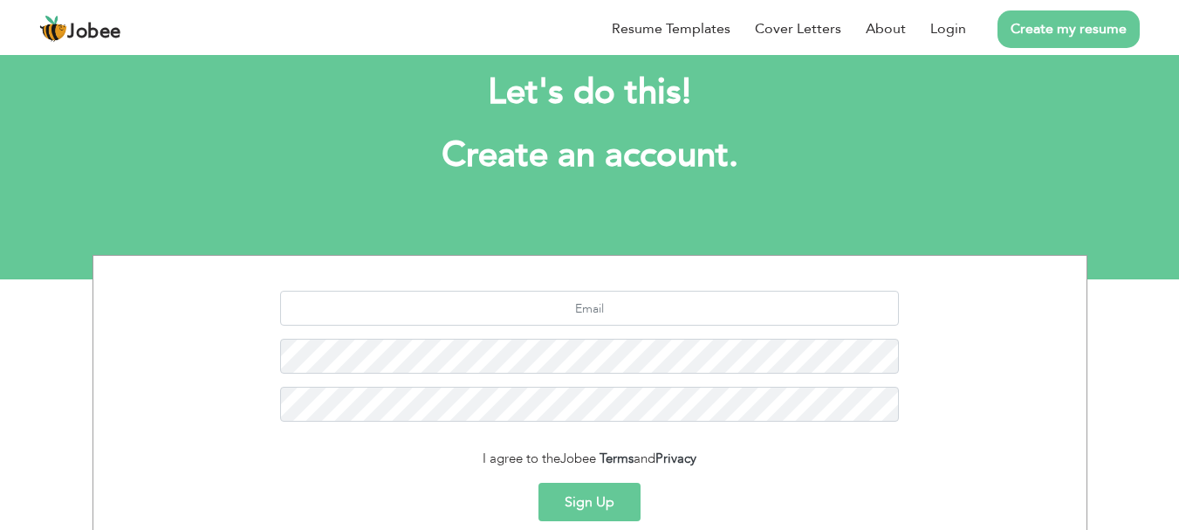
scroll to position [35, 0]
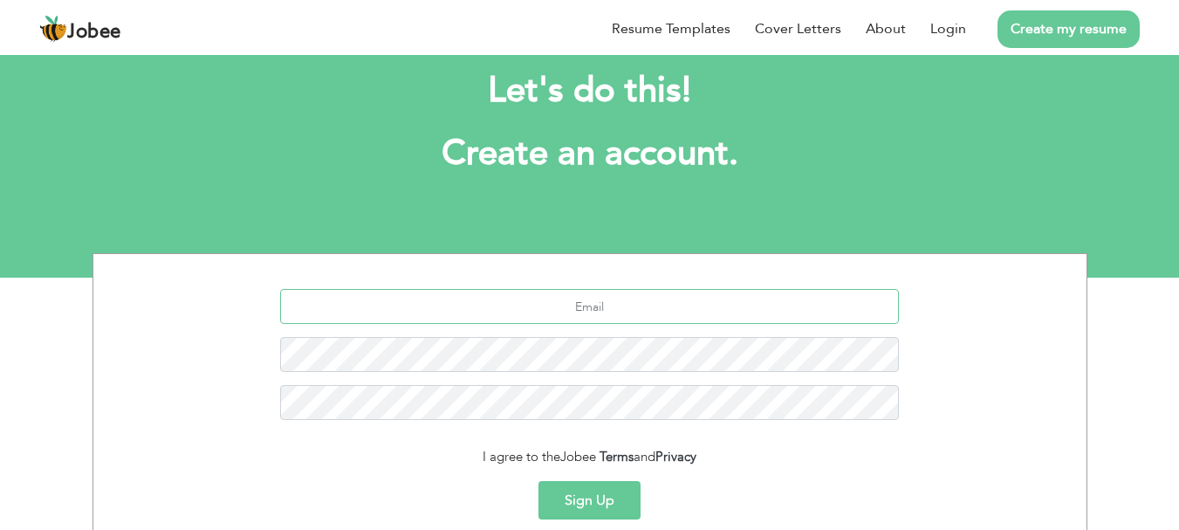
drag, startPoint x: 587, startPoint y: 313, endPoint x: 592, endPoint y: 299, distance: 15.7
click at [590, 303] on input "text" at bounding box center [589, 306] width 619 height 35
click at [592, 299] on input "text" at bounding box center [589, 306] width 619 height 35
type input "[EMAIL_ADDRESS][DOMAIN_NAME]"
click at [539, 481] on button "Sign Up" at bounding box center [590, 500] width 102 height 38
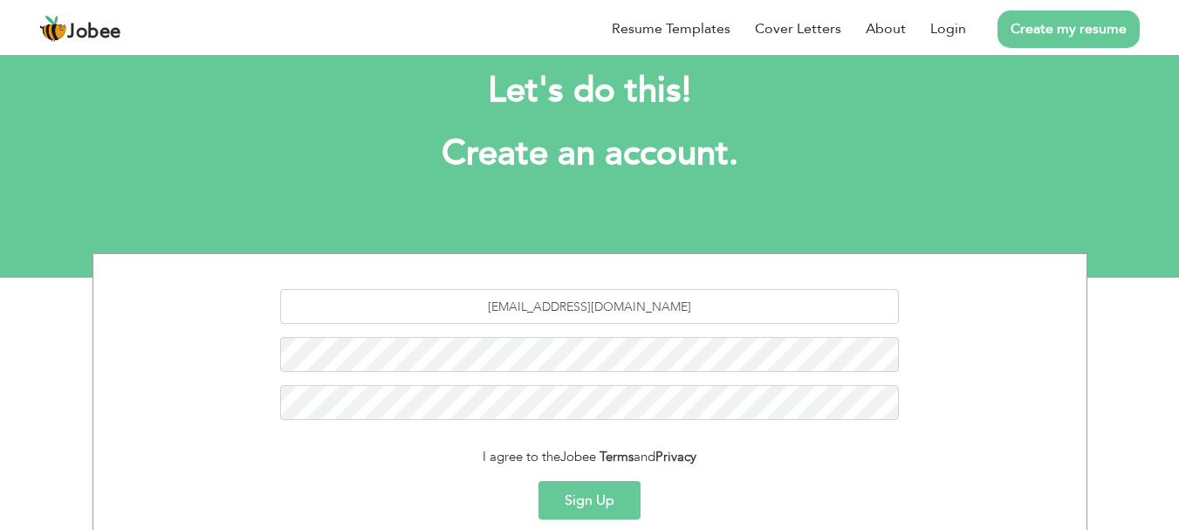
click at [585, 494] on button "Sign Up" at bounding box center [590, 500] width 102 height 38
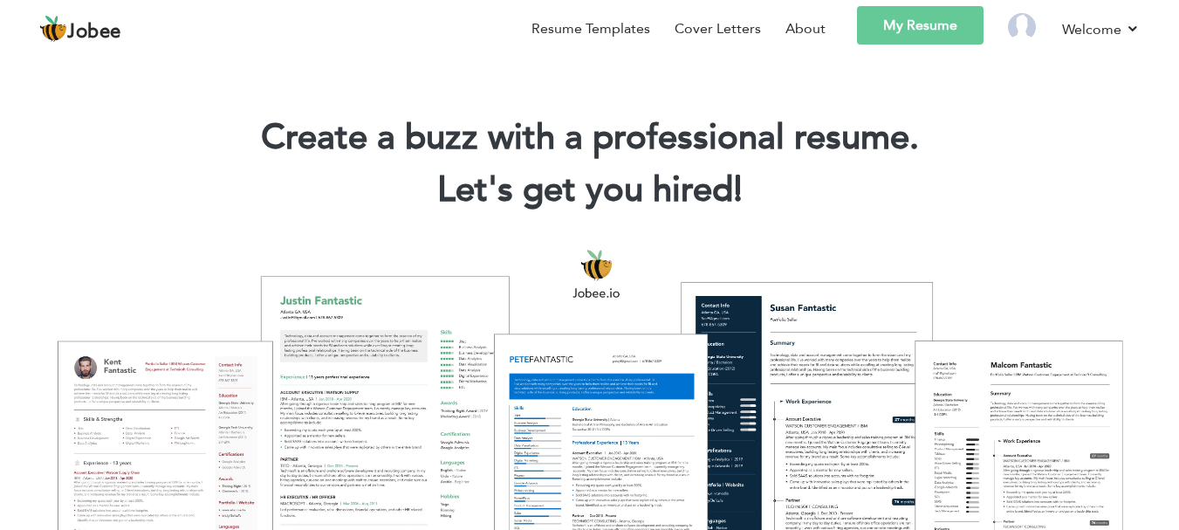
click at [934, 22] on link "My Resume" at bounding box center [920, 25] width 127 height 38
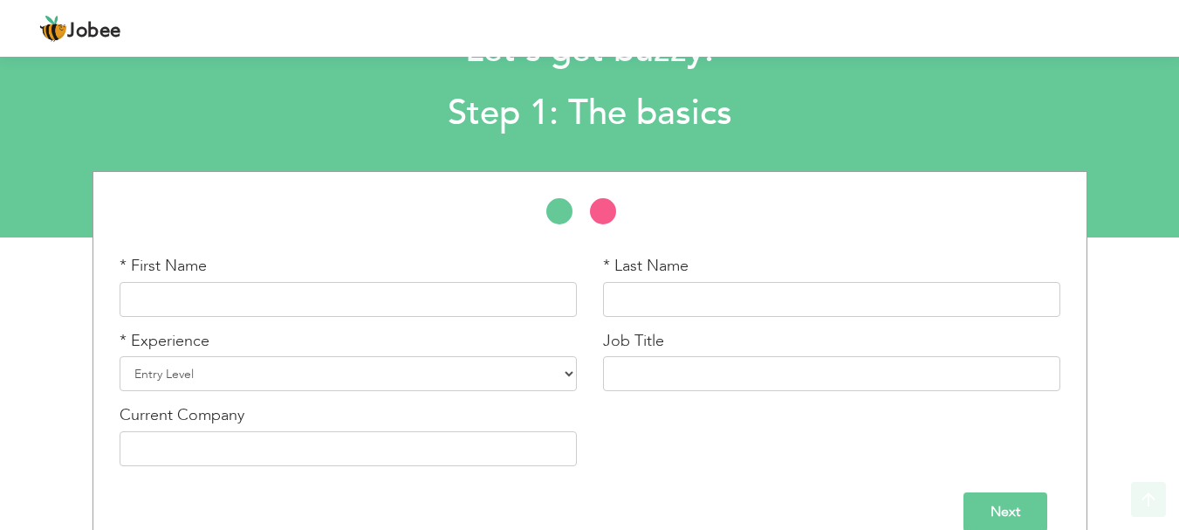
scroll to position [104, 0]
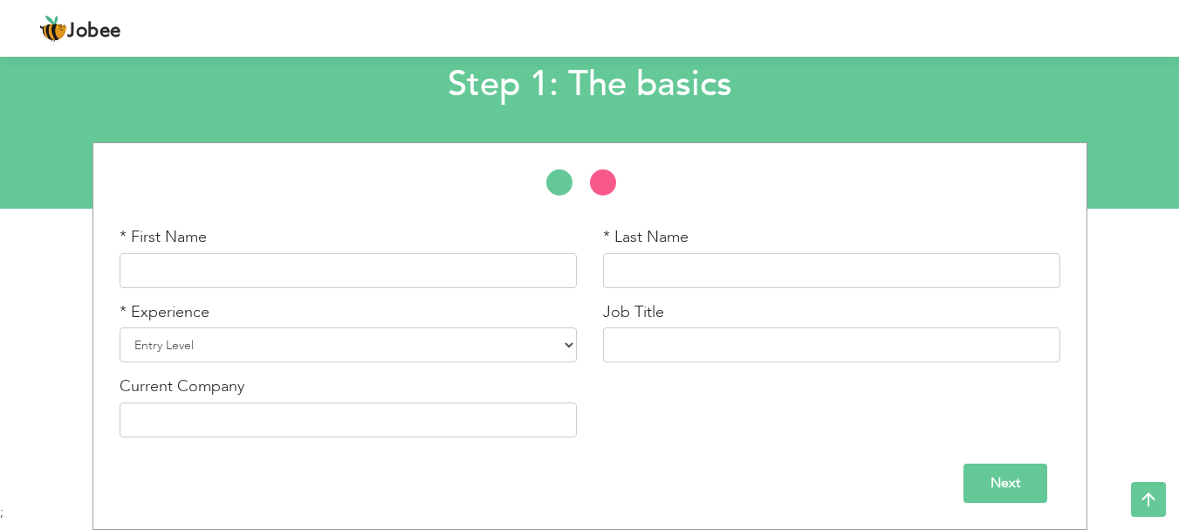
click at [403, 252] on div "* First Name" at bounding box center [348, 257] width 457 height 62
click at [402, 262] on input "text" at bounding box center [348, 270] width 457 height 35
type input "Madiha"
click at [747, 250] on div "* Last Name" at bounding box center [831, 257] width 457 height 62
click at [741, 259] on input "text" at bounding box center [831, 270] width 457 height 35
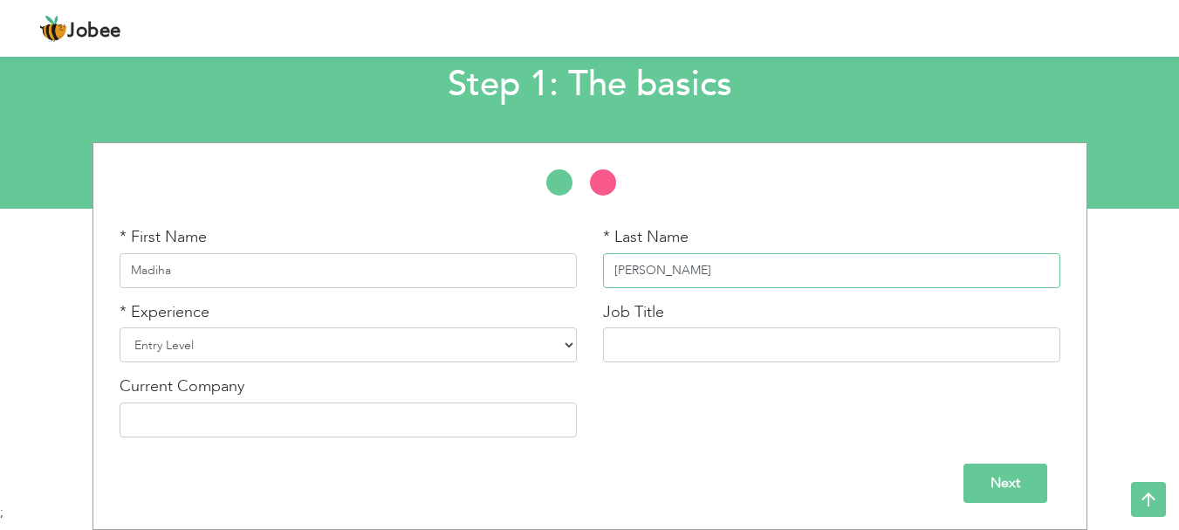
type input "[PERSON_NAME]"
click at [545, 347] on select "Entry Level Less than 1 Year 1 Year 2 Years 3 Years 4 Years 5 Years 6 Years 7 Y…" at bounding box center [348, 344] width 457 height 35
click at [547, 347] on select "Entry Level Less than 1 Year 1 Year 2 Years 3 Years 4 Years 5 Years 6 Years 7 Y…" at bounding box center [348, 344] width 457 height 35
click at [679, 379] on div "* First Name Madiha * Last Name Amjad * Experience Entry Level Less than 1 Year…" at bounding box center [590, 338] width 967 height 224
click at [576, 306] on div "* Experience Entry Level Less than 1 Year 1 Year 2 Years 3 Years 4 Years 5 Year…" at bounding box center [349, 338] width 484 height 75
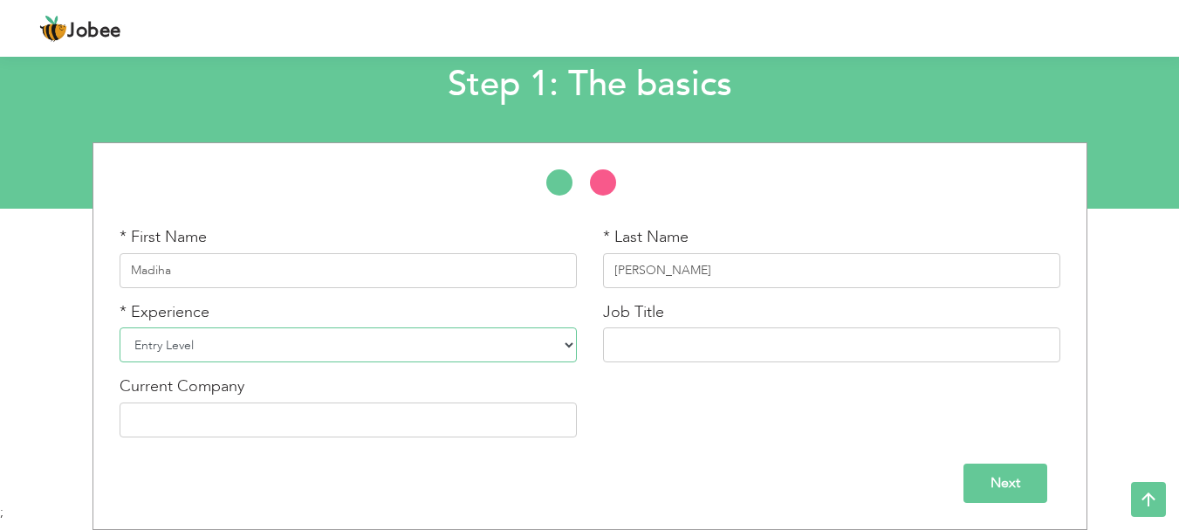
click at [556, 334] on select "Entry Level Less than 1 Year 1 Year 2 Years 3 Years 4 Years 5 Years 6 Years 7 Y…" at bounding box center [348, 344] width 457 height 35
click at [654, 391] on div "* First Name Madiha * Last Name Amjad * Experience Entry Level Less than 1 Year…" at bounding box center [590, 338] width 967 height 224
drag, startPoint x: 960, startPoint y: 485, endPoint x: 971, endPoint y: 492, distance: 12.1
click at [961, 485] on div "Next" at bounding box center [590, 483] width 941 height 39
click at [998, 493] on input "Next" at bounding box center [1006, 483] width 84 height 39
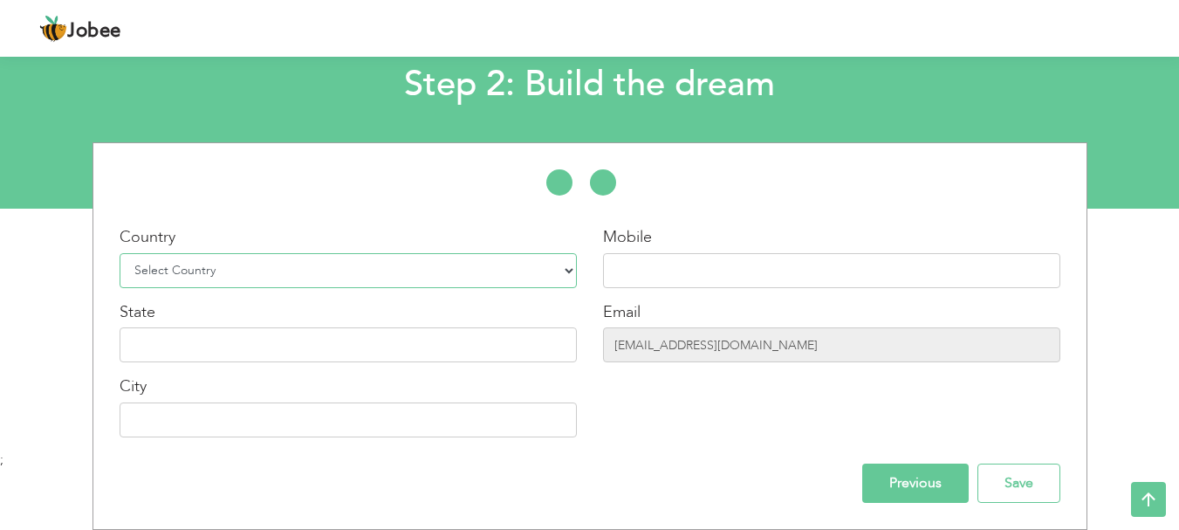
click at [422, 258] on select "Select Country Afghanistan Albania Algeria American Samoa Andorra Angola Anguil…" at bounding box center [348, 270] width 457 height 35
select select "166"
click at [120, 253] on select "Select Country Afghanistan Albania Algeria American Samoa Andorra Angola Anguil…" at bounding box center [348, 270] width 457 height 35
click at [666, 265] on input "text" at bounding box center [831, 270] width 457 height 35
type input "03279809547"
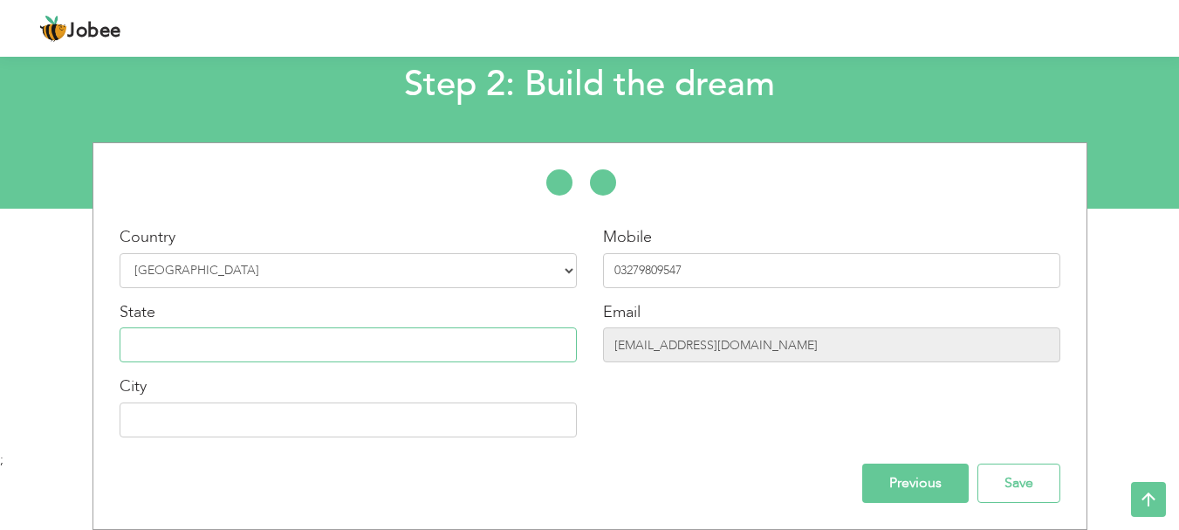
click at [423, 349] on input "text" at bounding box center [348, 344] width 457 height 35
type input "[GEOGRAPHIC_DATA]"
click at [444, 423] on input "text" at bounding box center [348, 419] width 457 height 35
type input "Daska"
click at [1007, 496] on input "Save" at bounding box center [1019, 483] width 83 height 39
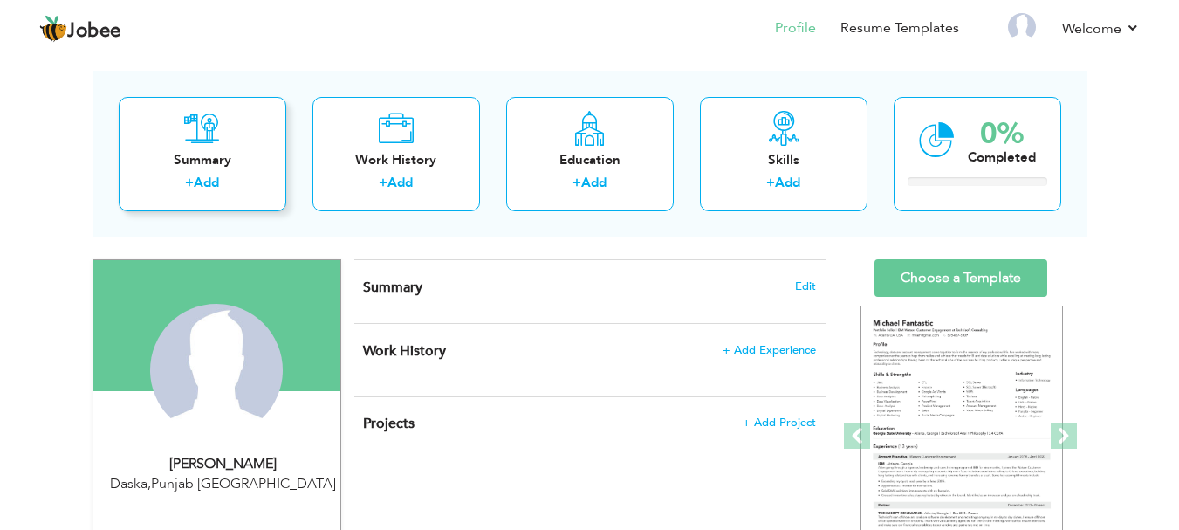
click at [223, 155] on div "Summary" at bounding box center [203, 160] width 140 height 18
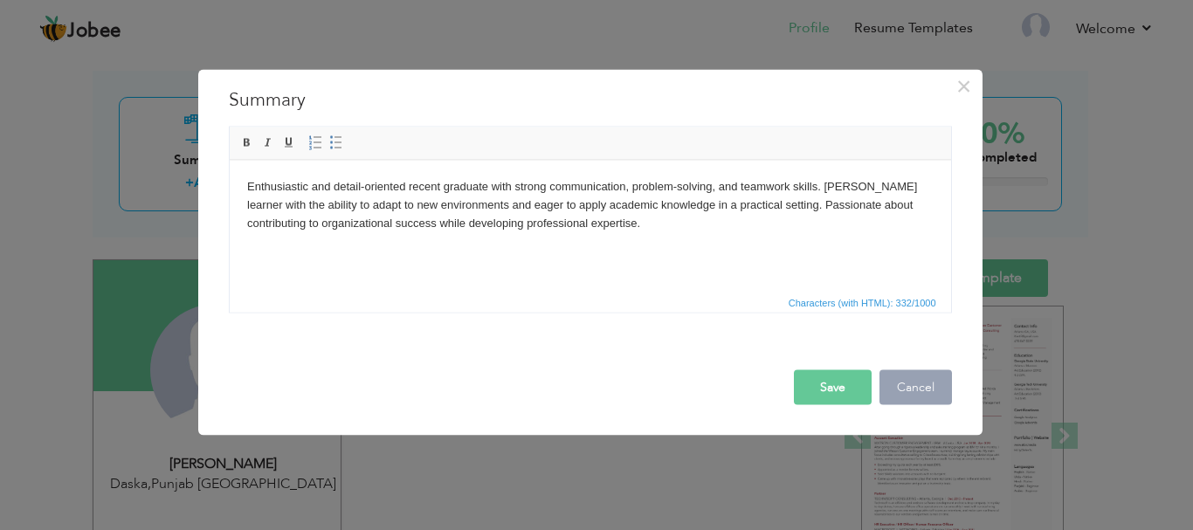
click at [931, 392] on button "Cancel" at bounding box center [915, 386] width 72 height 35
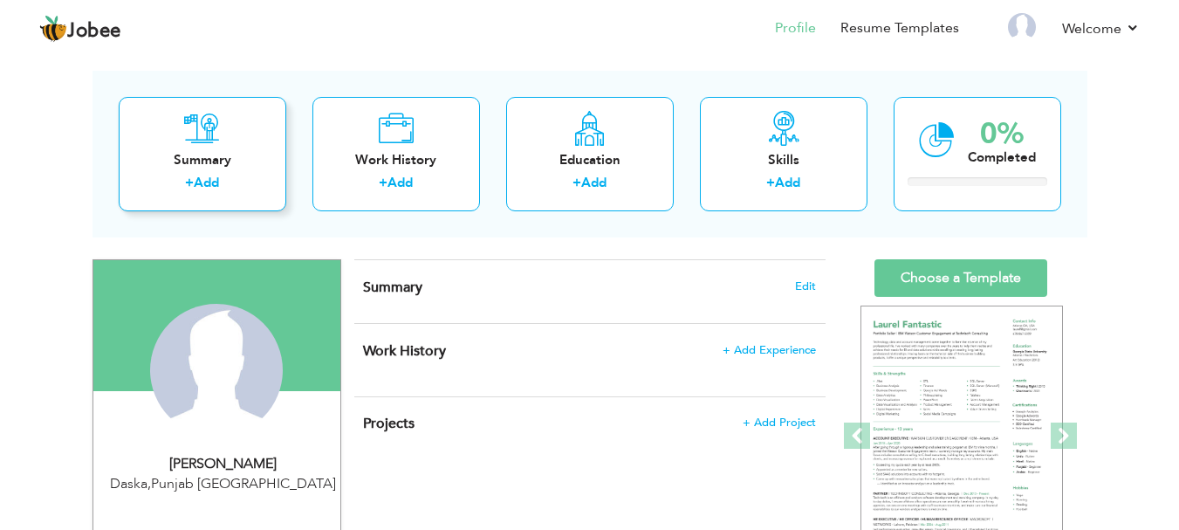
click at [215, 137] on icon at bounding box center [202, 128] width 36 height 35
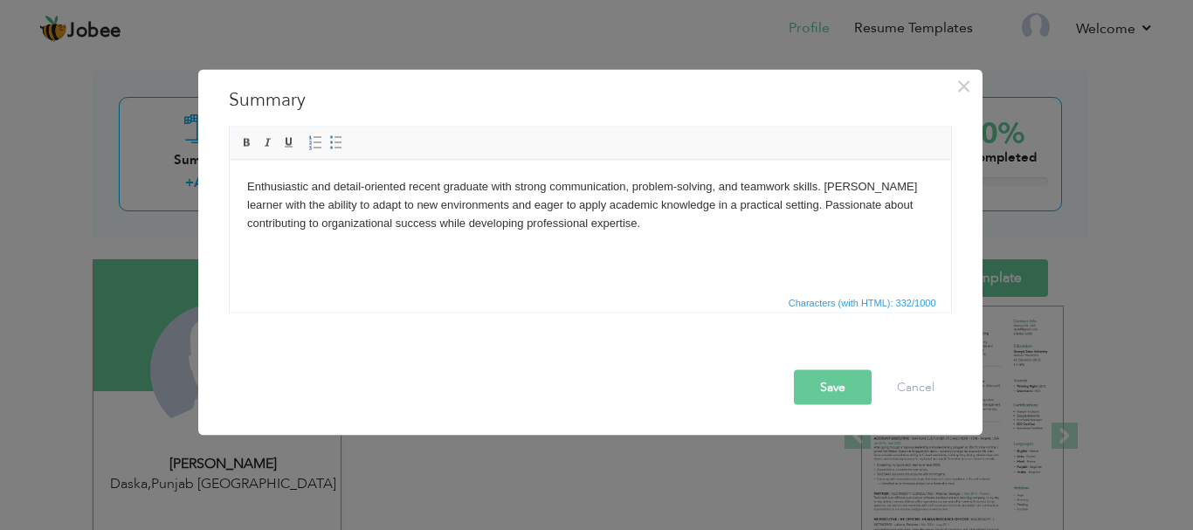
click at [835, 406] on div "Save Cancel" at bounding box center [590, 372] width 749 height 92
click at [835, 395] on button "Save" at bounding box center [833, 386] width 78 height 35
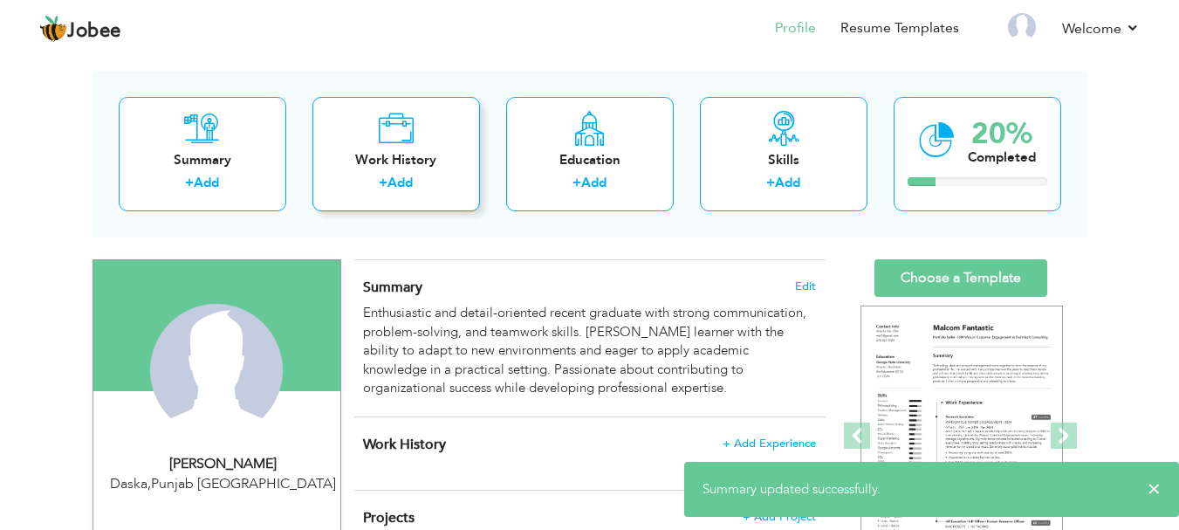
click at [410, 173] on div "Work History + Add" at bounding box center [397, 154] width 168 height 114
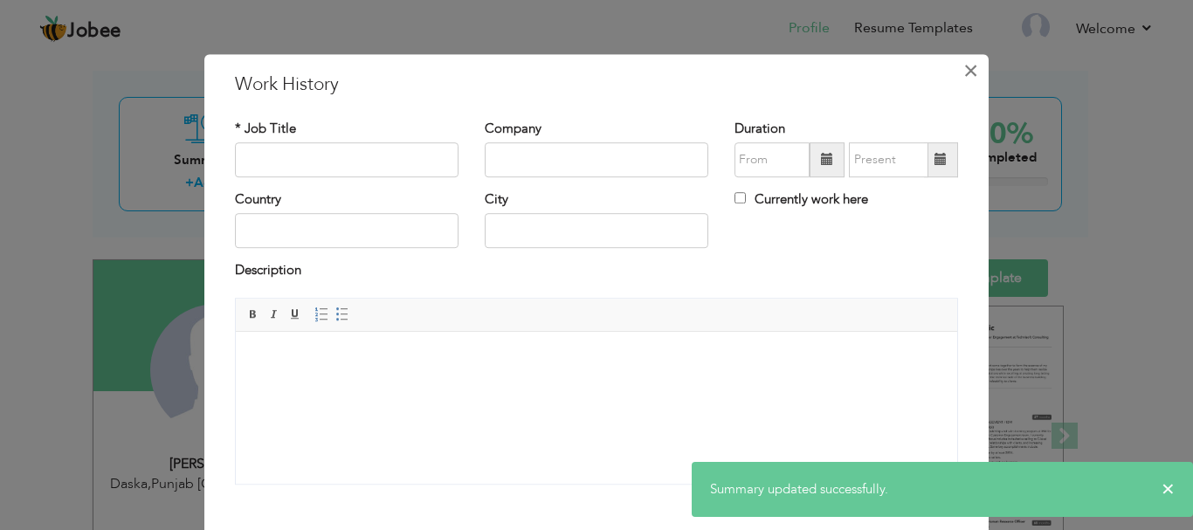
drag, startPoint x: 962, startPoint y: 80, endPoint x: 952, endPoint y: 79, distance: 10.5
click at [963, 79] on span "×" at bounding box center [970, 70] width 15 height 31
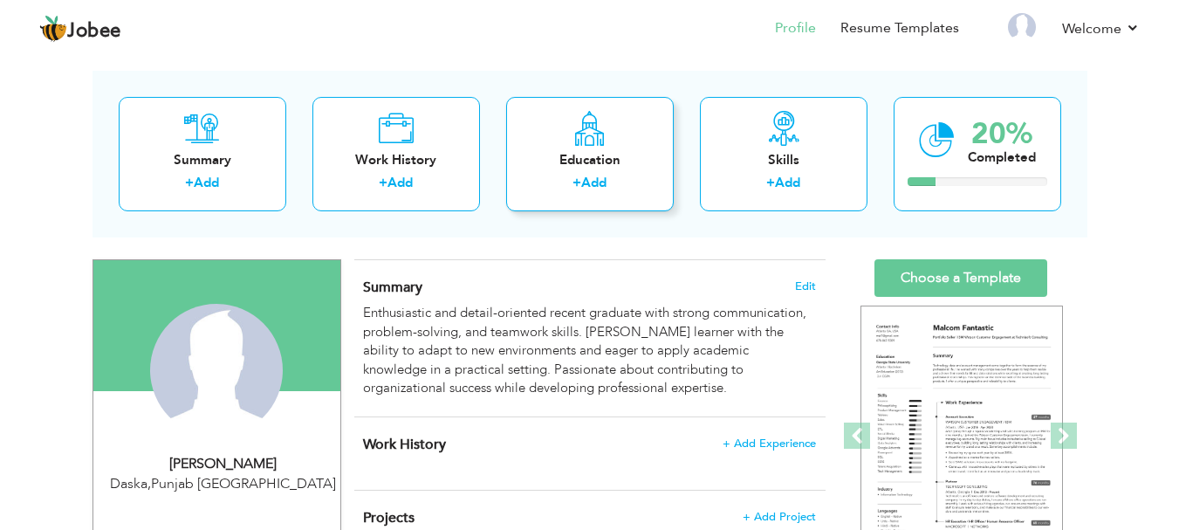
click at [615, 143] on div "Education + Add" at bounding box center [590, 154] width 168 height 114
radio input "true"
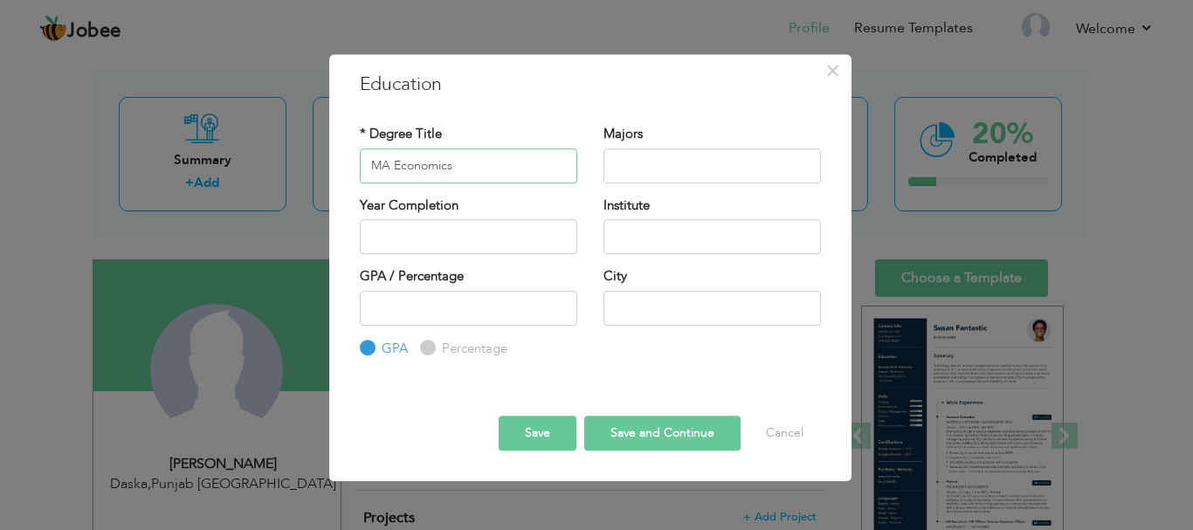
type input "MA Economics"
click at [681, 169] on input "text" at bounding box center [711, 165] width 217 height 35
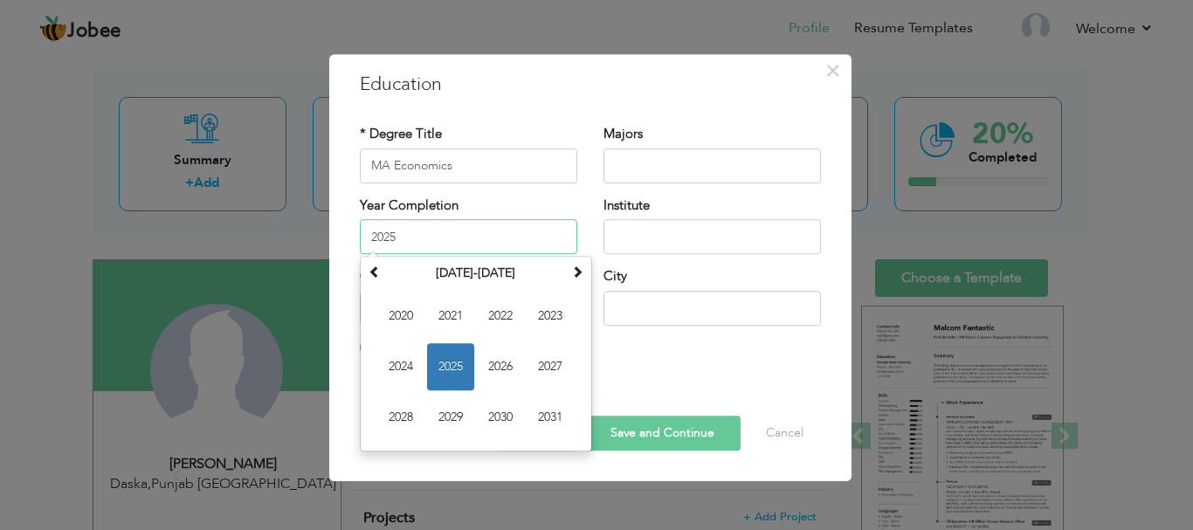
click at [469, 228] on input "2025" at bounding box center [468, 236] width 217 height 35
click at [368, 276] on span at bounding box center [374, 271] width 12 height 12
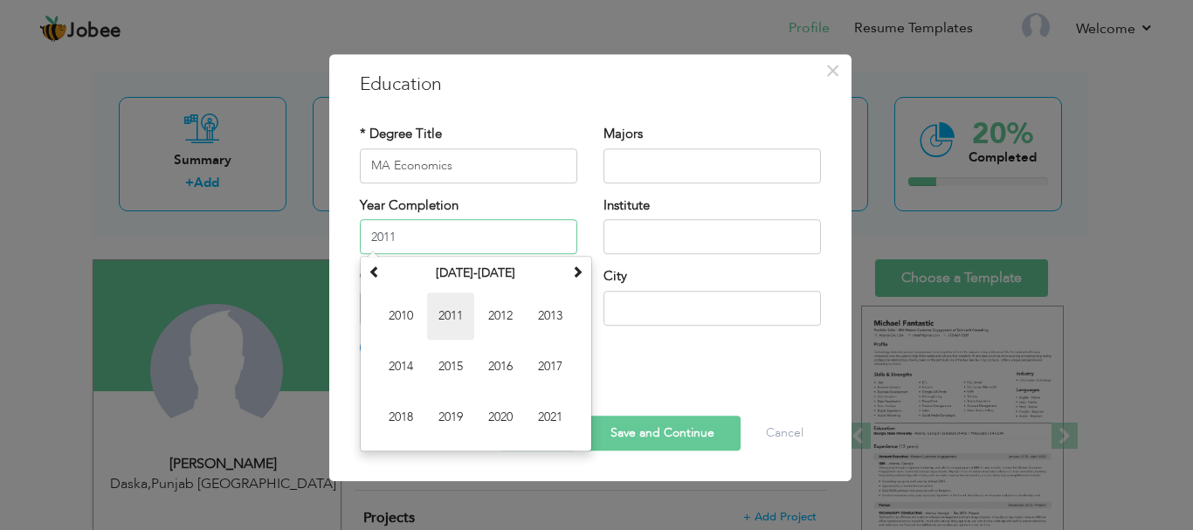
click at [449, 314] on span "2011" at bounding box center [450, 315] width 47 height 47
type input "2011"
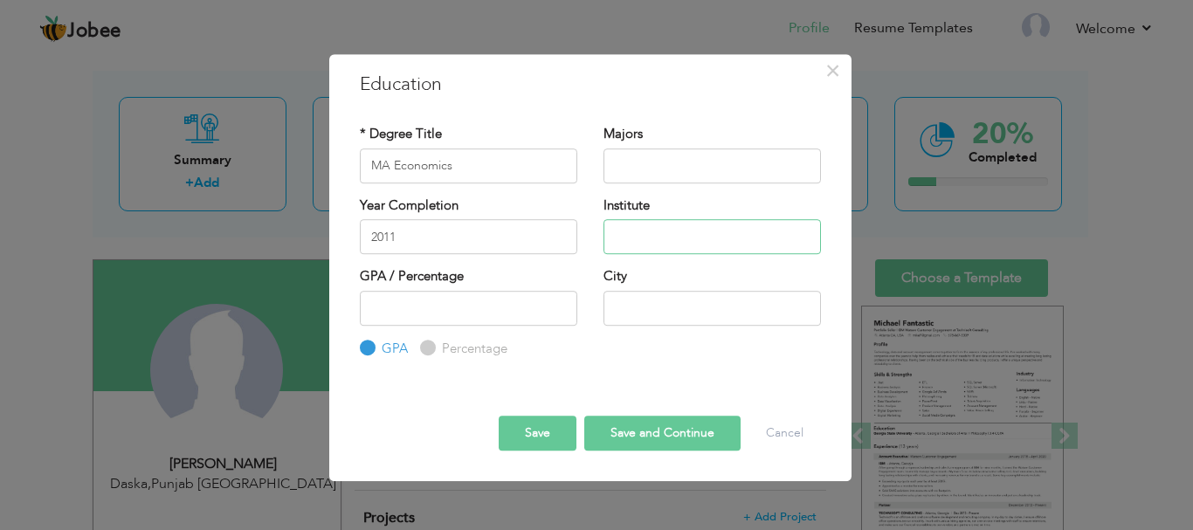
click at [670, 221] on input "text" at bounding box center [711, 236] width 217 height 35
type input "[GEOGRAPHIC_DATA]"
click at [478, 320] on input "number" at bounding box center [468, 308] width 217 height 35
click at [684, 320] on input "text" at bounding box center [711, 308] width 217 height 35
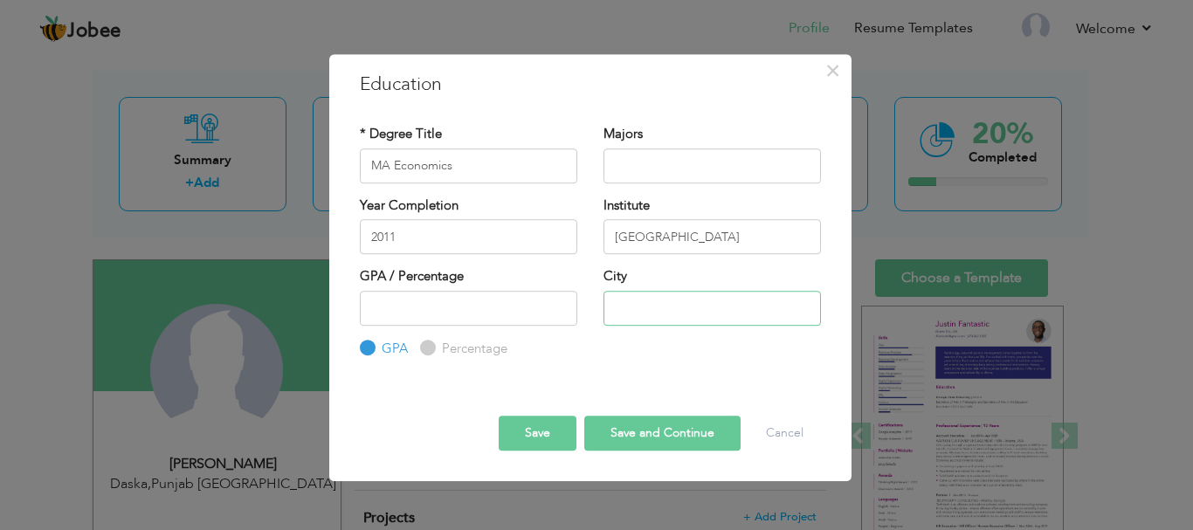
type input "Lahore"
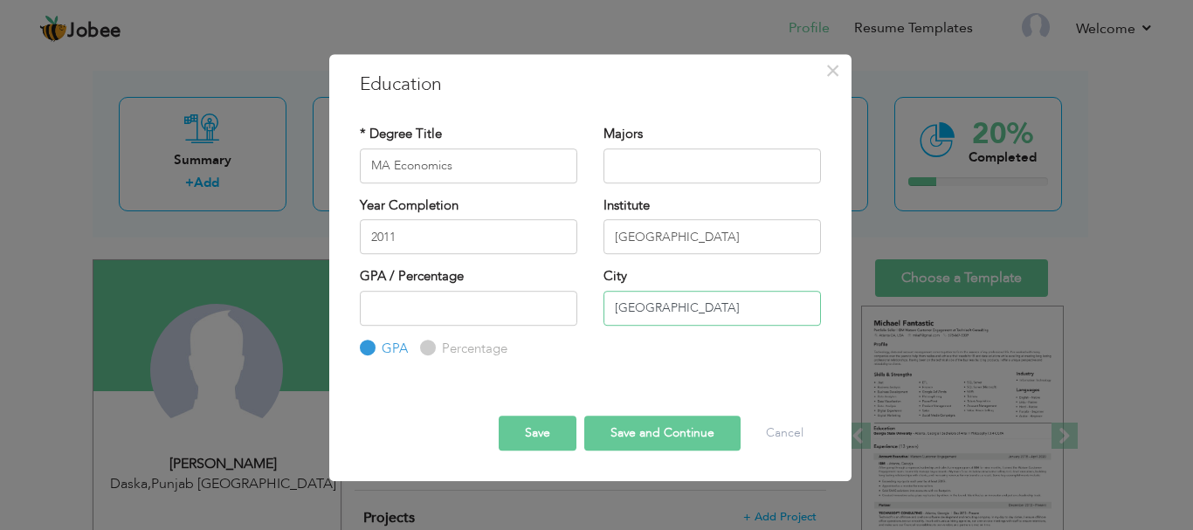
drag, startPoint x: 684, startPoint y: 320, endPoint x: 596, endPoint y: 305, distance: 89.4
click at [617, 318] on input "Lahore" at bounding box center [711, 308] width 217 height 35
click at [489, 312] on input "number" at bounding box center [468, 308] width 217 height 35
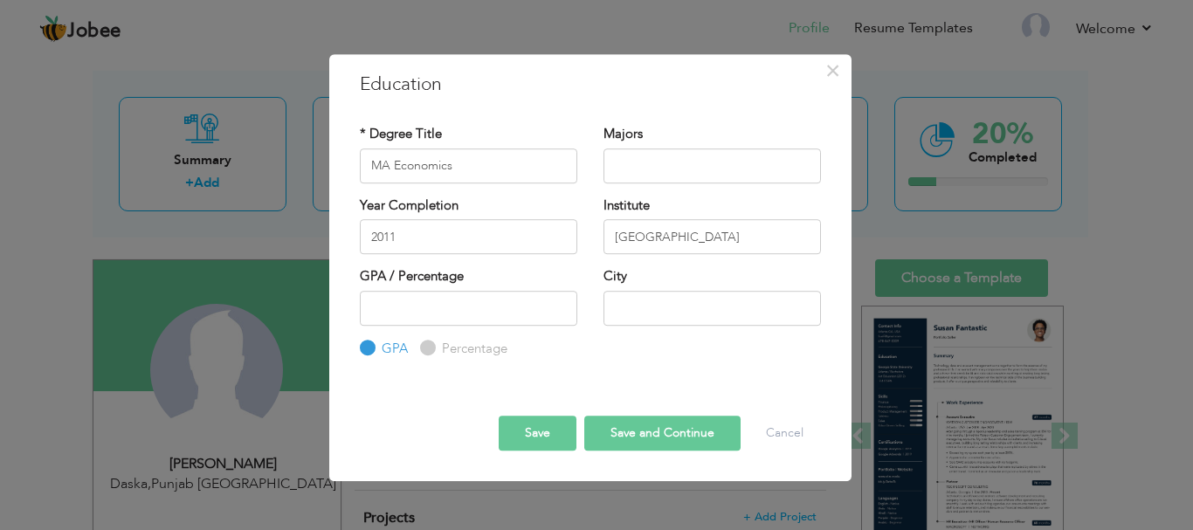
click at [473, 351] on label "Percentage" at bounding box center [472, 349] width 70 height 18
click at [431, 351] on input "Percentage" at bounding box center [425, 347] width 11 height 11
radio input "true"
click at [379, 350] on label "GPA" at bounding box center [392, 349] width 31 height 18
click at [371, 350] on input "GPA" at bounding box center [365, 347] width 11 height 11
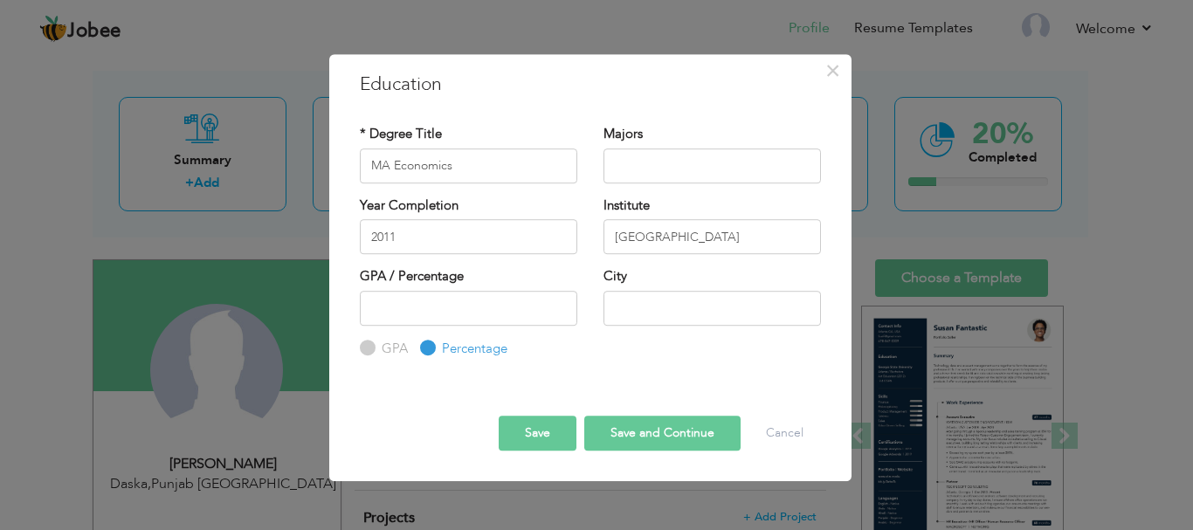
radio input "true"
click at [427, 349] on input "Percentage" at bounding box center [425, 347] width 11 height 11
radio input "true"
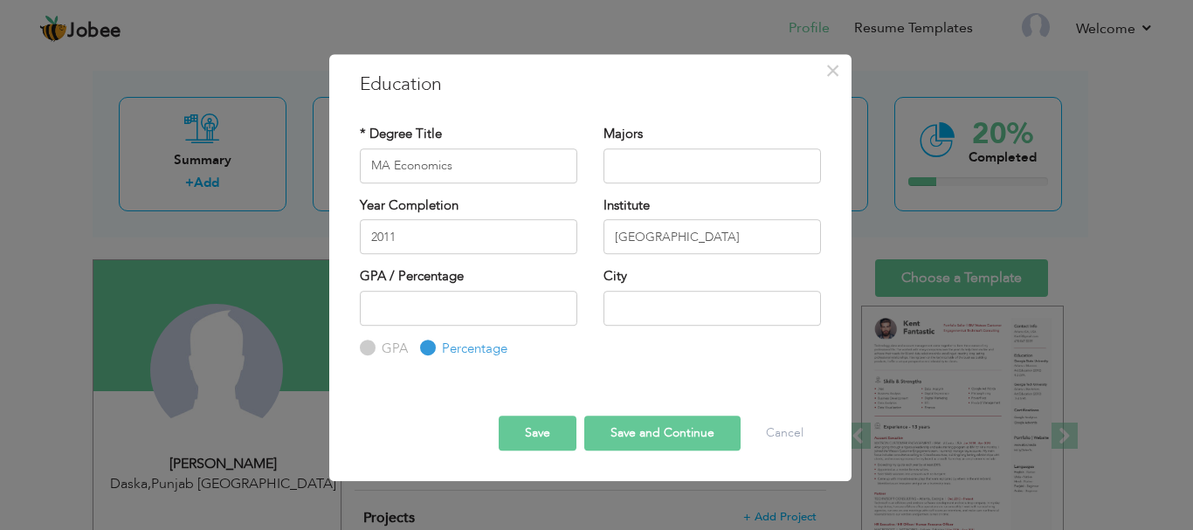
click at [615, 359] on div "Education with same "Degree Level /Degree Title & Year Complition" already exis…" at bounding box center [590, 358] width 487 height 1
click at [377, 352] on label "GPA" at bounding box center [392, 349] width 31 height 18
click at [371, 352] on input "GPA" at bounding box center [365, 347] width 11 height 11
radio input "true"
click at [664, 430] on button "Save and Continue" at bounding box center [662, 433] width 156 height 35
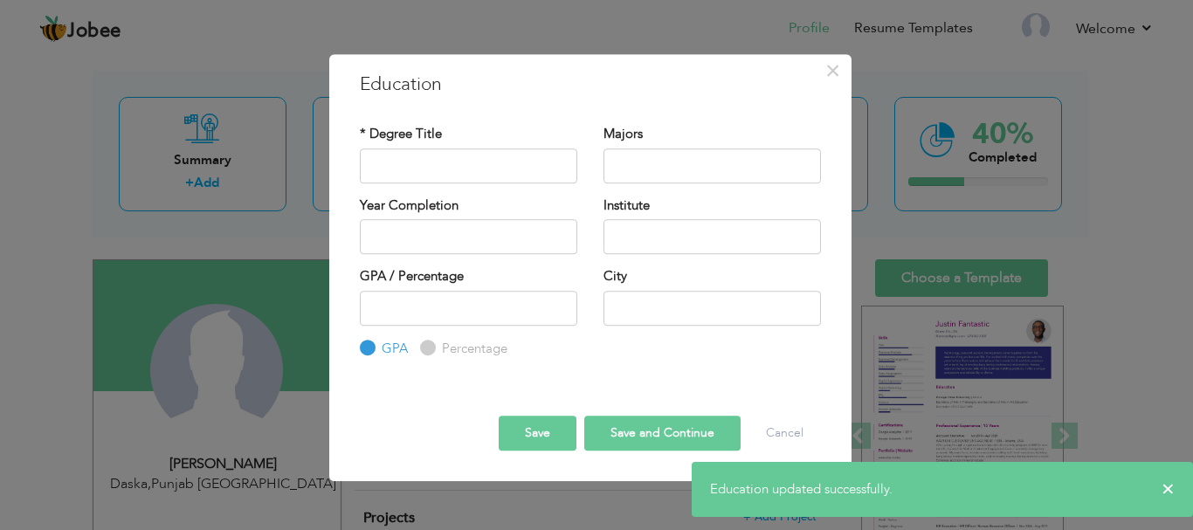
click at [454, 140] on div "* Degree Title" at bounding box center [468, 154] width 217 height 58
click at [454, 157] on input "text" at bounding box center [468, 165] width 217 height 35
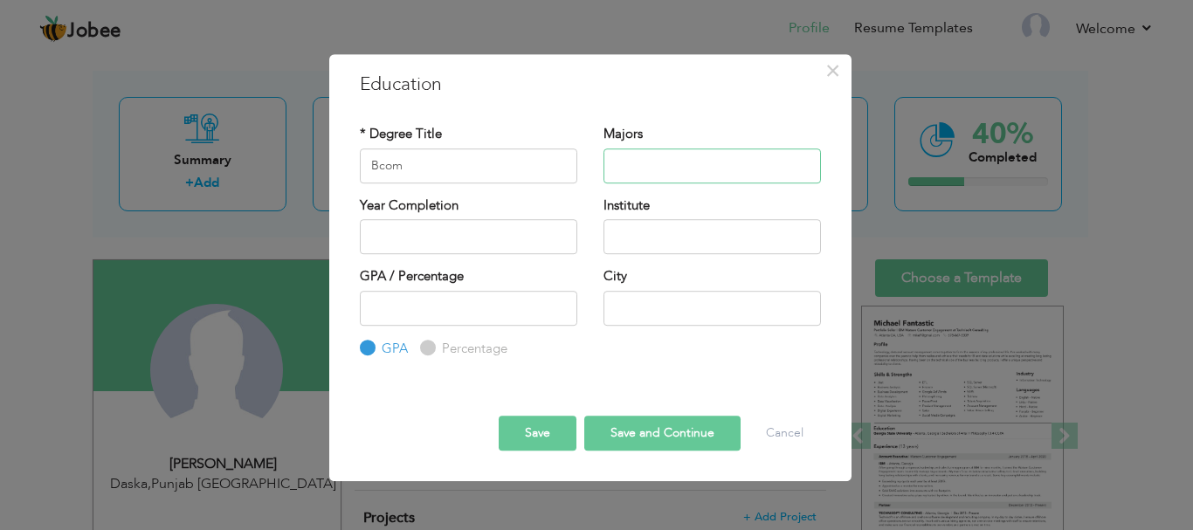
click at [637, 173] on input "text" at bounding box center [711, 165] width 217 height 35
click at [455, 172] on input "Bcom" at bounding box center [468, 165] width 217 height 35
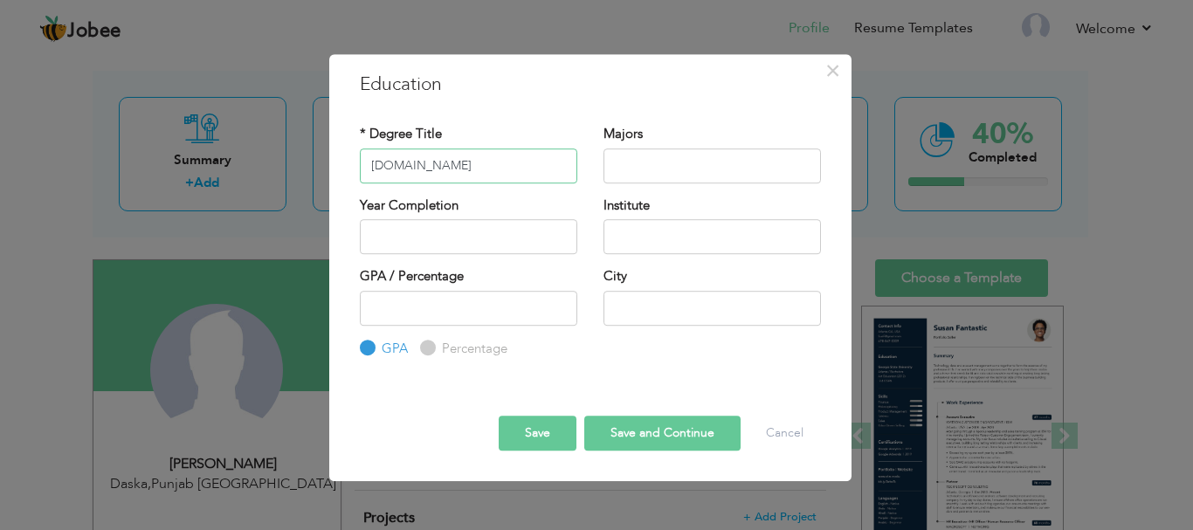
type input "[DOMAIN_NAME]"
click at [426, 240] on input "text" at bounding box center [468, 236] width 217 height 35
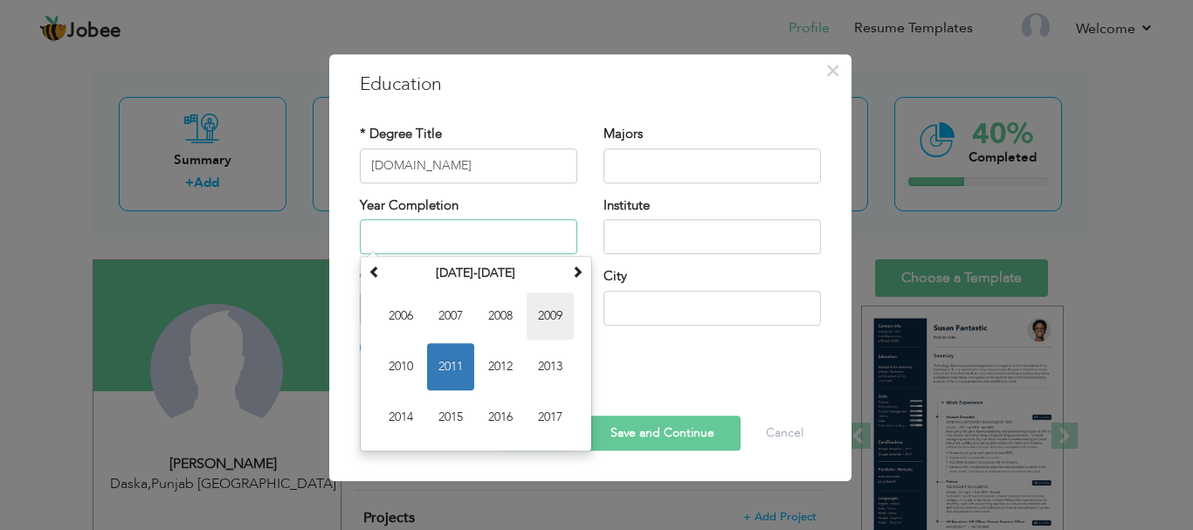
click at [549, 320] on span "2009" at bounding box center [549, 315] width 47 height 47
type input "2009"
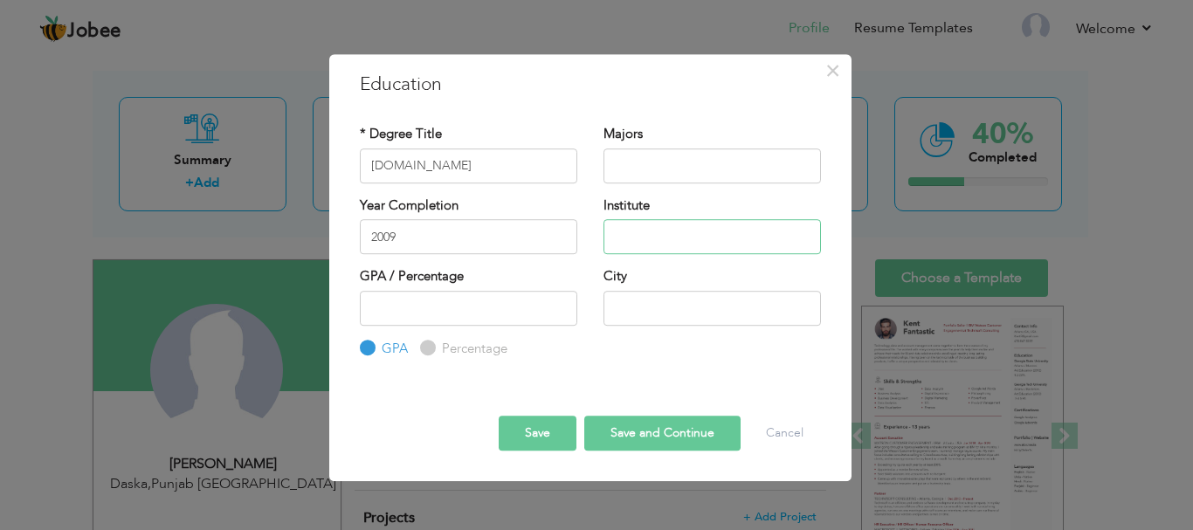
click at [675, 231] on input "text" at bounding box center [711, 236] width 217 height 35
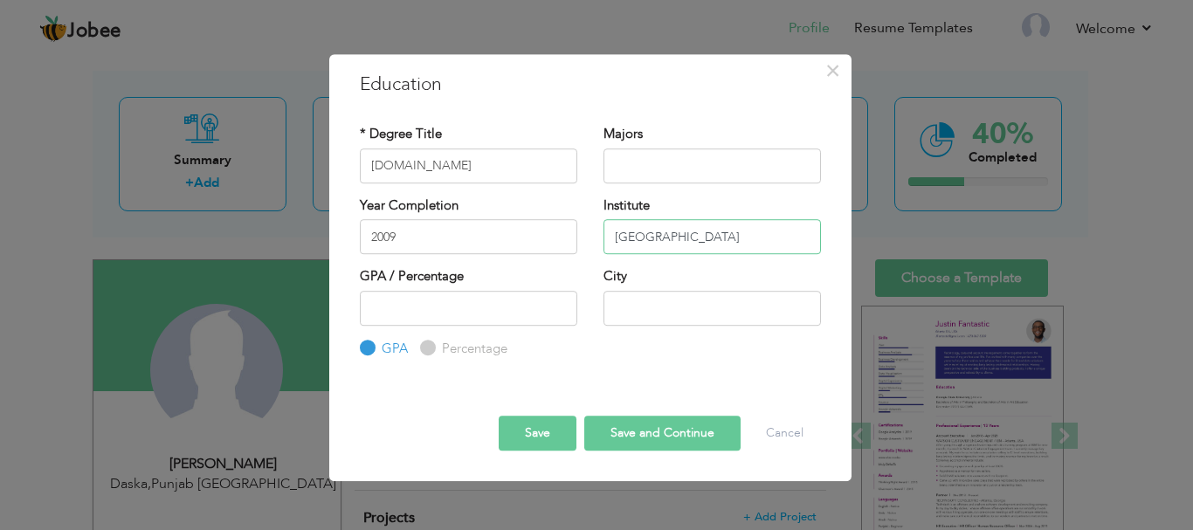
type input "[GEOGRAPHIC_DATA]"
click at [630, 421] on button "Save and Continue" at bounding box center [662, 433] width 156 height 35
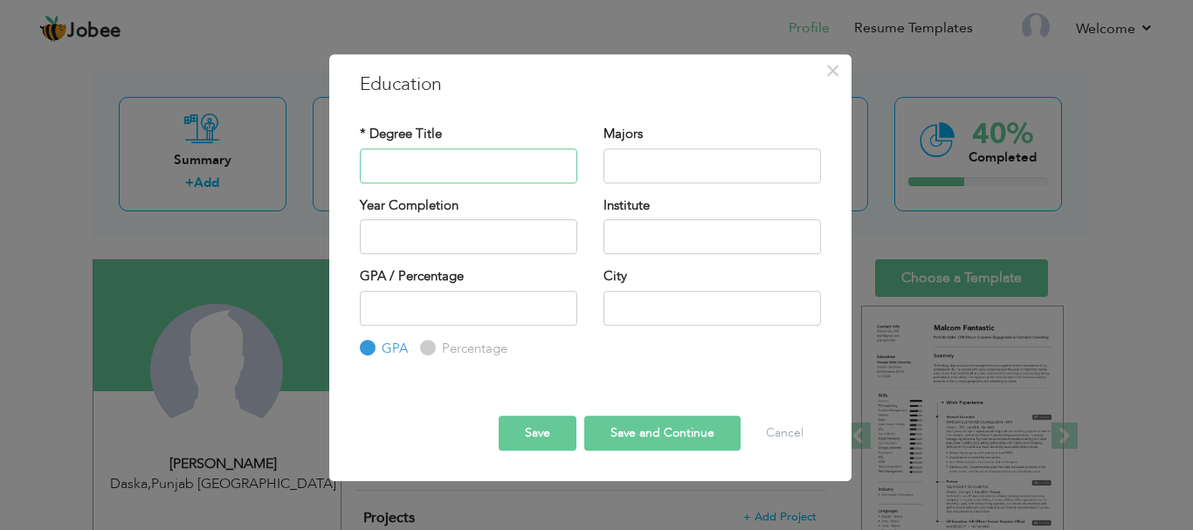
click at [476, 175] on input "text" at bounding box center [468, 165] width 217 height 35
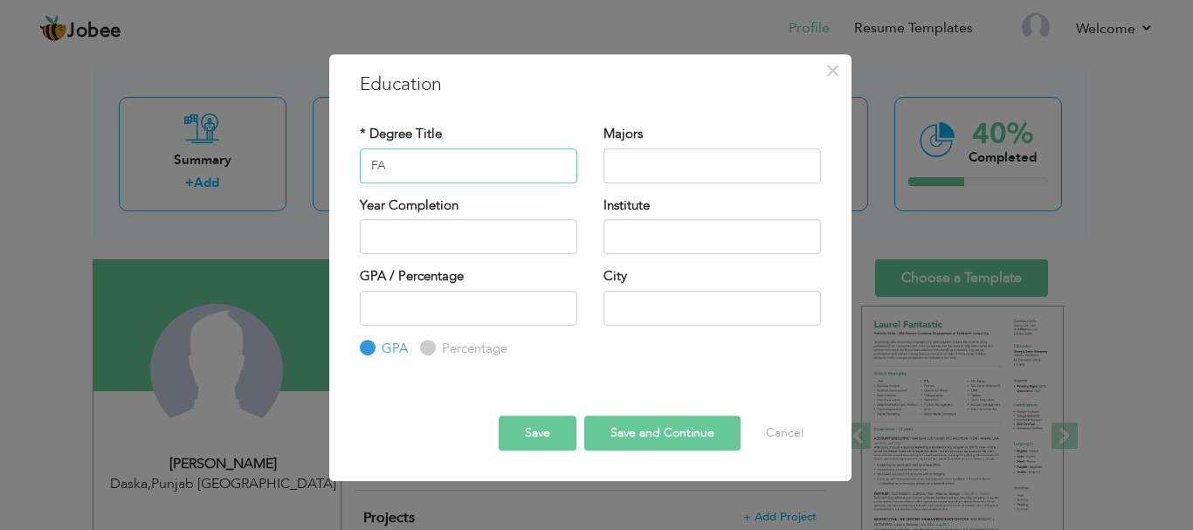
type input "FA"
click at [465, 228] on input "text" at bounding box center [468, 236] width 217 height 35
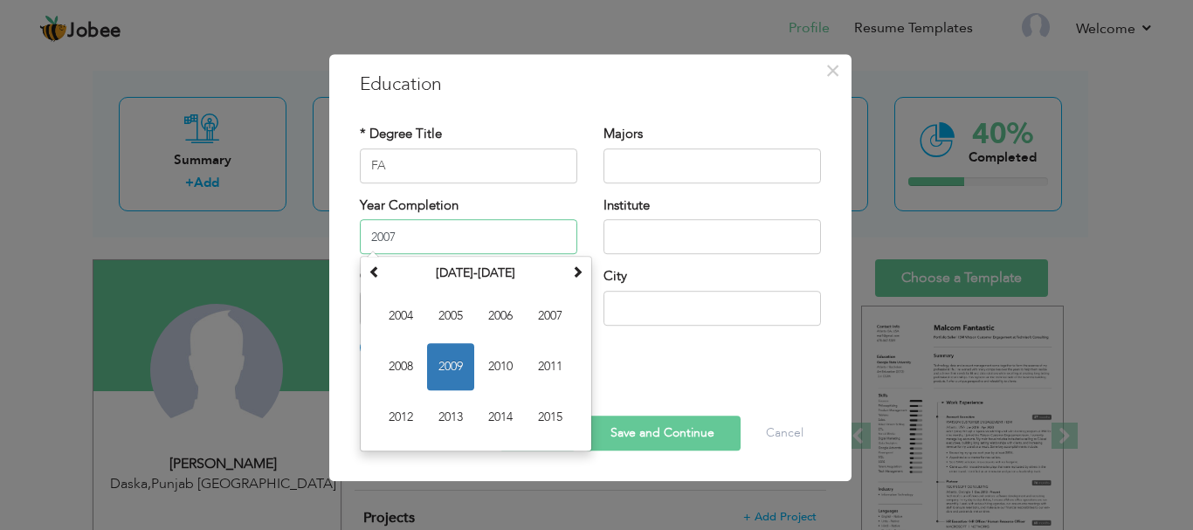
type input "2007"
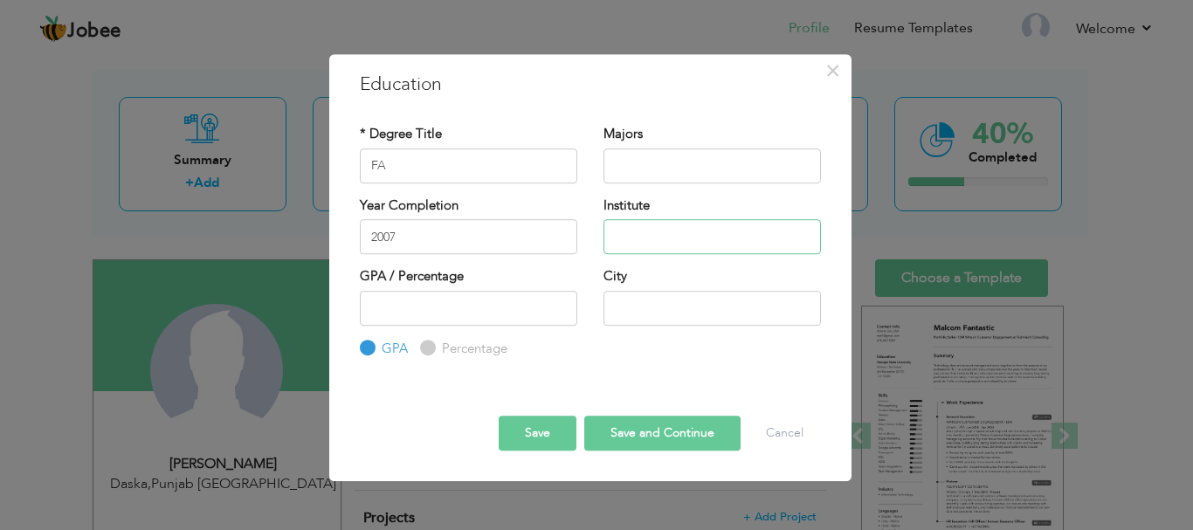
click at [664, 237] on input "text" at bounding box center [711, 236] width 217 height 35
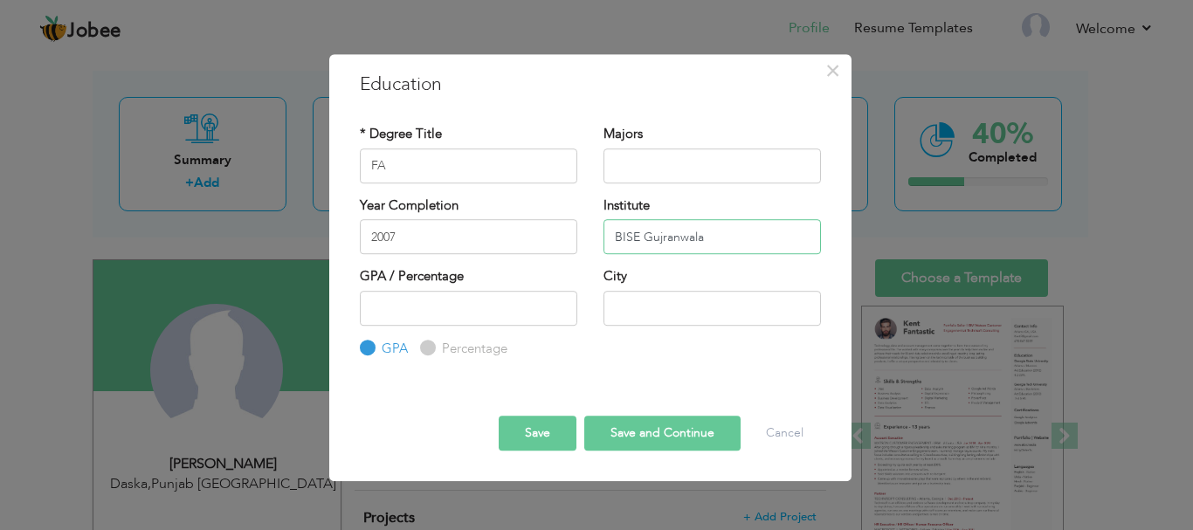
type input "BISE Gujranwala"
click at [657, 431] on button "Save and Continue" at bounding box center [662, 433] width 156 height 35
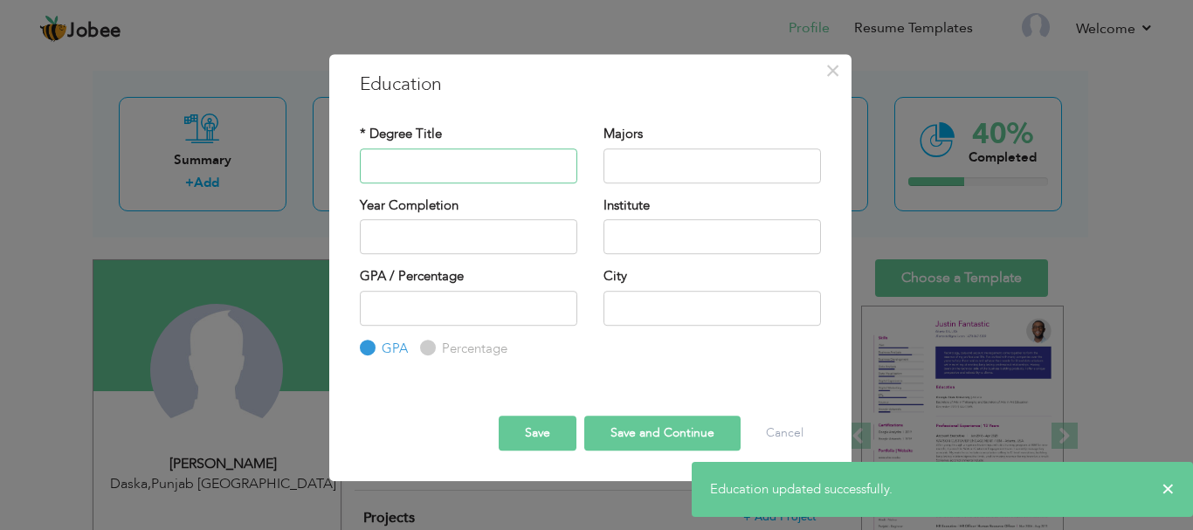
click at [418, 175] on input "text" at bounding box center [468, 165] width 217 height 35
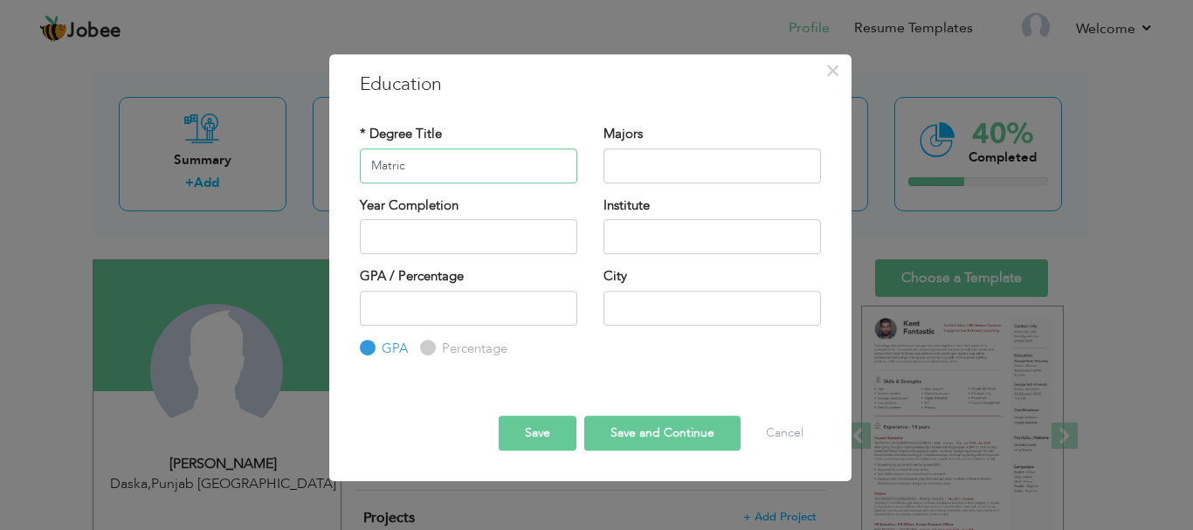
type input "Matric"
click at [497, 232] on input "text" at bounding box center [468, 236] width 217 height 35
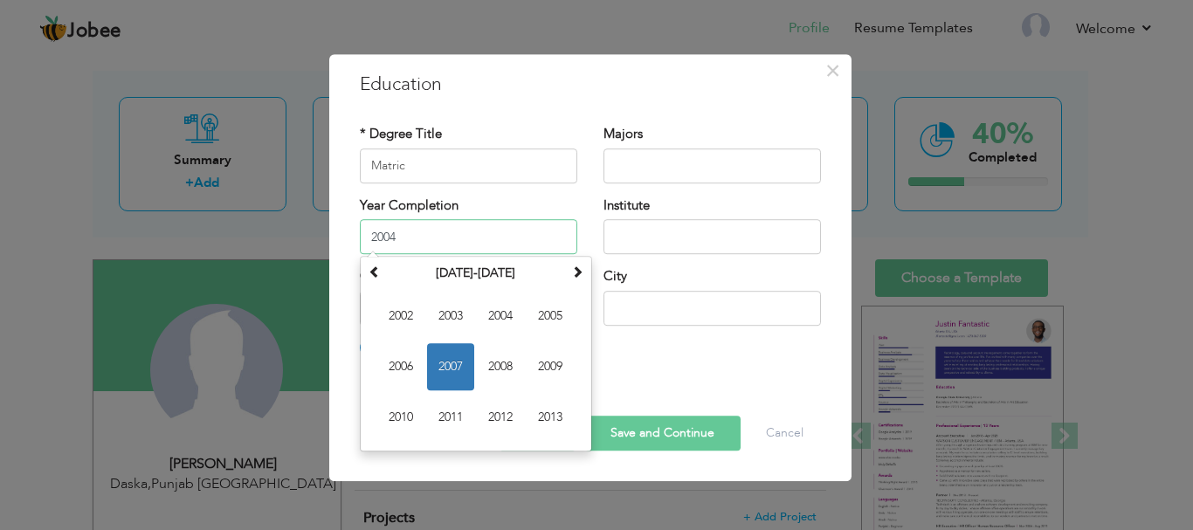
type input "2004"
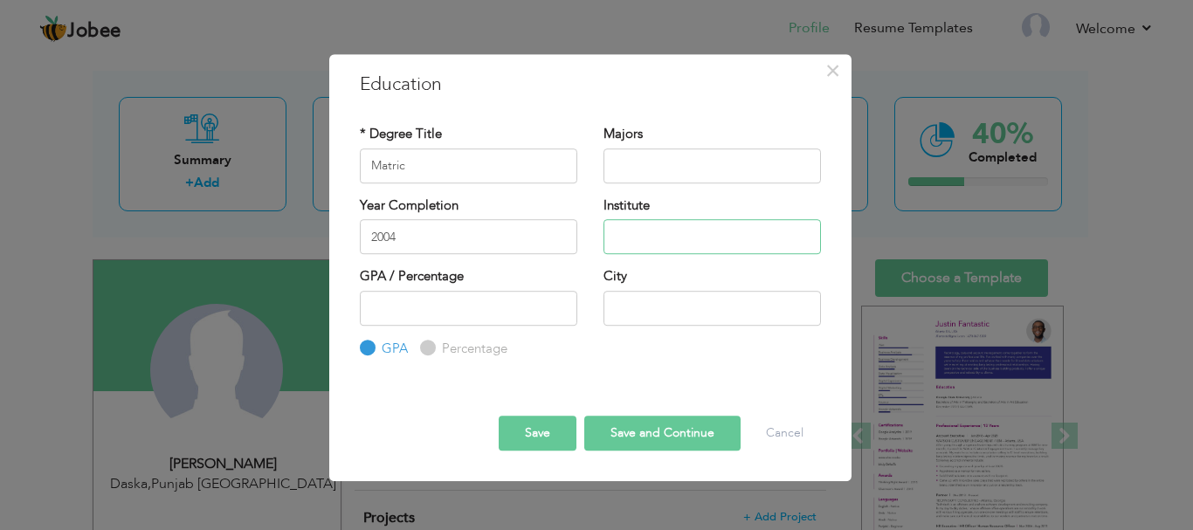
click at [678, 244] on input "text" at bounding box center [711, 236] width 217 height 35
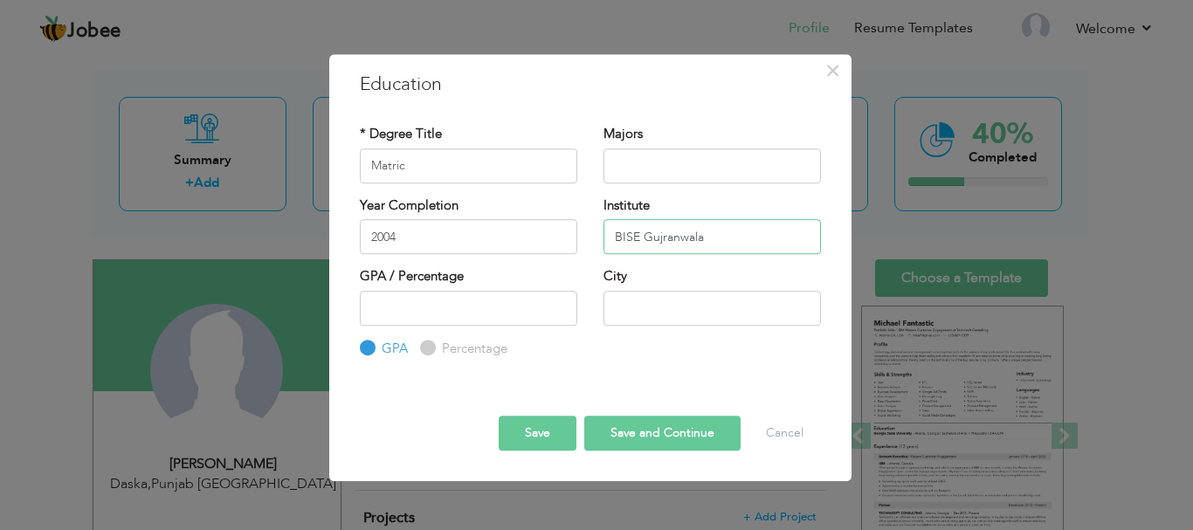
type input "BISE Gujranwala"
click at [544, 435] on button "Save" at bounding box center [538, 433] width 78 height 35
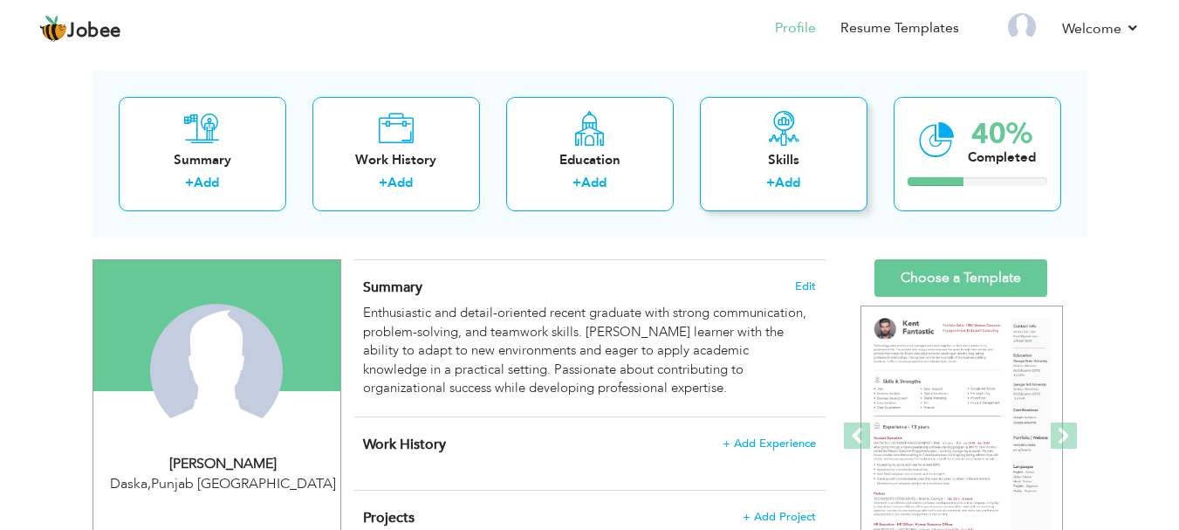
click at [761, 151] on div "Skills" at bounding box center [784, 160] width 140 height 18
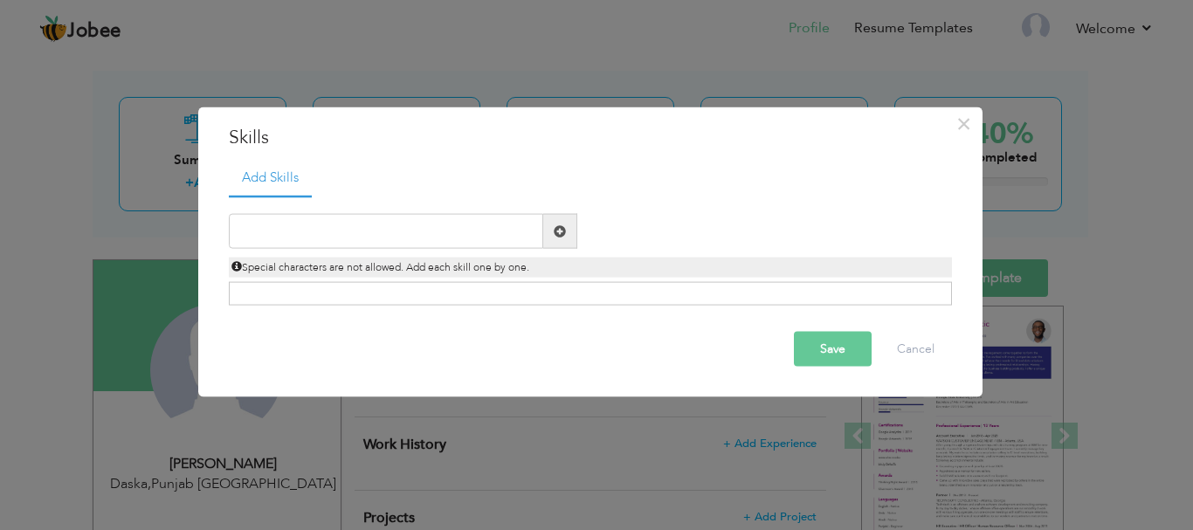
click at [544, 239] on span at bounding box center [560, 231] width 34 height 35
click at [552, 239] on span at bounding box center [560, 231] width 34 height 35
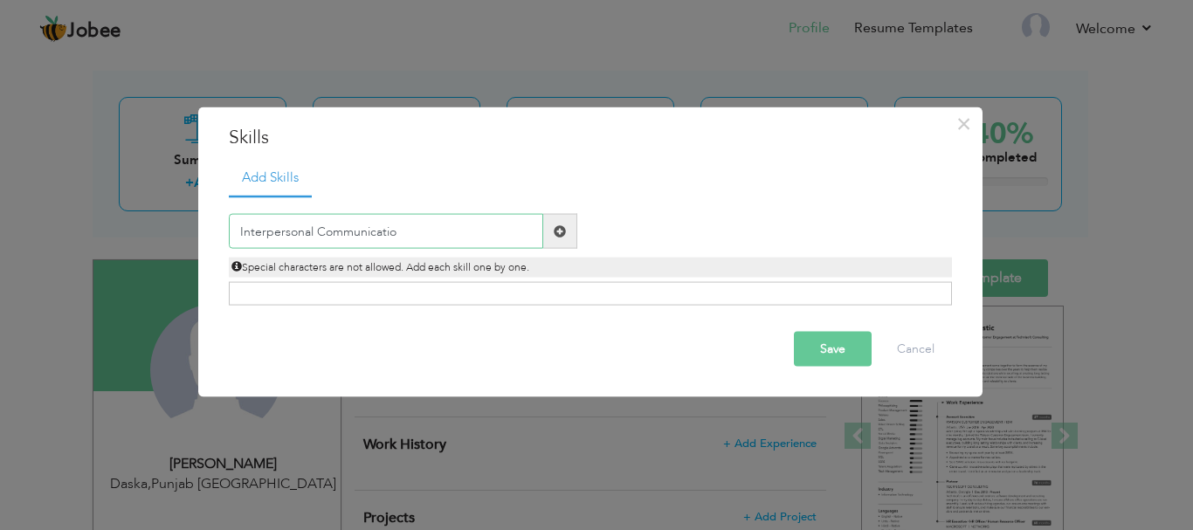
type input "Interpersonal Communication"
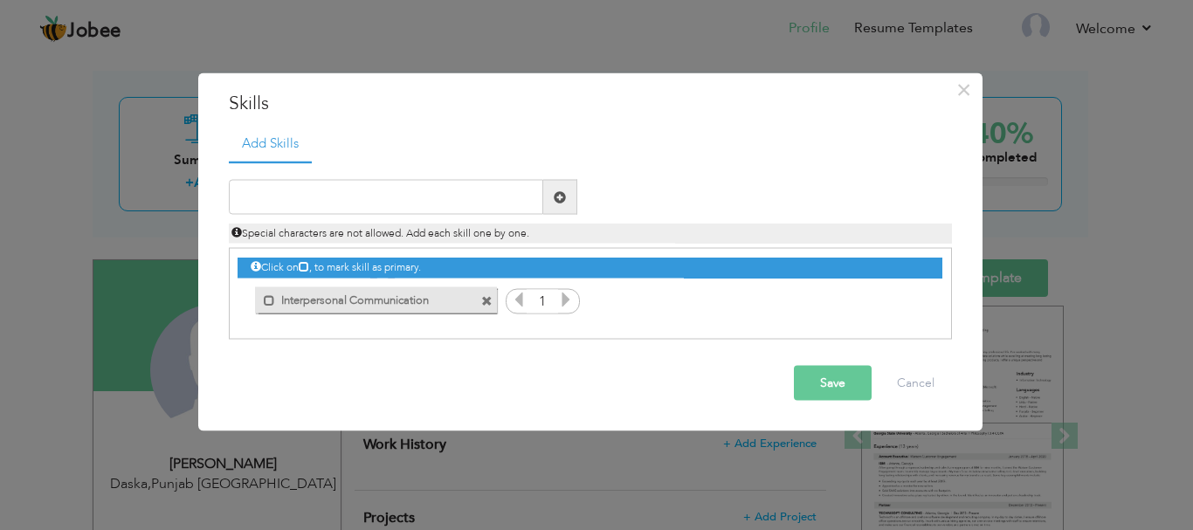
click at [567, 301] on icon at bounding box center [566, 300] width 16 height 16
click at [327, 186] on input "text" at bounding box center [386, 197] width 314 height 35
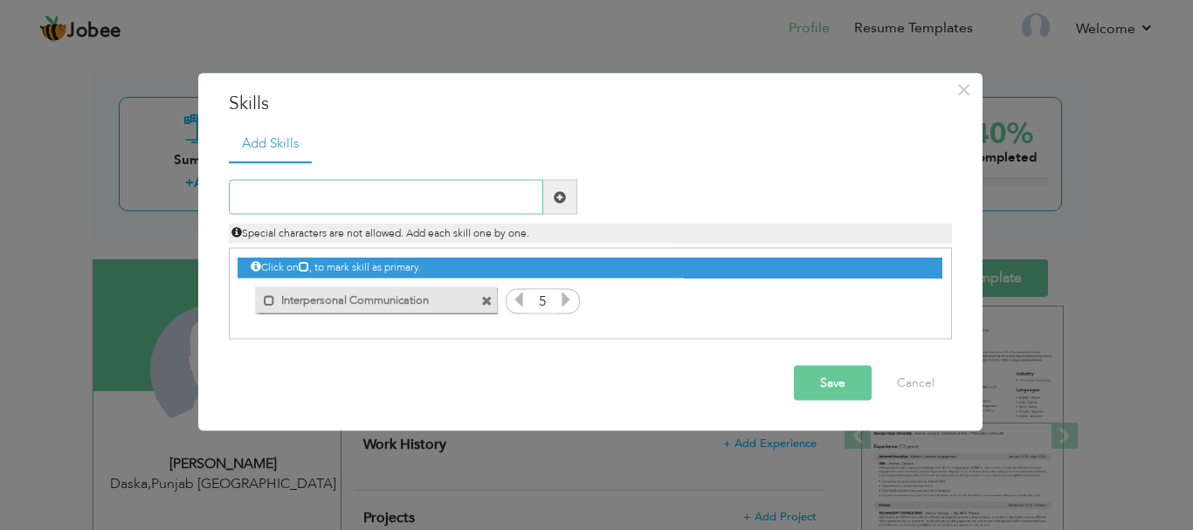
paste input "Adaptability"
type input "Adaptability"
click at [563, 191] on span at bounding box center [560, 196] width 12 height 12
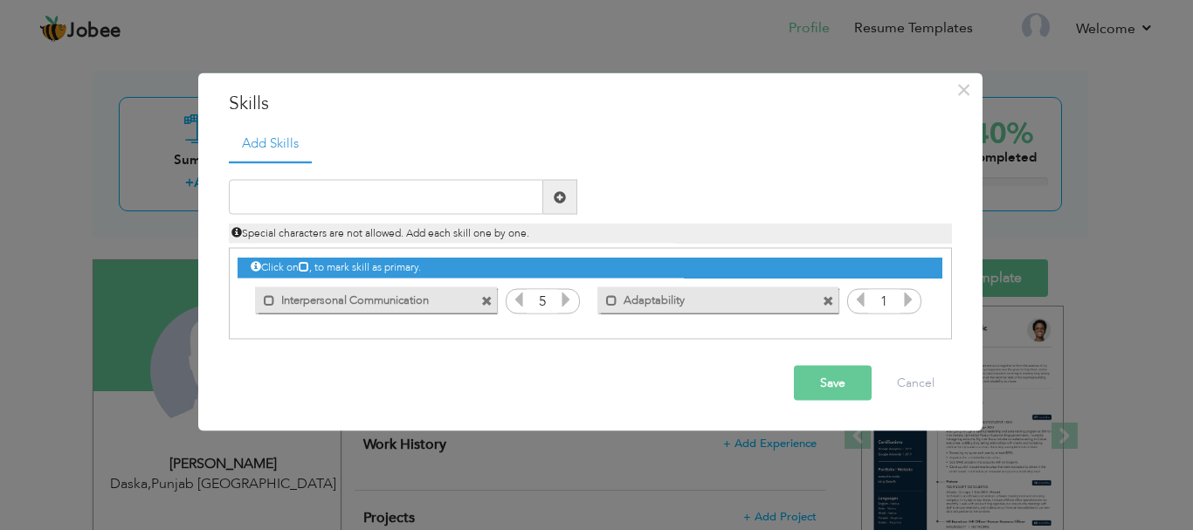
click at [911, 302] on icon at bounding box center [908, 300] width 16 height 16
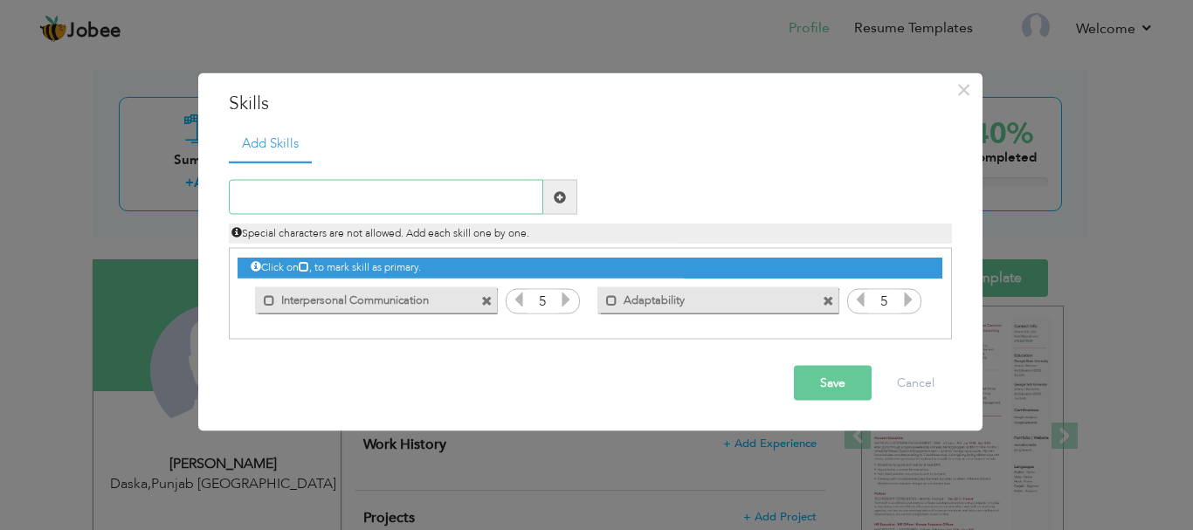
click at [412, 204] on input "text" at bounding box center [386, 197] width 314 height 35
paste input "Positive Attitude"
type input "Positive Attitude"
click at [560, 193] on span at bounding box center [560, 196] width 12 height 12
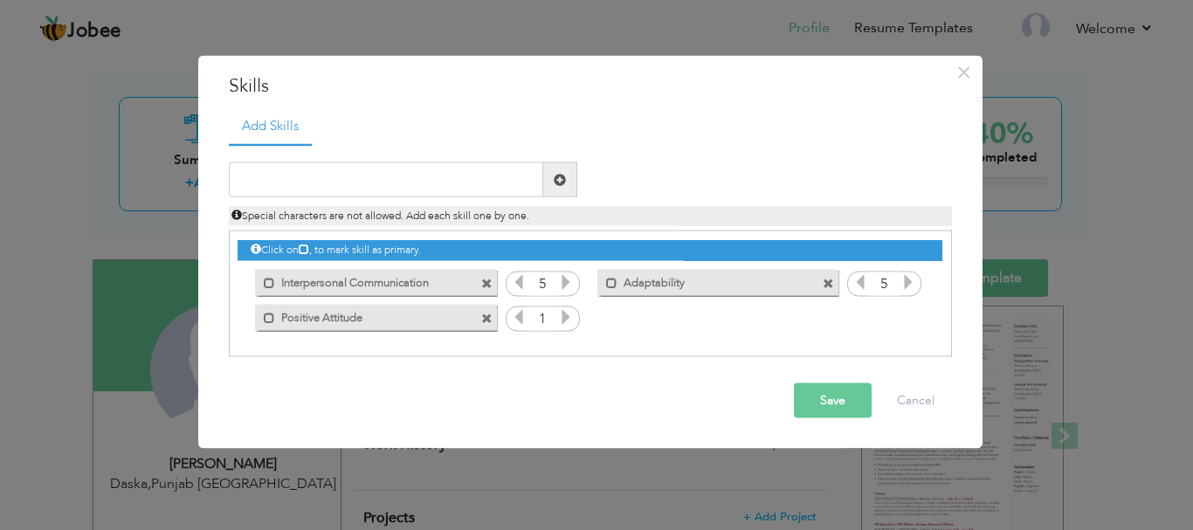
click at [571, 316] on icon at bounding box center [566, 317] width 16 height 16
click at [392, 153] on div "Duplicate entry" at bounding box center [590, 250] width 723 height 214
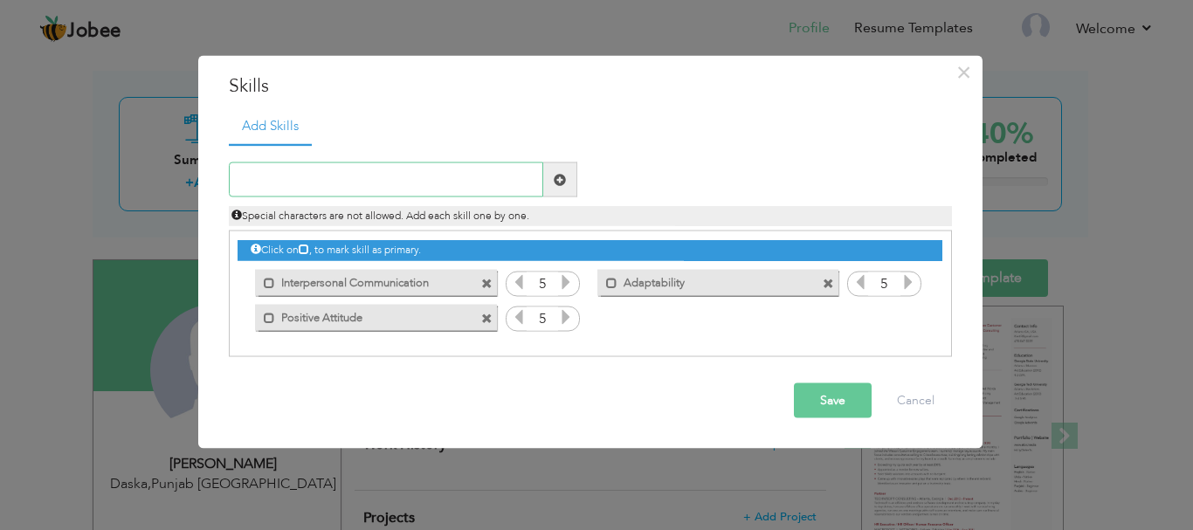
click at [389, 177] on input "text" at bounding box center [386, 179] width 314 height 35
paste input "Critical Thinking"
type input "Critical Thinking"
click at [555, 177] on span at bounding box center [560, 179] width 12 height 12
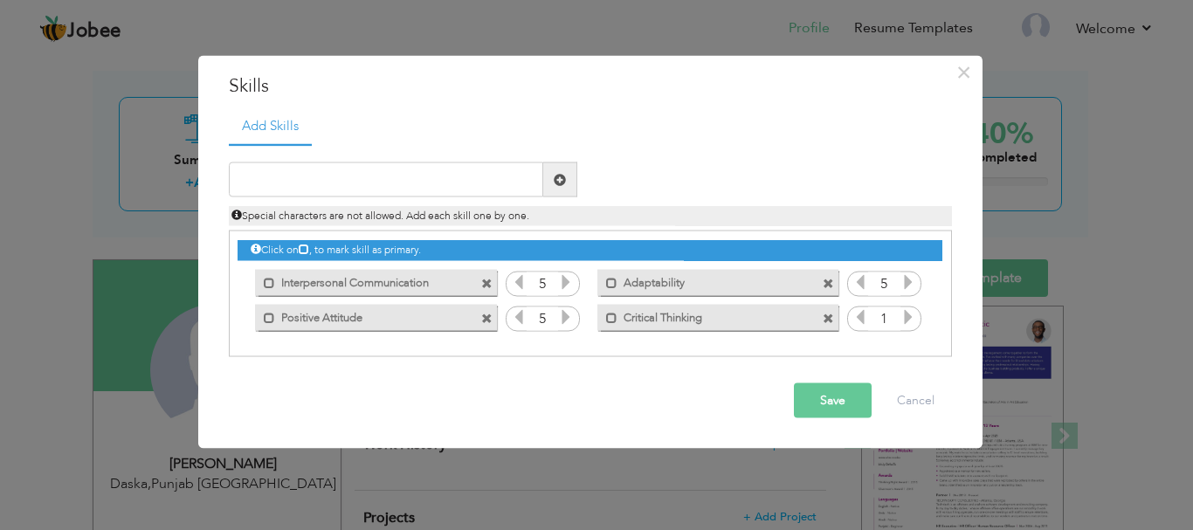
click at [911, 315] on icon at bounding box center [908, 317] width 16 height 16
click at [910, 316] on icon at bounding box center [908, 317] width 16 height 16
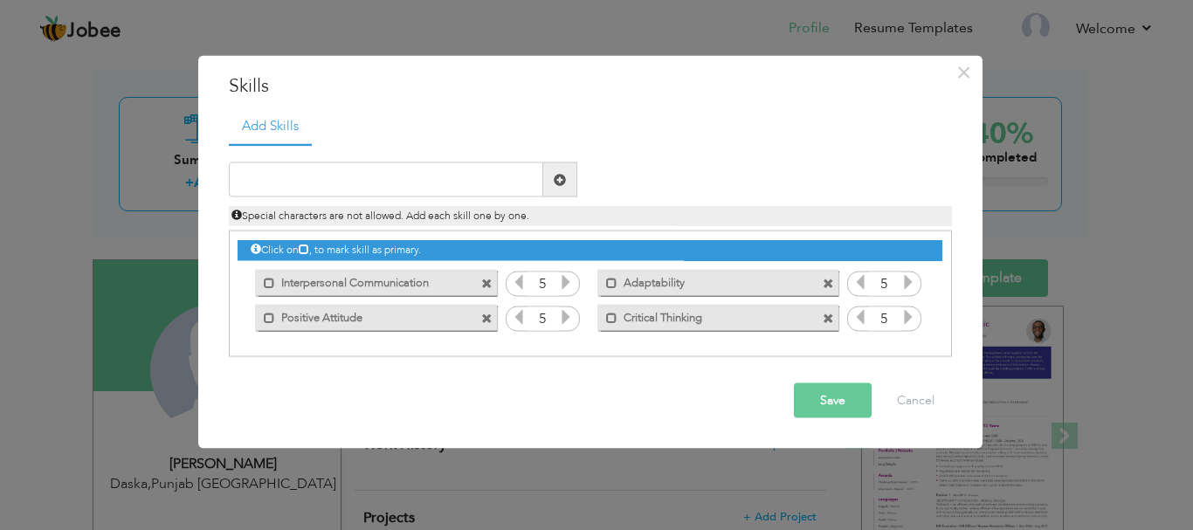
click at [834, 392] on button "Save" at bounding box center [833, 400] width 78 height 35
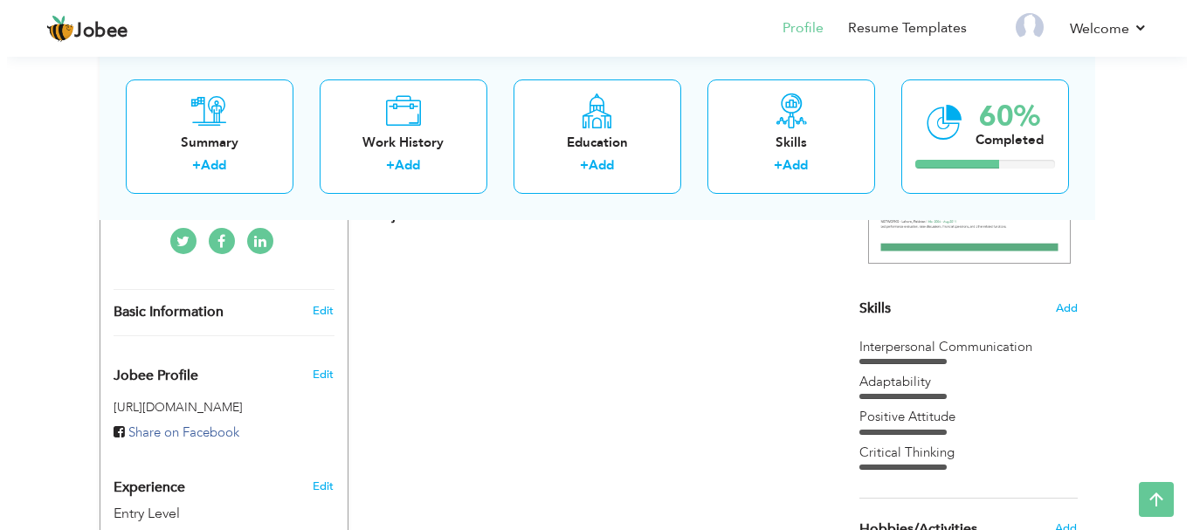
scroll to position [390, 0]
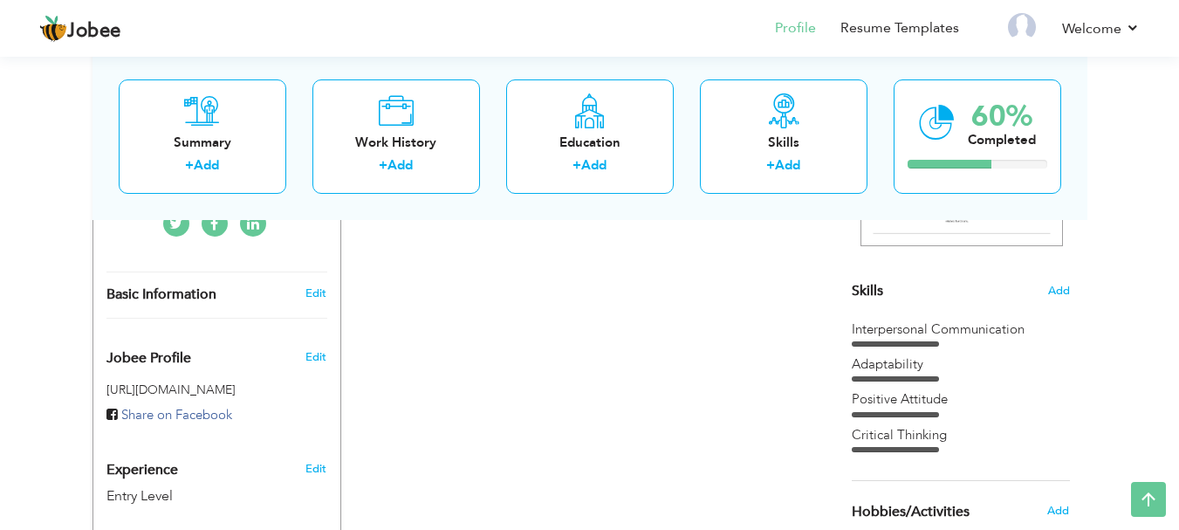
click at [295, 249] on div "Change Remove Madiha Amjad Daska , Punjab Pakistan × ×" at bounding box center [217, 452] width 249 height 1027
click at [272, 294] on div "Basic Information" at bounding box center [196, 294] width 206 height 18
type input "Madiha"
type input "[PERSON_NAME]"
type input "03279809547"
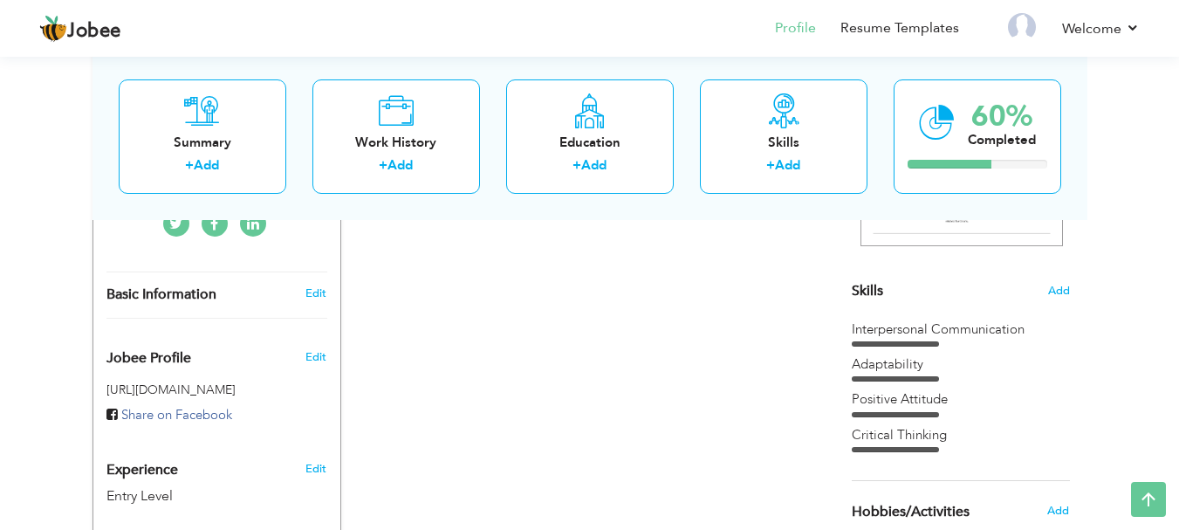
select select "number:166"
type input "[GEOGRAPHIC_DATA]"
type input "Daska"
select select "number:1"
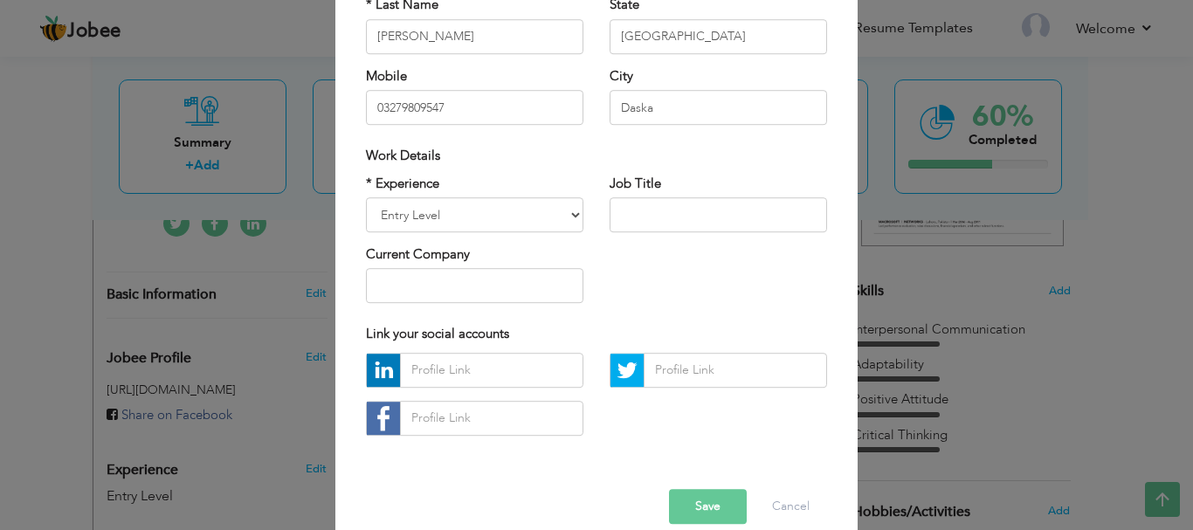
scroll to position [238, 0]
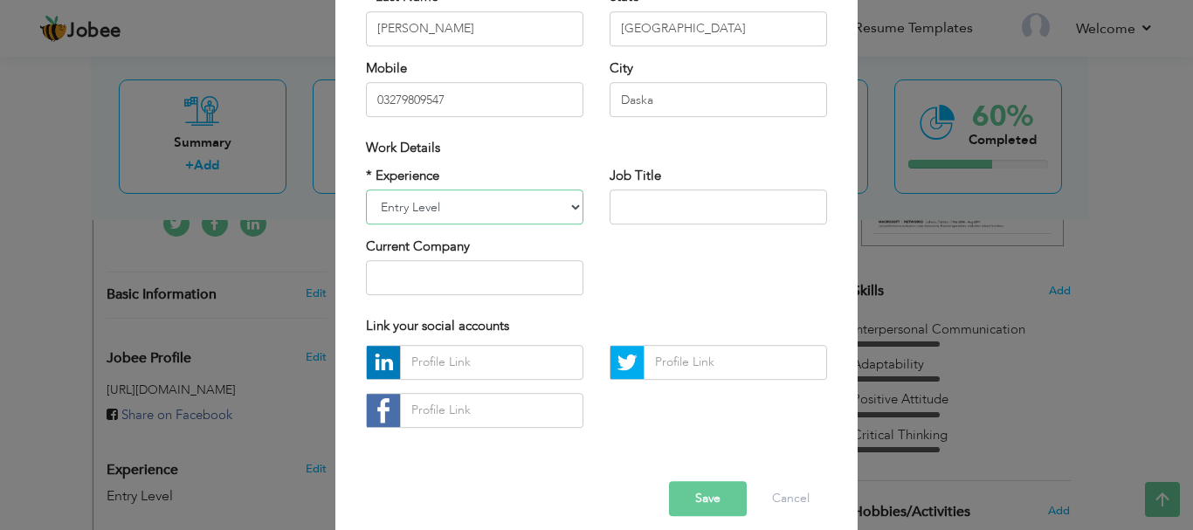
click at [524, 213] on select "Entry Level Less than 1 Year 1 Year 2 Years 3 Years 4 Years 5 Years 6 Years 7 Y…" at bounding box center [474, 206] width 217 height 35
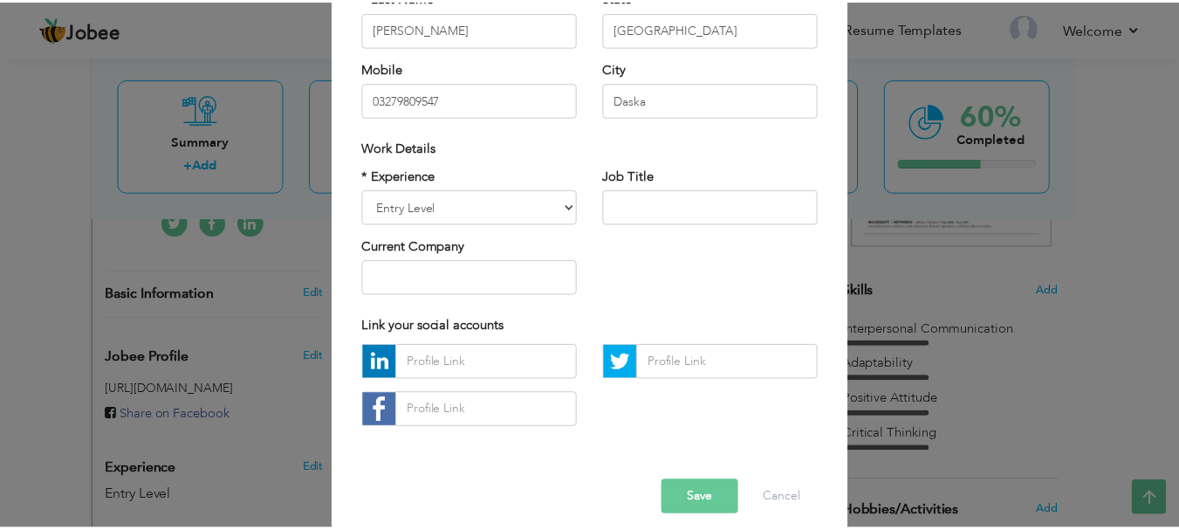
scroll to position [255, 0]
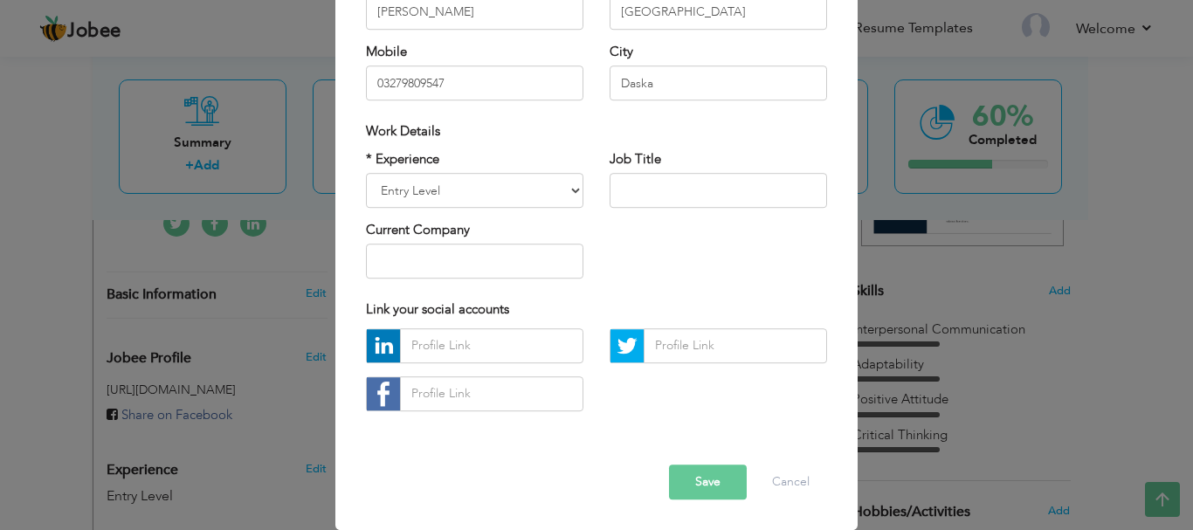
click at [691, 466] on button "Save" at bounding box center [708, 481] width 78 height 35
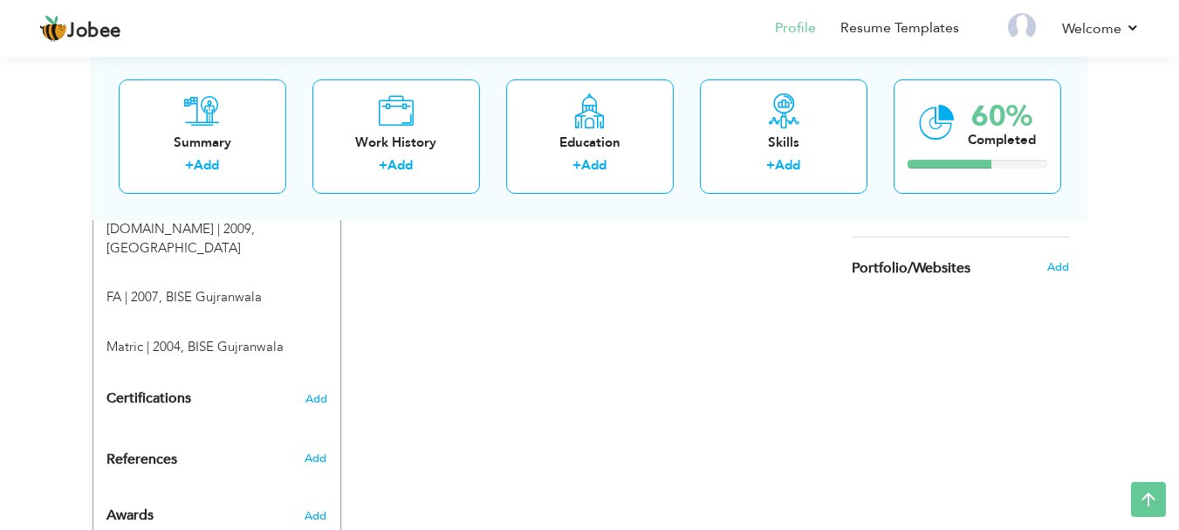
scroll to position [854, 0]
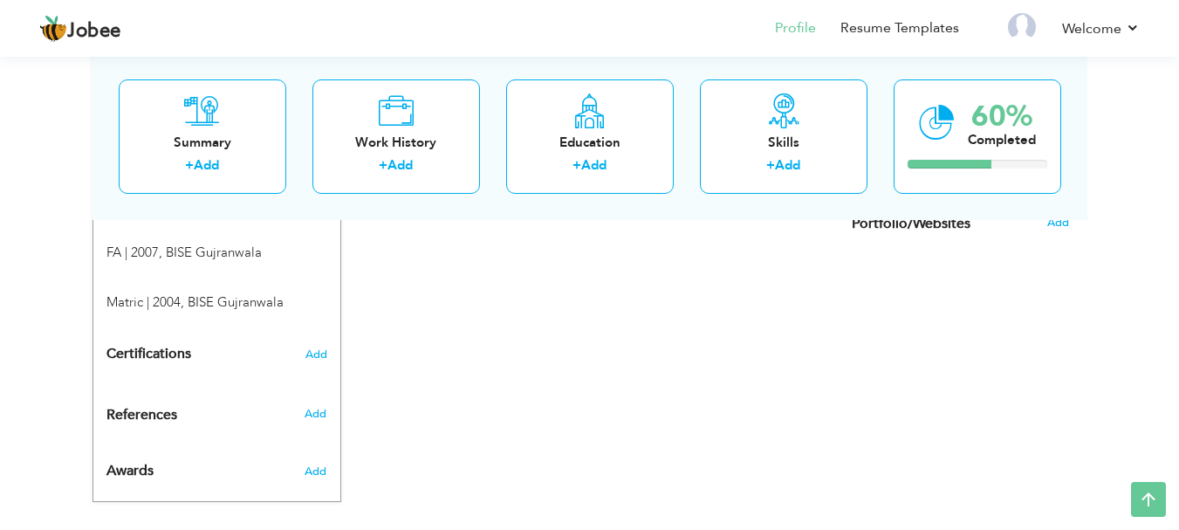
click at [258, 406] on div "References" at bounding box center [196, 415] width 206 height 18
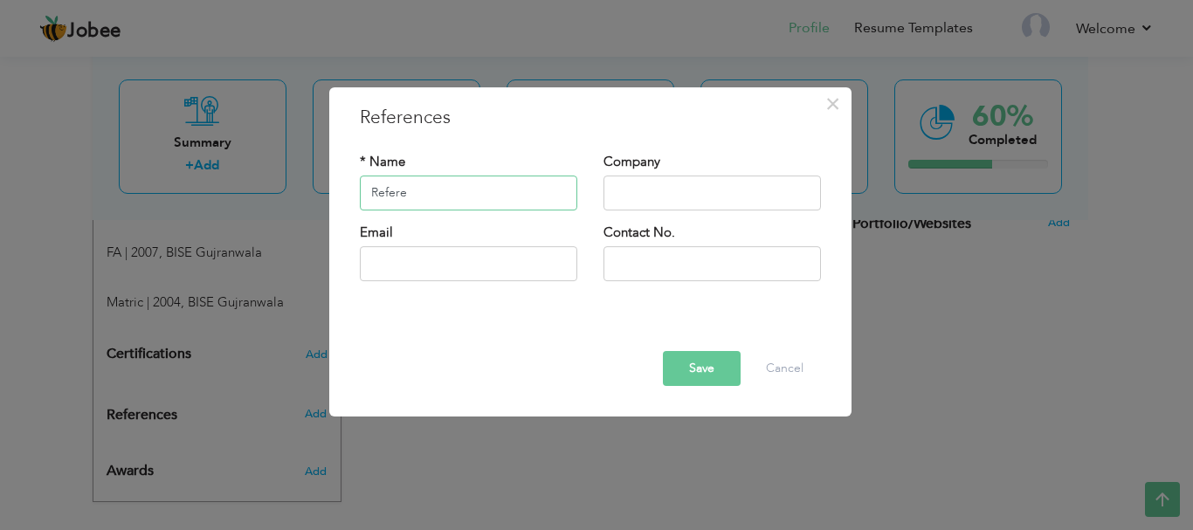
type input "Reference will be furnished on demand"
click at [700, 375] on button "Save" at bounding box center [702, 368] width 78 height 35
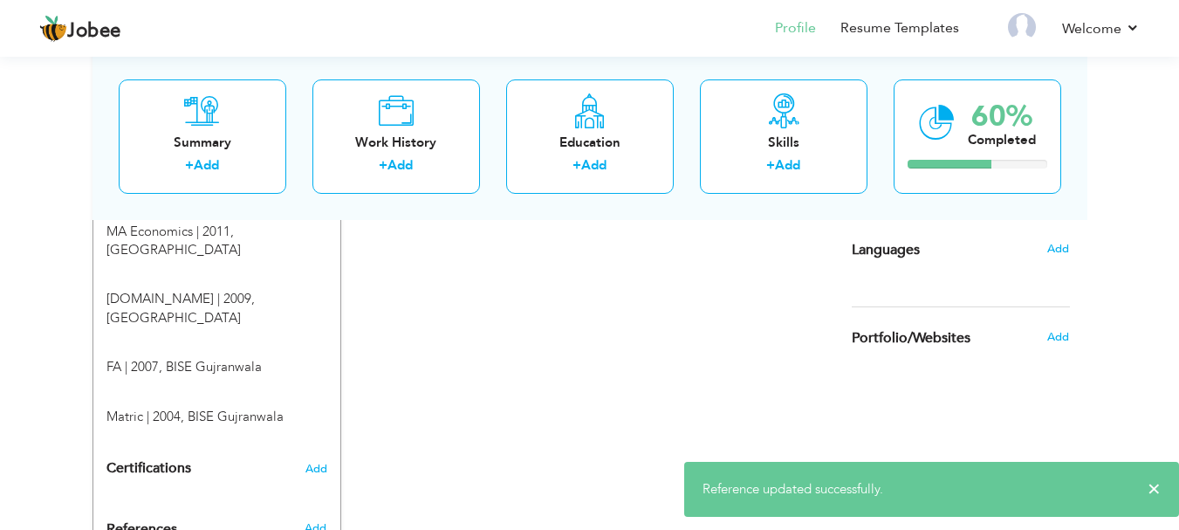
scroll to position [726, 0]
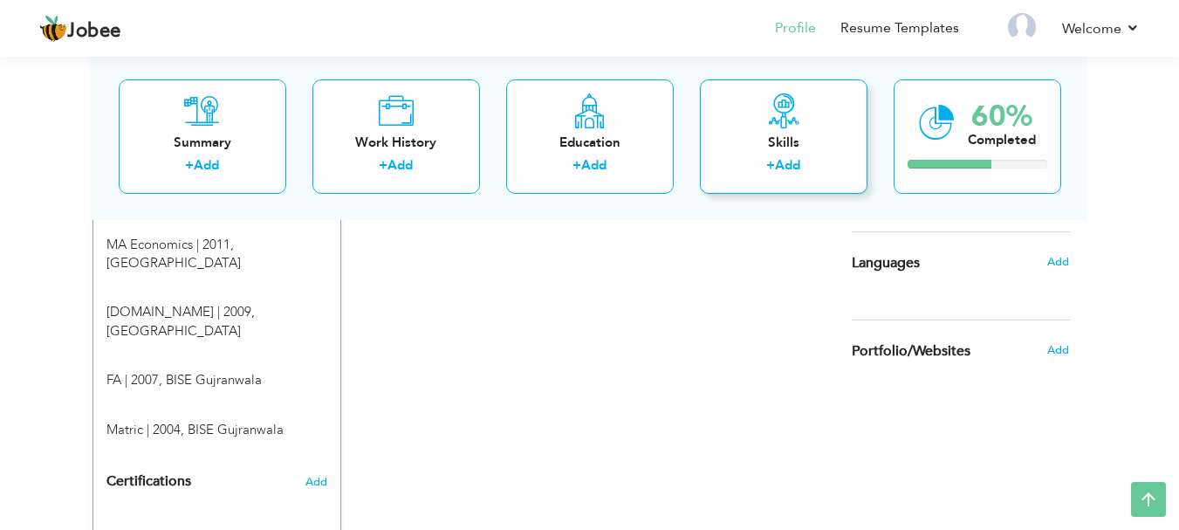
click at [835, 138] on div "Skills" at bounding box center [784, 142] width 140 height 18
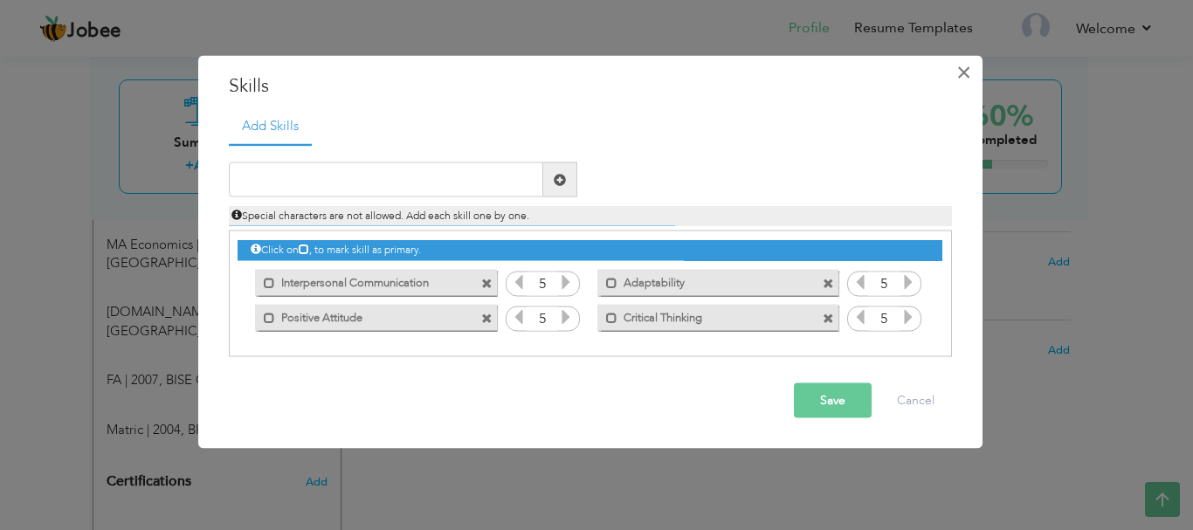
click at [960, 78] on span "×" at bounding box center [963, 71] width 15 height 31
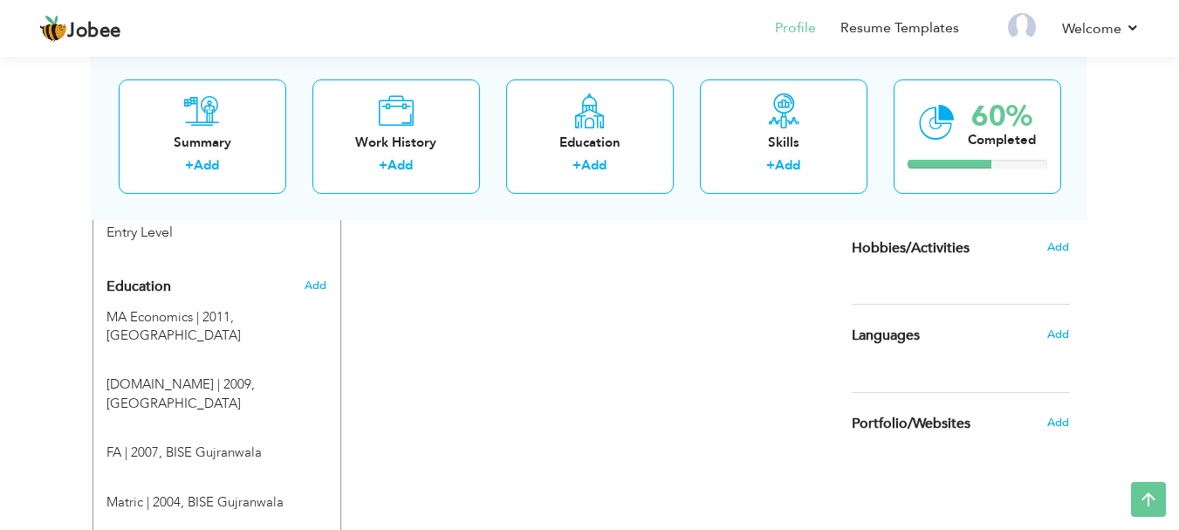
scroll to position [622, 0]
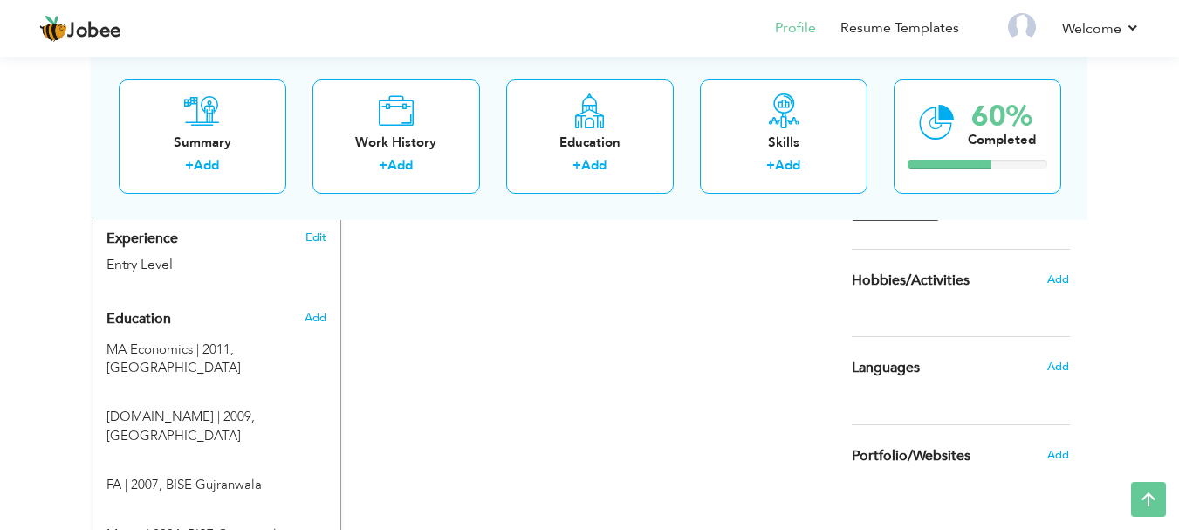
click at [932, 361] on div "Languages" at bounding box center [940, 367] width 203 height 35
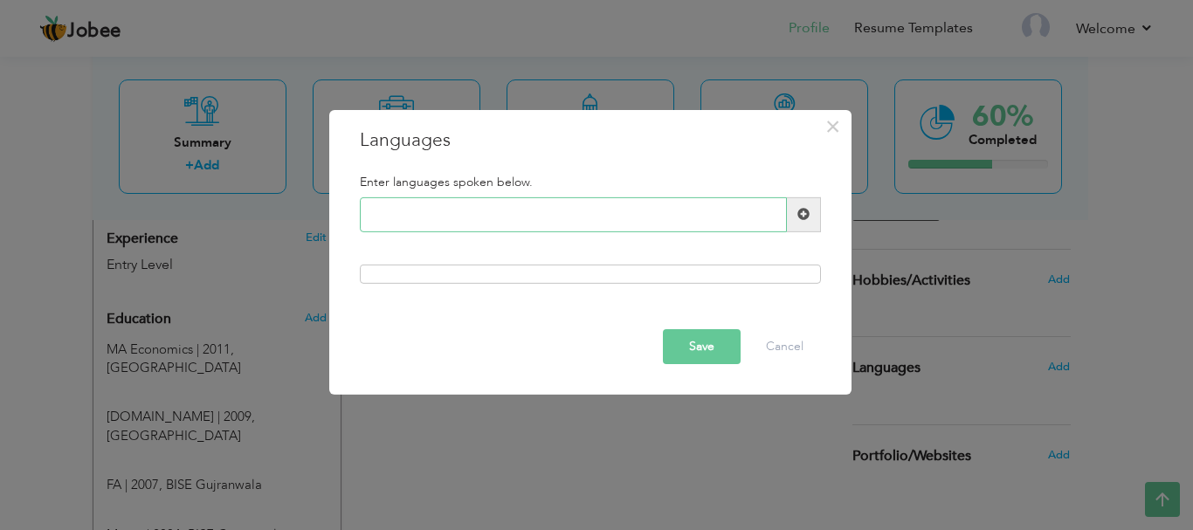
click at [605, 217] on input "text" at bounding box center [573, 214] width 427 height 35
type input "English"
click at [806, 220] on span at bounding box center [803, 214] width 12 height 12
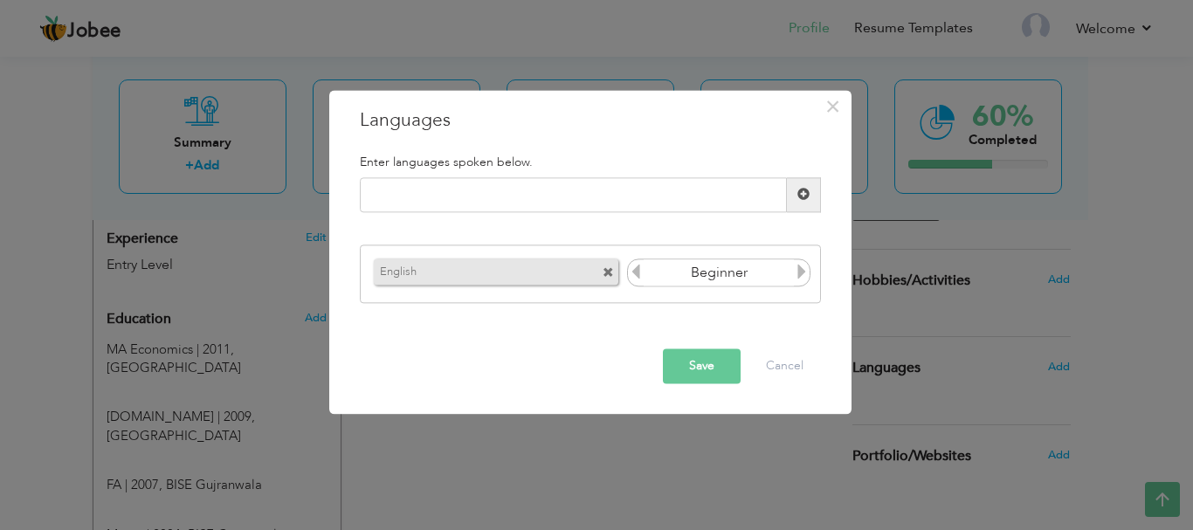
click at [799, 268] on icon at bounding box center [802, 273] width 16 height 16
click at [613, 191] on input "text" at bounding box center [573, 194] width 427 height 35
type input "Urdu"
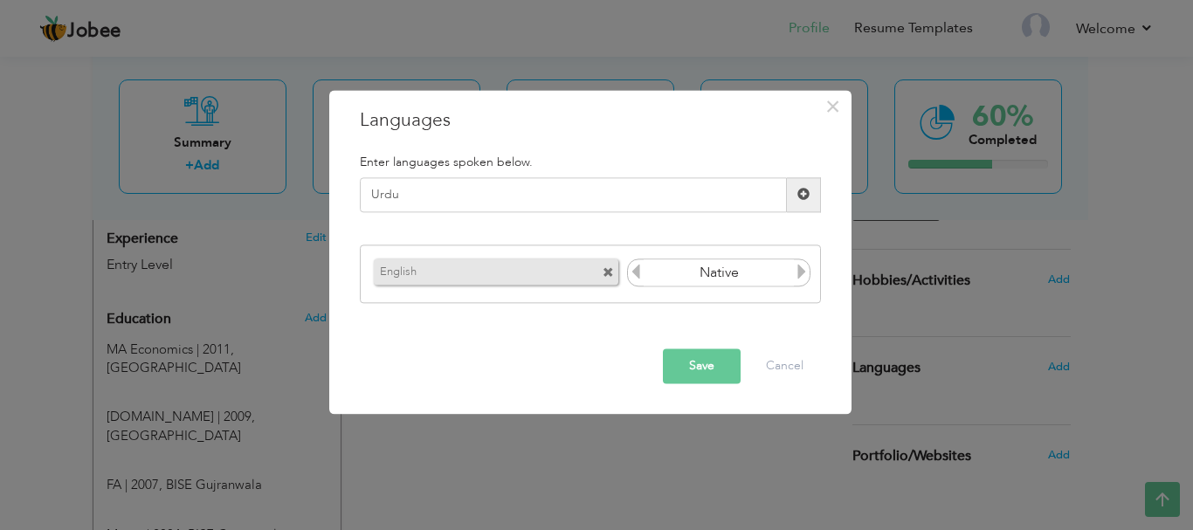
click at [800, 195] on span at bounding box center [803, 195] width 12 height 12
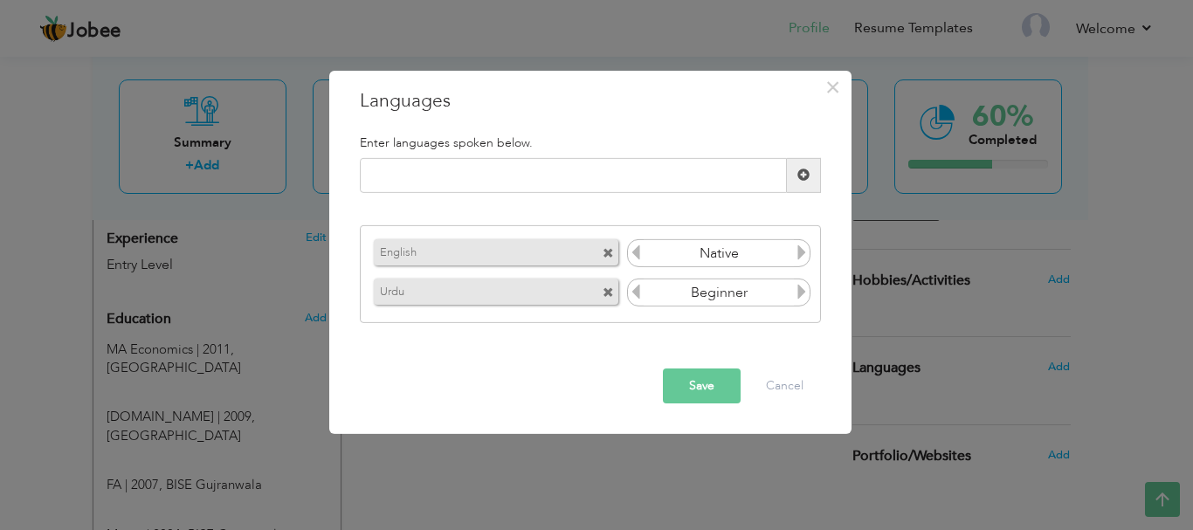
click at [798, 287] on icon at bounding box center [802, 292] width 16 height 16
click at [432, 174] on input "text" at bounding box center [573, 175] width 427 height 35
type input "Punjabi"
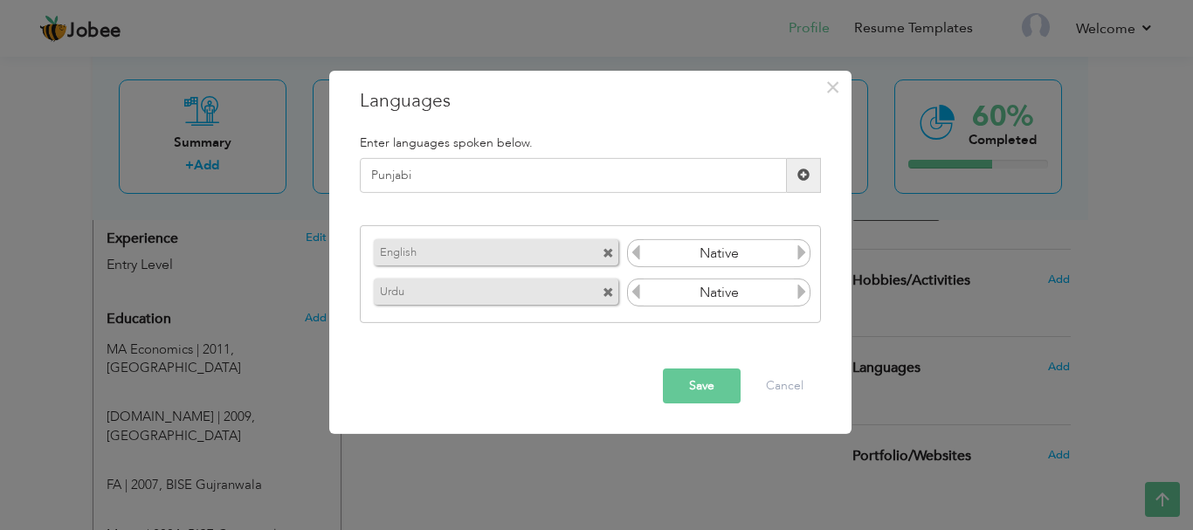
click at [811, 177] on span at bounding box center [804, 175] width 34 height 35
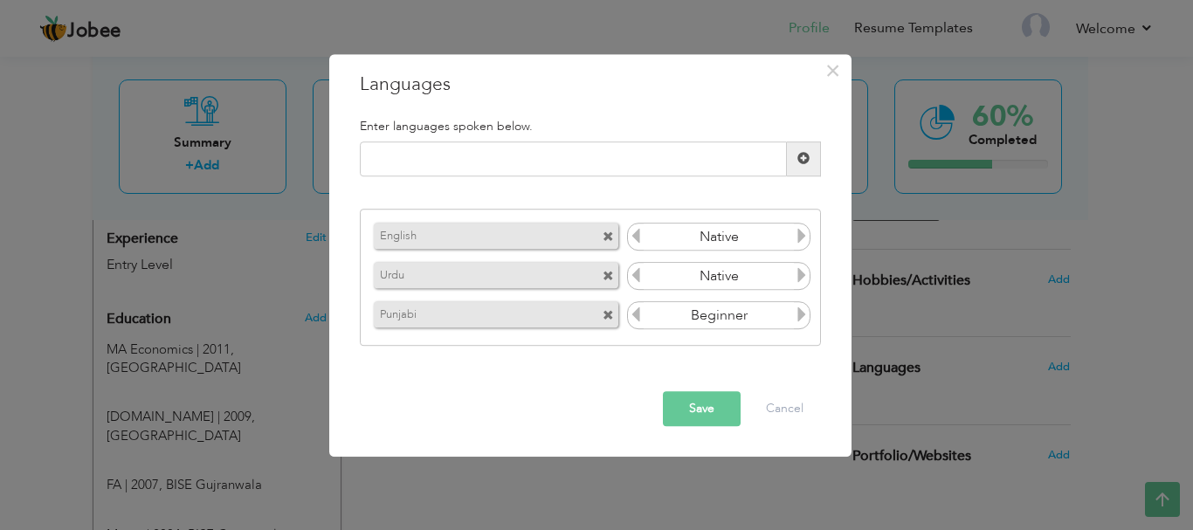
click at [804, 317] on icon at bounding box center [802, 315] width 16 height 16
click at [710, 417] on button "Save" at bounding box center [702, 408] width 78 height 35
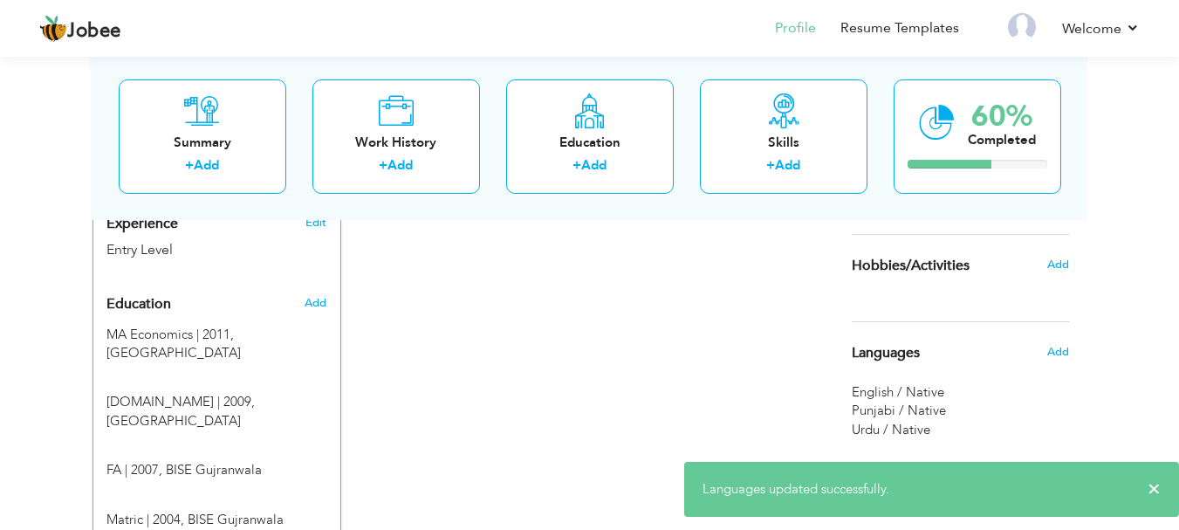
scroll to position [624, 0]
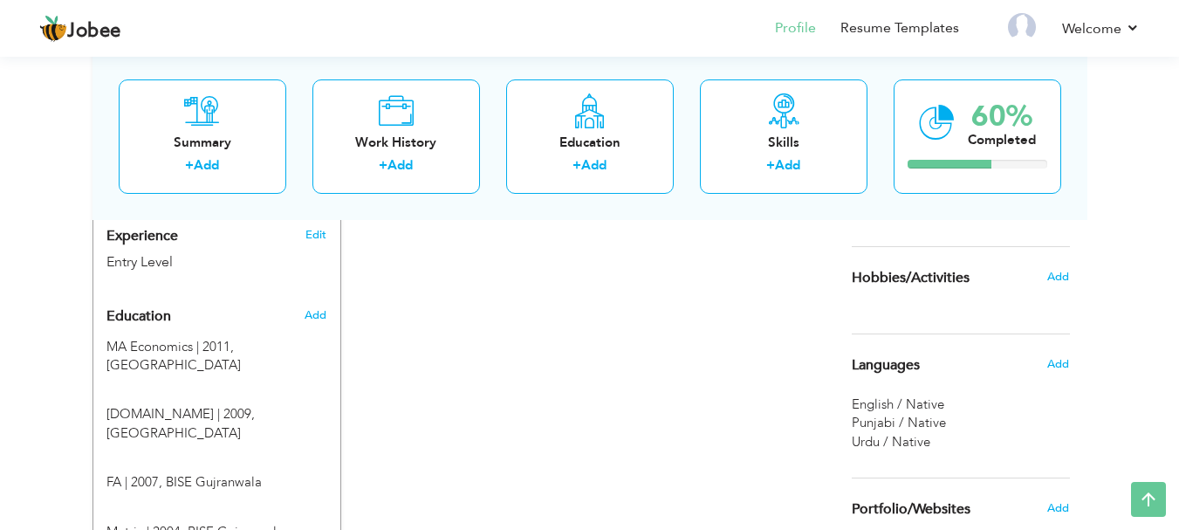
click at [941, 283] on span "Hobbies/Activities" at bounding box center [911, 279] width 118 height 16
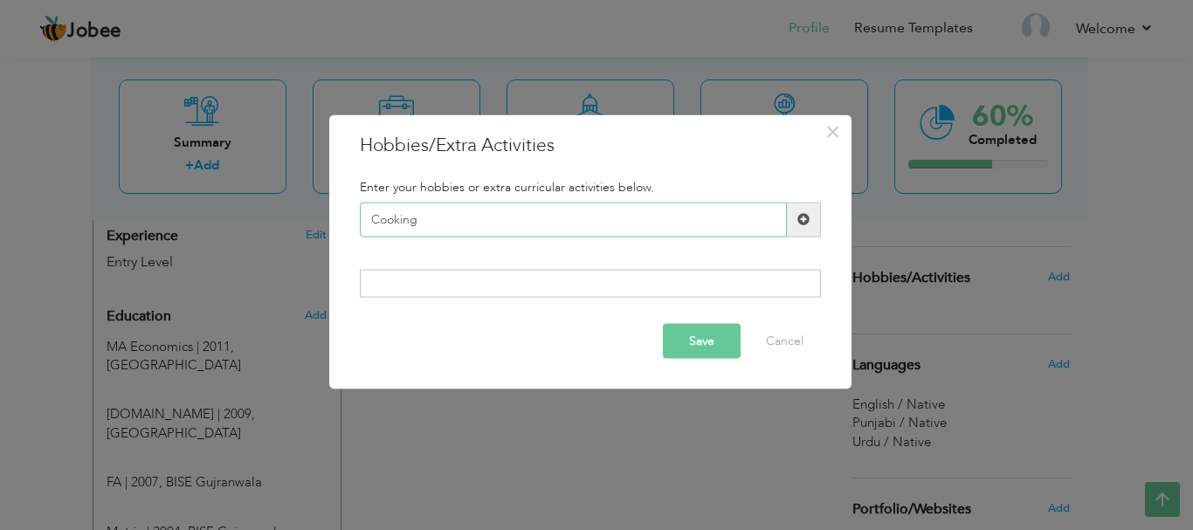
type input "Cooking"
click at [807, 216] on span at bounding box center [803, 219] width 12 height 12
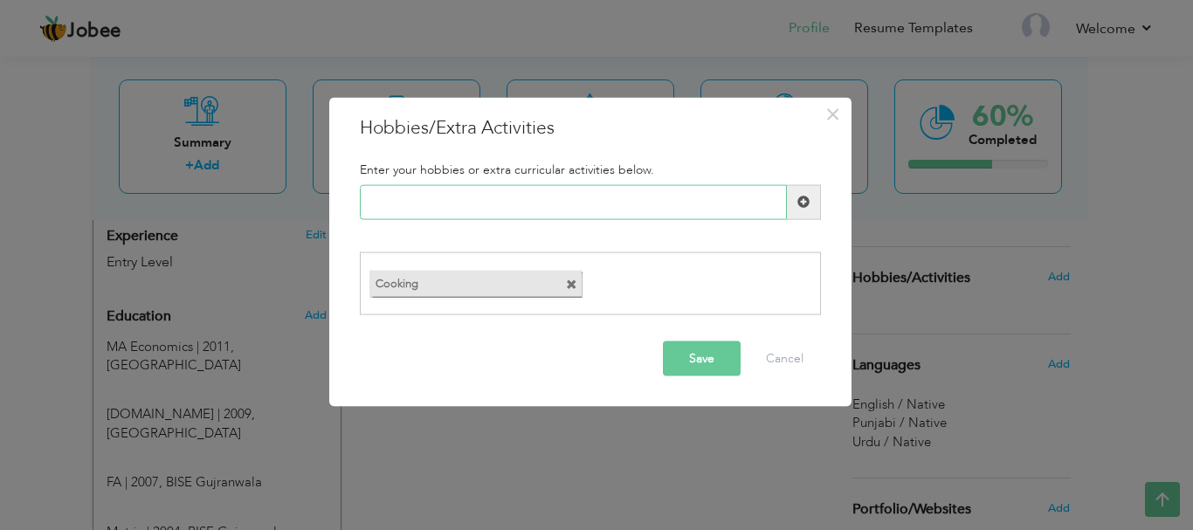
click at [540, 210] on input "text" at bounding box center [573, 201] width 427 height 35
type input "Movies"
click at [803, 207] on span at bounding box center [803, 202] width 12 height 12
click at [581, 211] on input "text" at bounding box center [573, 201] width 427 height 35
type input "S"
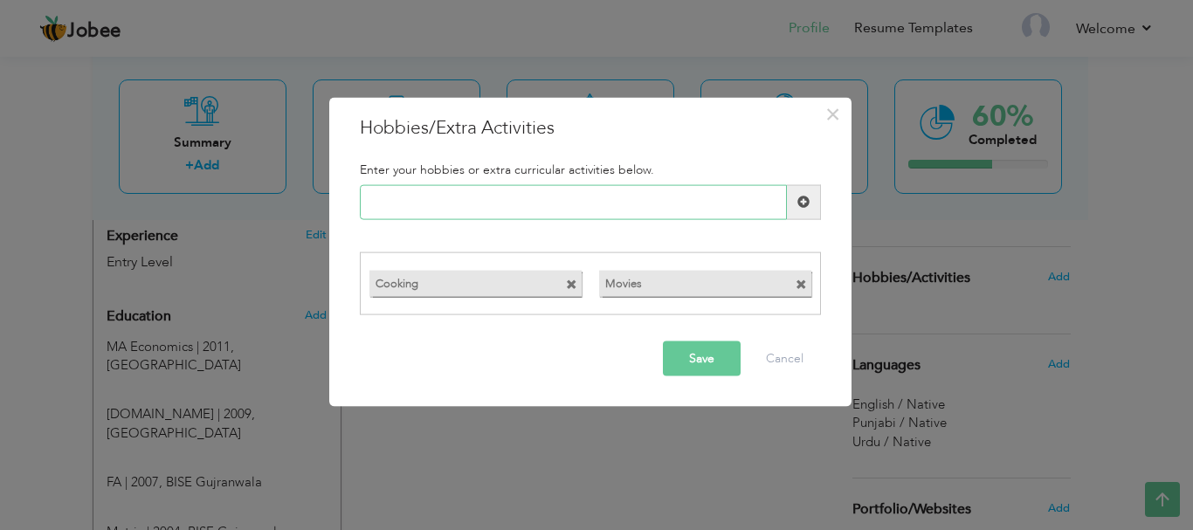
paste input "Travelling"
type input "Travelling"
click at [827, 210] on div "Travelling" at bounding box center [590, 201] width 487 height 35
click at [797, 201] on span at bounding box center [803, 202] width 12 height 12
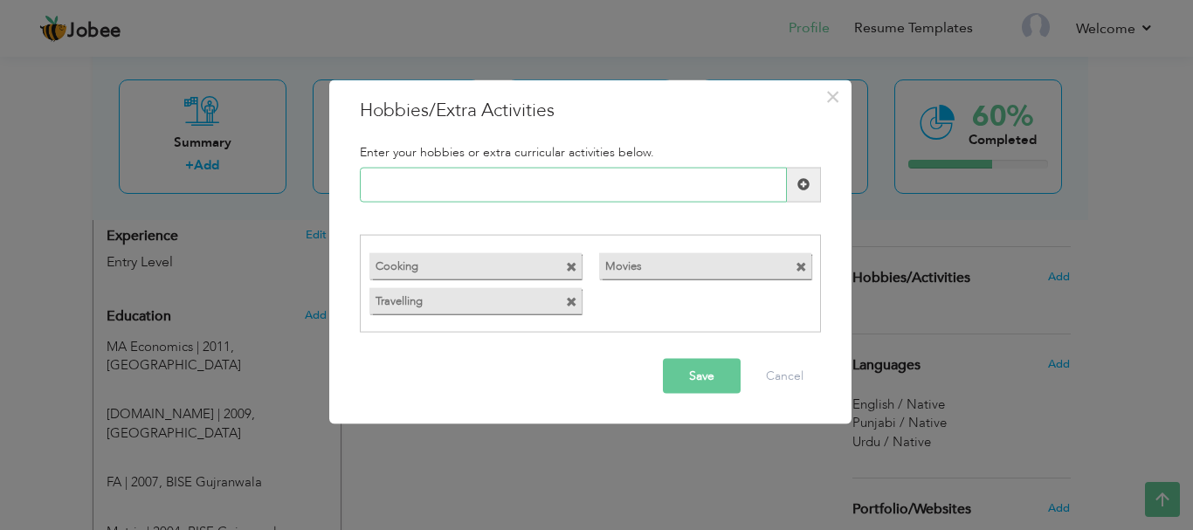
click at [502, 184] on input "text" at bounding box center [573, 184] width 427 height 35
type input "Reading"
click at [816, 187] on span at bounding box center [804, 184] width 34 height 35
click at [719, 408] on div "× Hobbies/Extra Activities Enter your hobbies or extra curricular activities be…" at bounding box center [590, 251] width 522 height 345
click at [712, 390] on button "Save" at bounding box center [702, 376] width 78 height 35
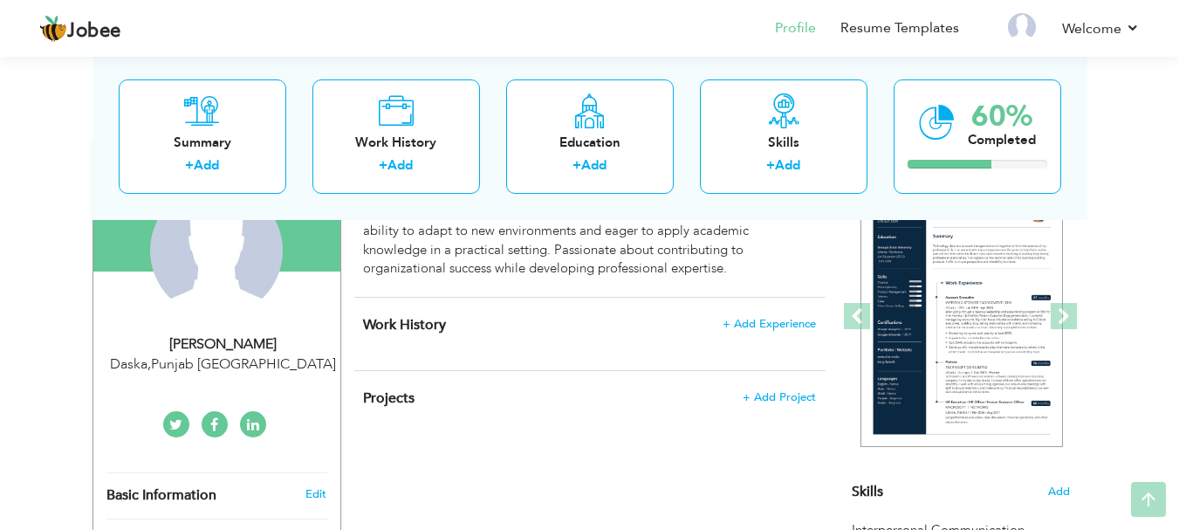
scroll to position [244, 0]
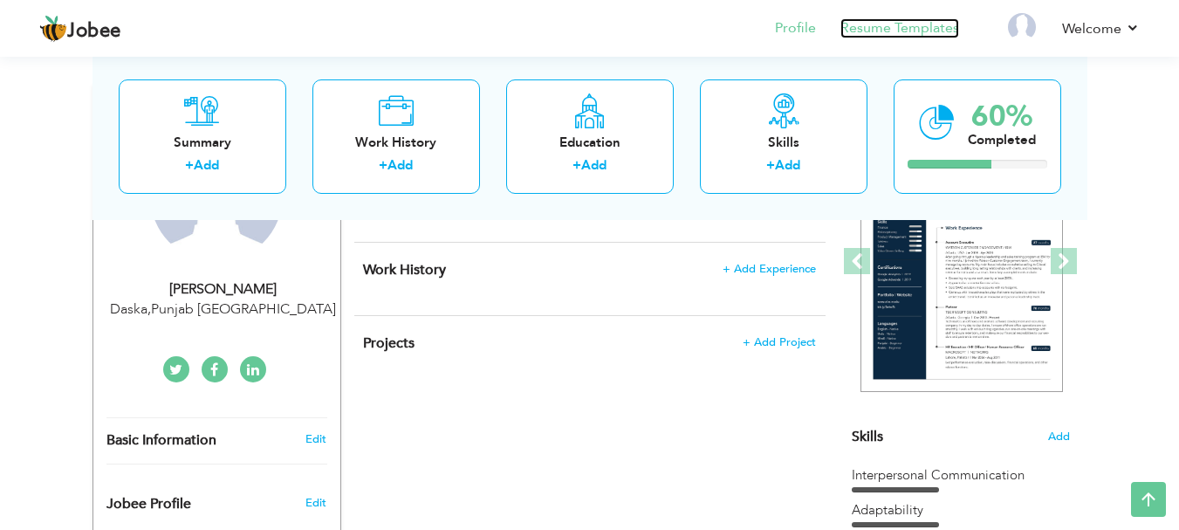
click at [861, 18] on link "Resume Templates" at bounding box center [900, 28] width 119 height 20
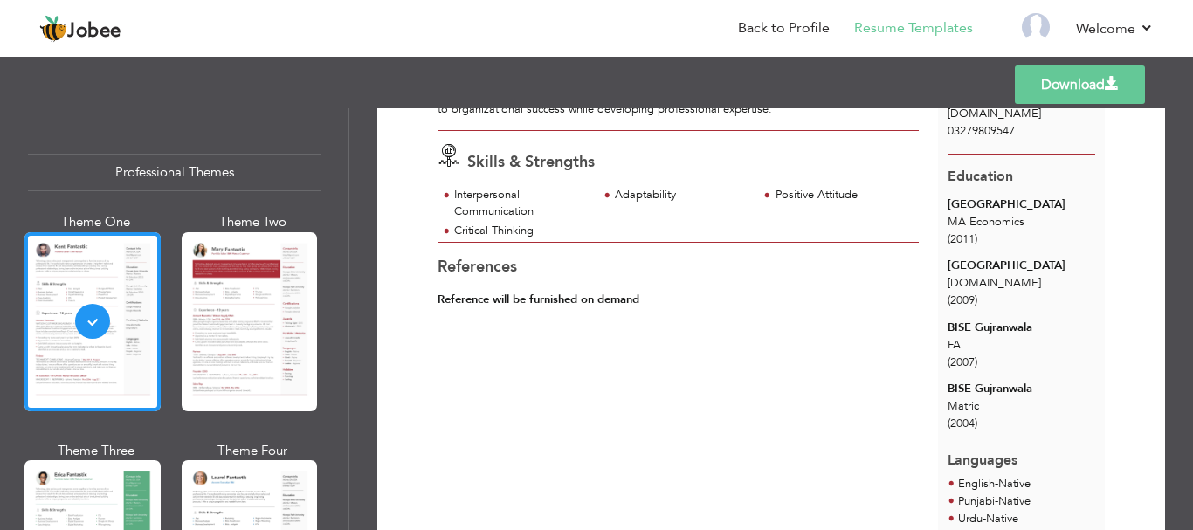
scroll to position [204, 0]
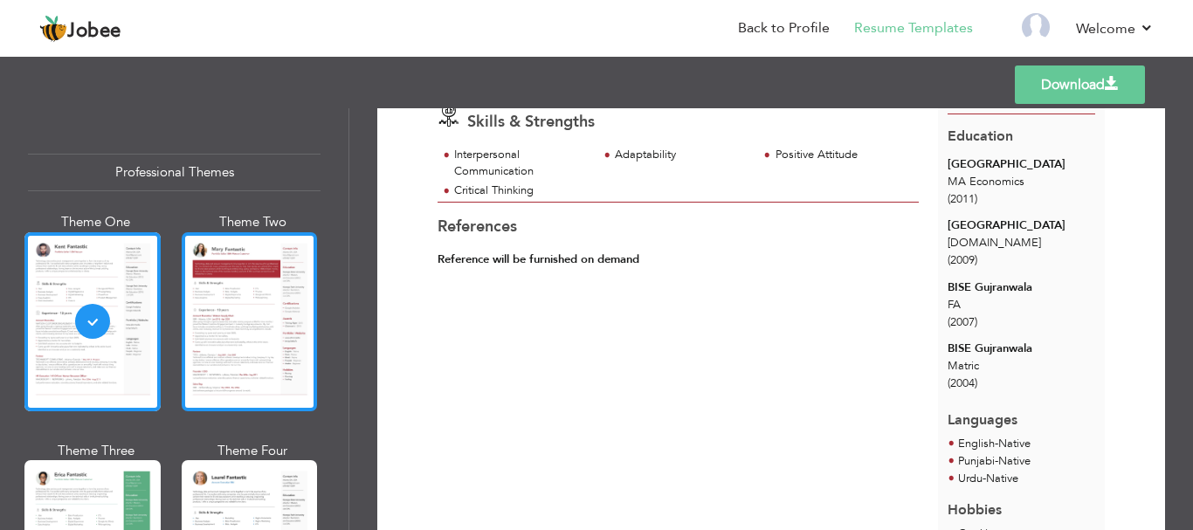
click at [222, 265] on div at bounding box center [250, 321] width 136 height 179
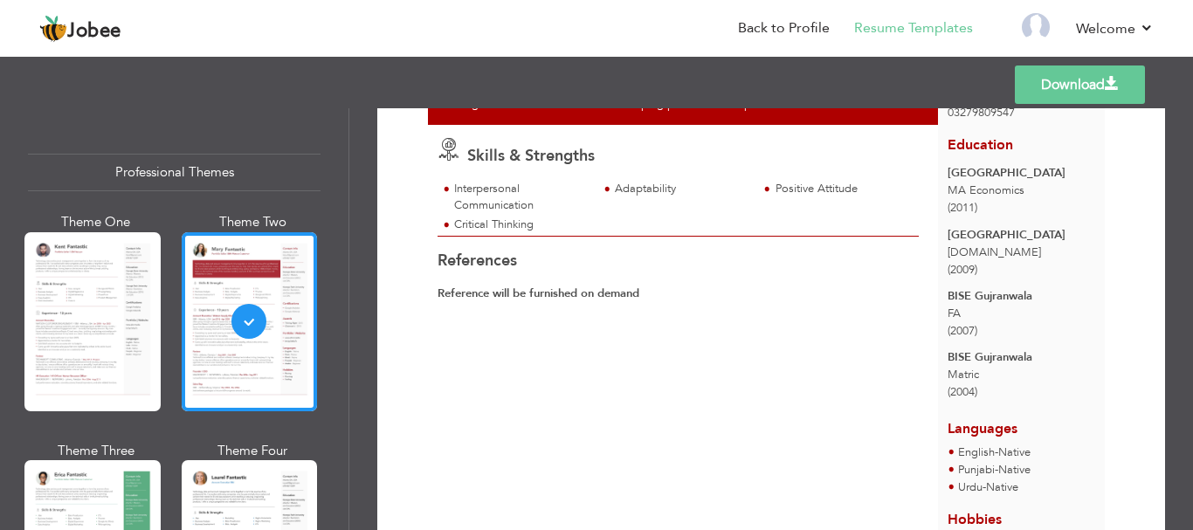
scroll to position [292, 0]
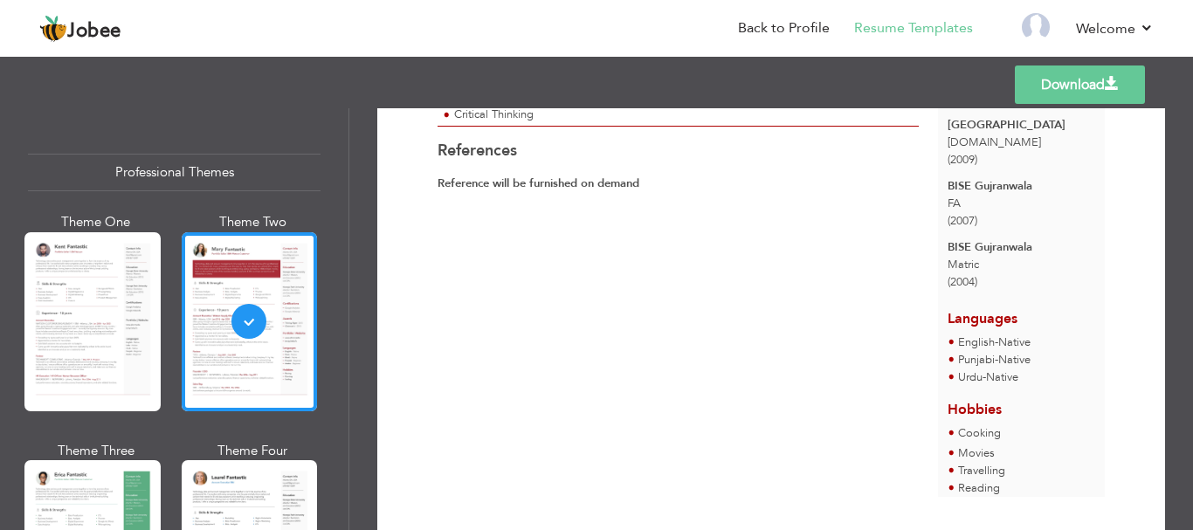
drag, startPoint x: 349, startPoint y: 135, endPoint x: 349, endPoint y: 173, distance: 37.5
click at [349, 173] on div "Download [PERSON_NAME] Skills & Strengths Daska" at bounding box center [770, 319] width 843 height 422
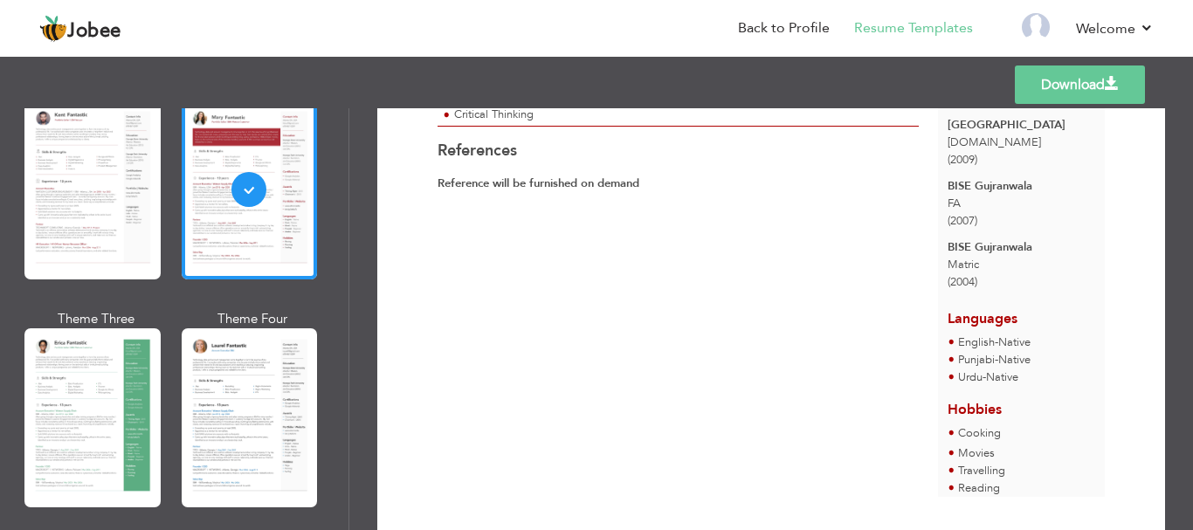
scroll to position [169, 0]
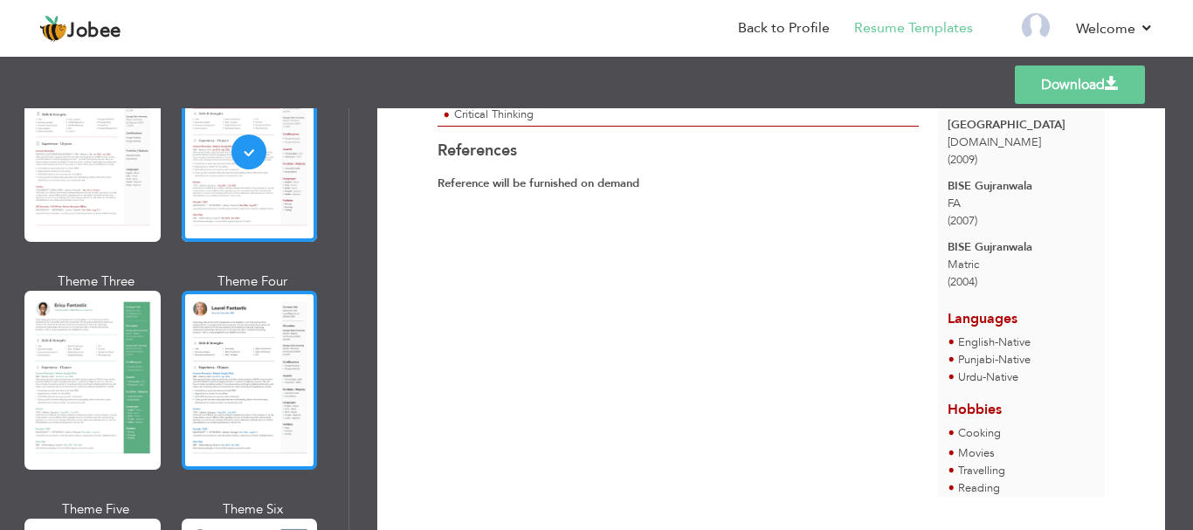
click at [211, 382] on div at bounding box center [250, 380] width 136 height 179
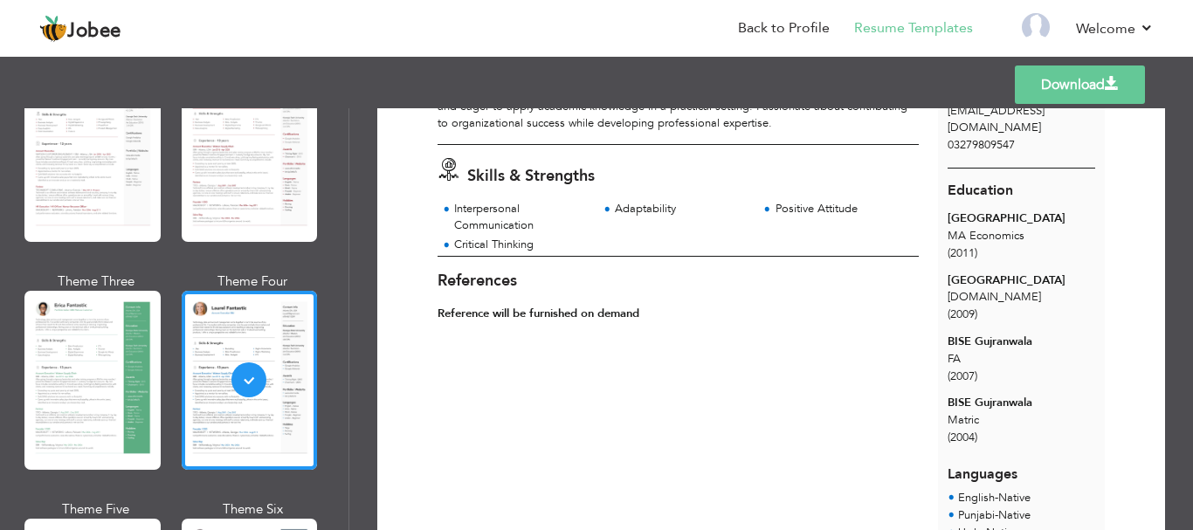
scroll to position [113, 0]
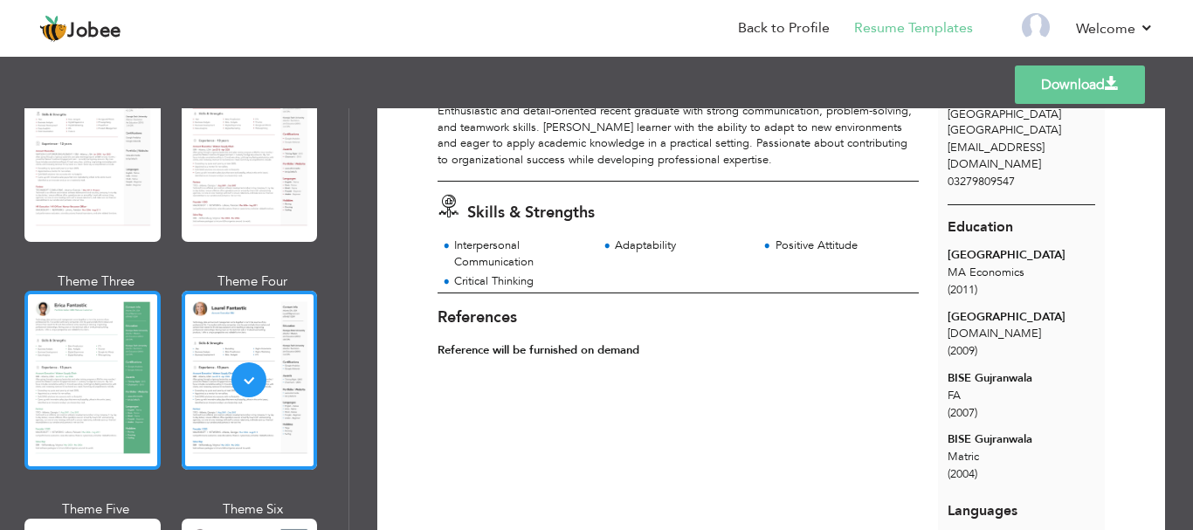
click at [74, 334] on div at bounding box center [92, 380] width 136 height 179
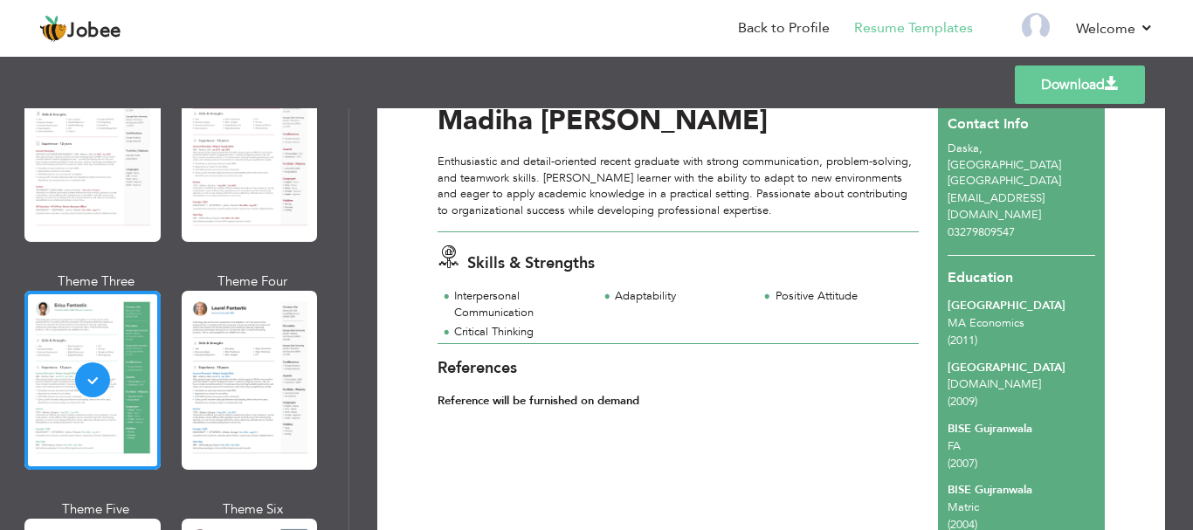
scroll to position [341, 0]
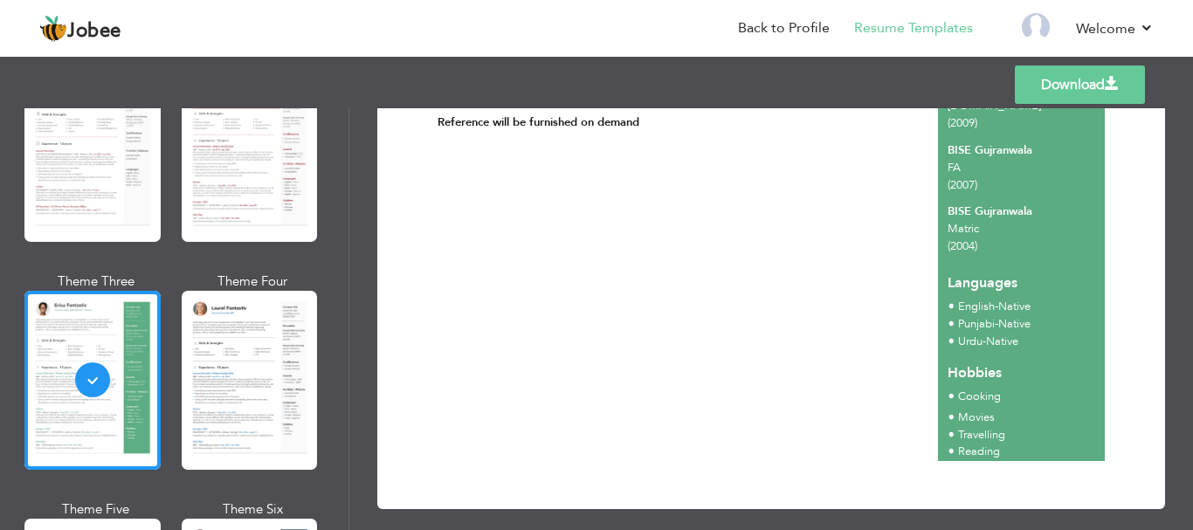
drag, startPoint x: 348, startPoint y: 141, endPoint x: 340, endPoint y: 183, distance: 43.7
click at [340, 183] on div "Professional Themes Theme One Theme Two Theme Three Theme Four Theme Five" at bounding box center [174, 319] width 349 height 422
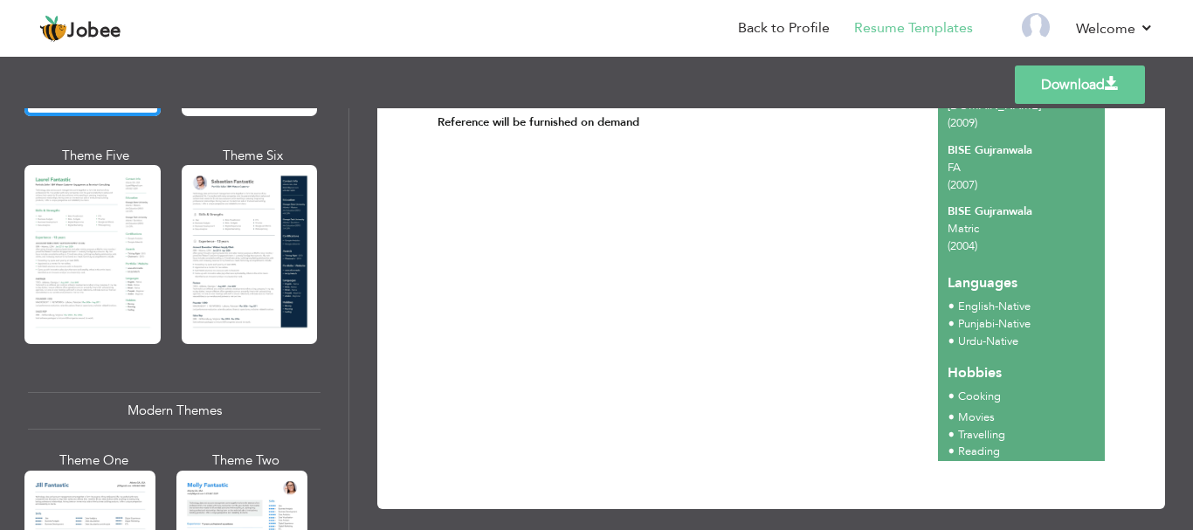
scroll to position [531, 0]
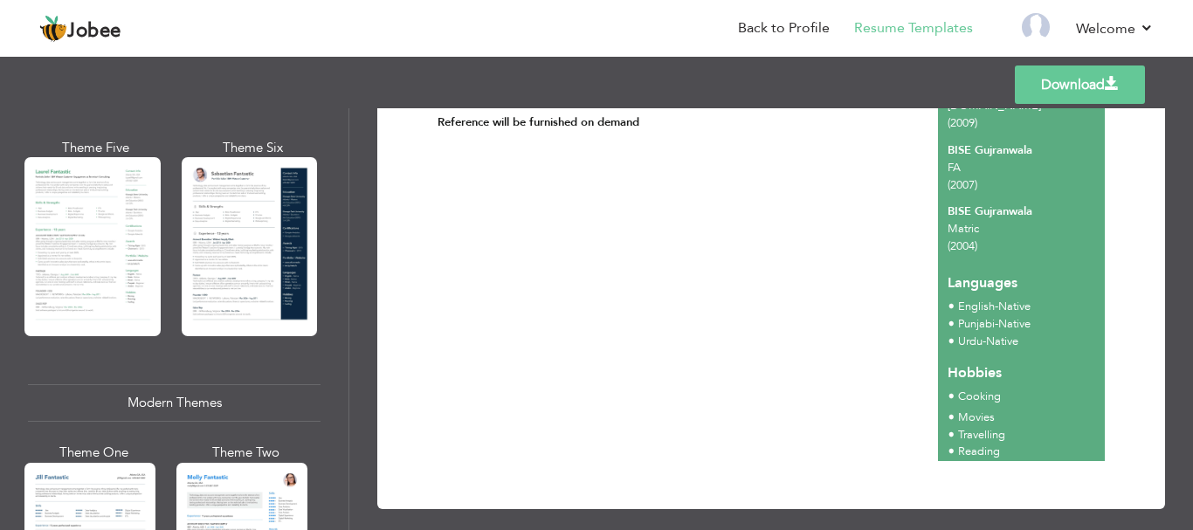
click at [0, 213] on div "Professional Themes Theme One Theme Two Theme Three Theme Six" at bounding box center [174, 319] width 348 height 422
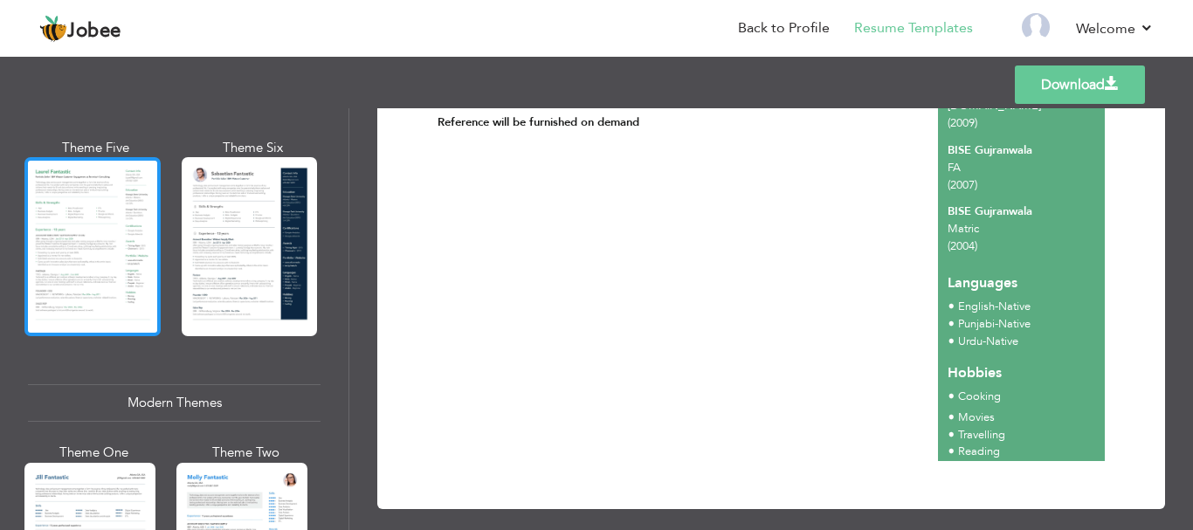
click at [57, 216] on div at bounding box center [92, 246] width 136 height 179
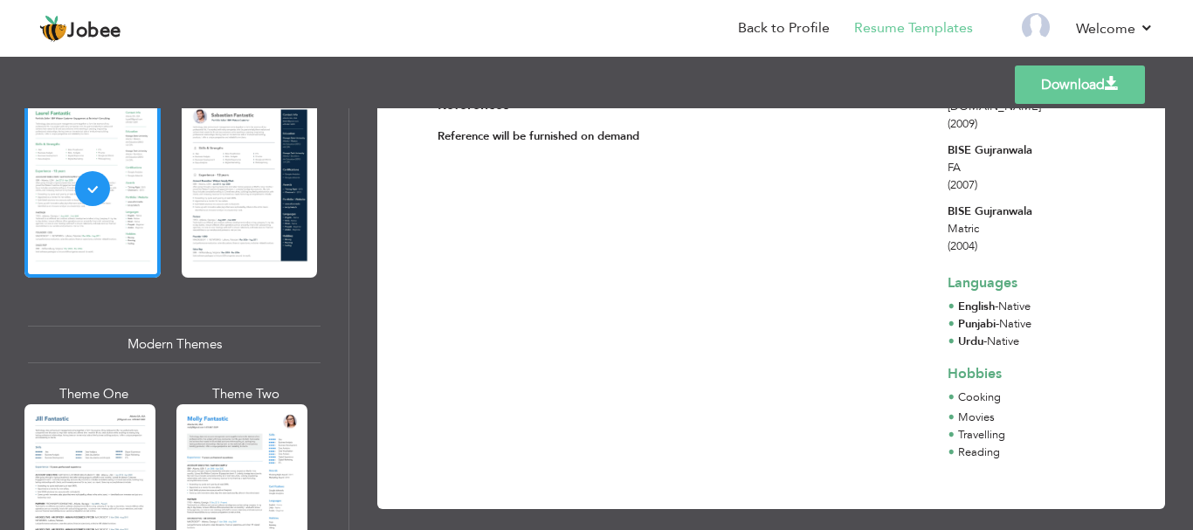
scroll to position [1069, 0]
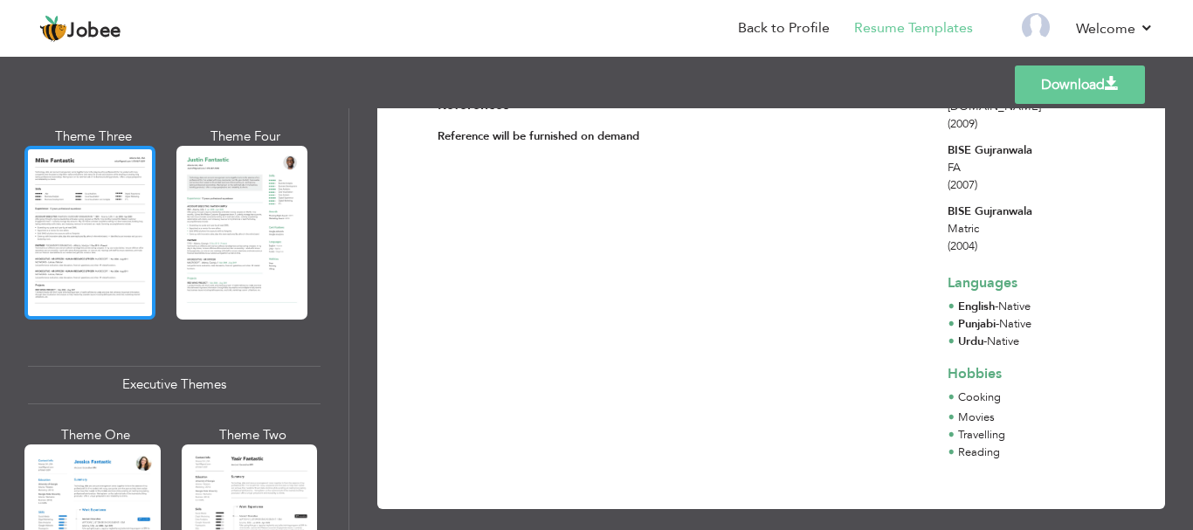
click at [65, 180] on div at bounding box center [89, 232] width 131 height 173
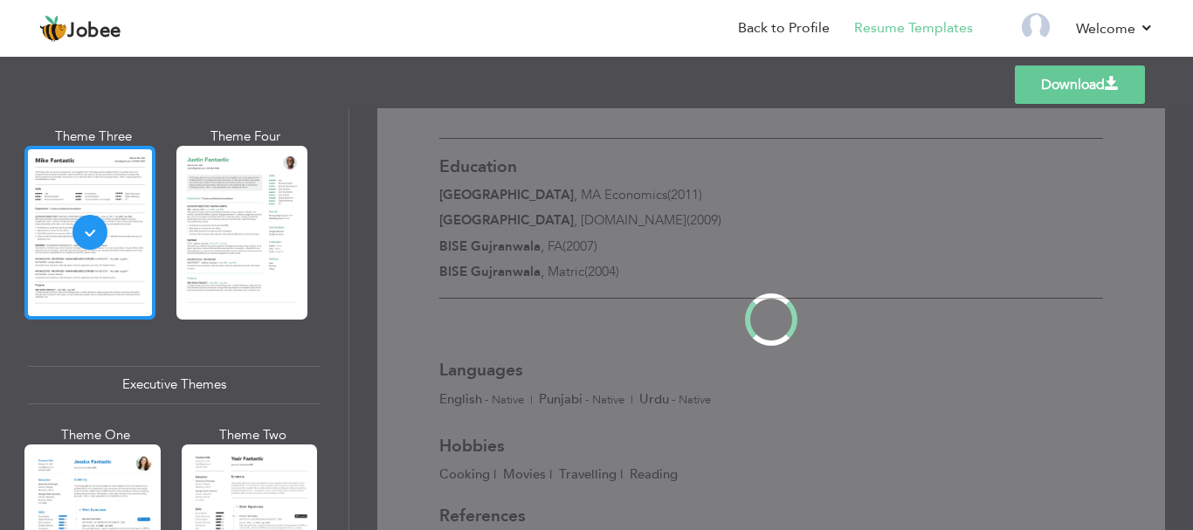
scroll to position [0, 0]
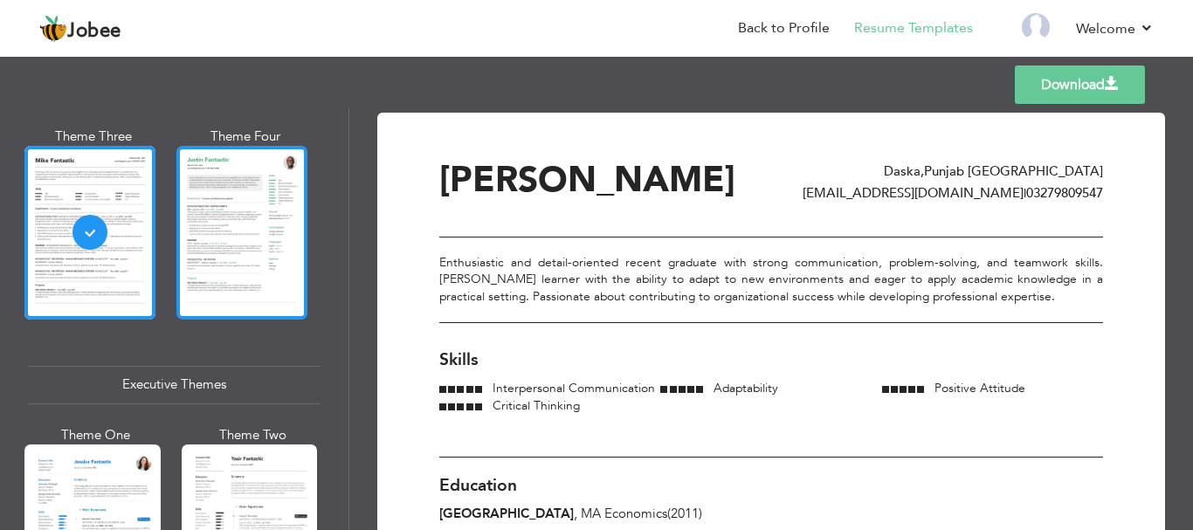
click at [251, 196] on div at bounding box center [241, 232] width 131 height 173
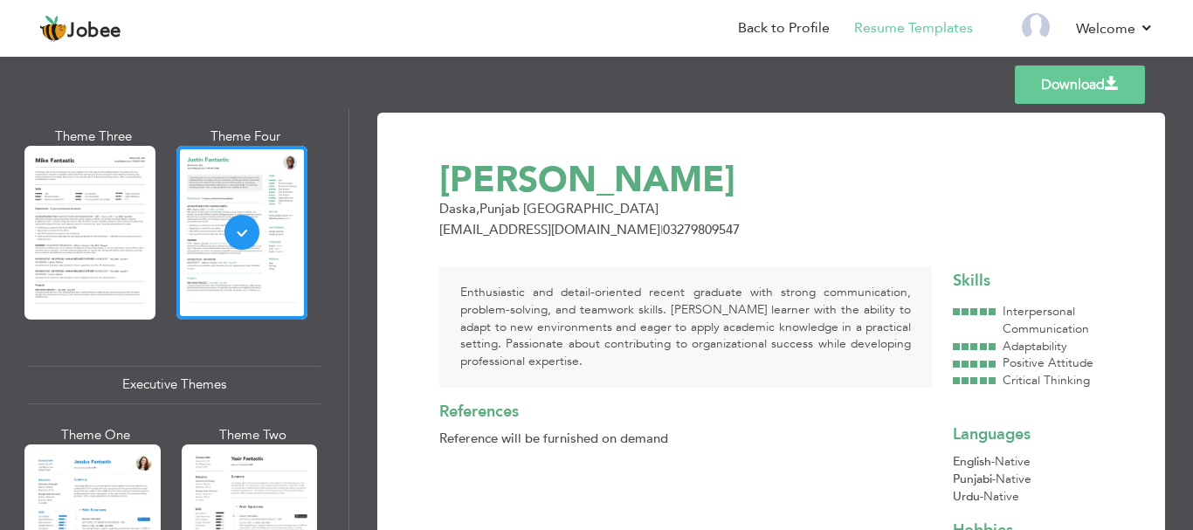
click at [340, 256] on div "Professional Themes Theme One Theme Two Theme Three Theme Six" at bounding box center [174, 319] width 348 height 422
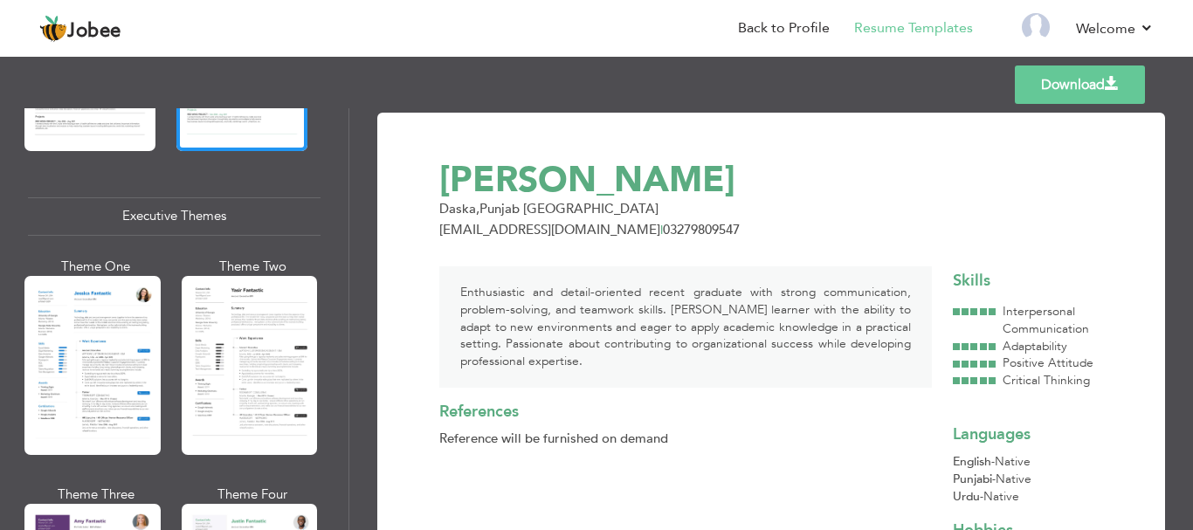
scroll to position [1319, 0]
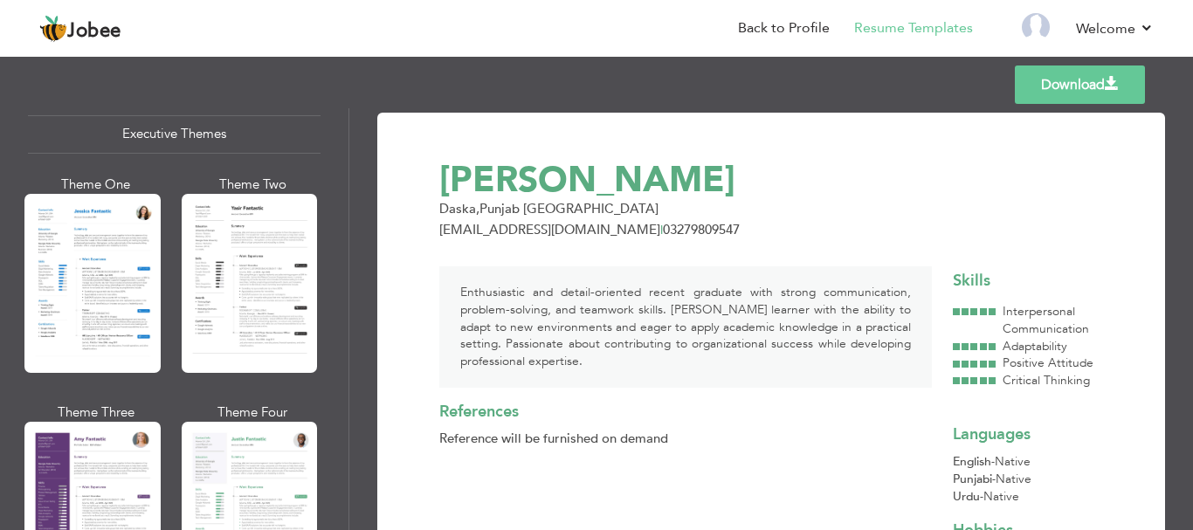
click at [0, 277] on div "Professional Themes Theme One Theme Two Theme Three Theme Six" at bounding box center [174, 319] width 348 height 422
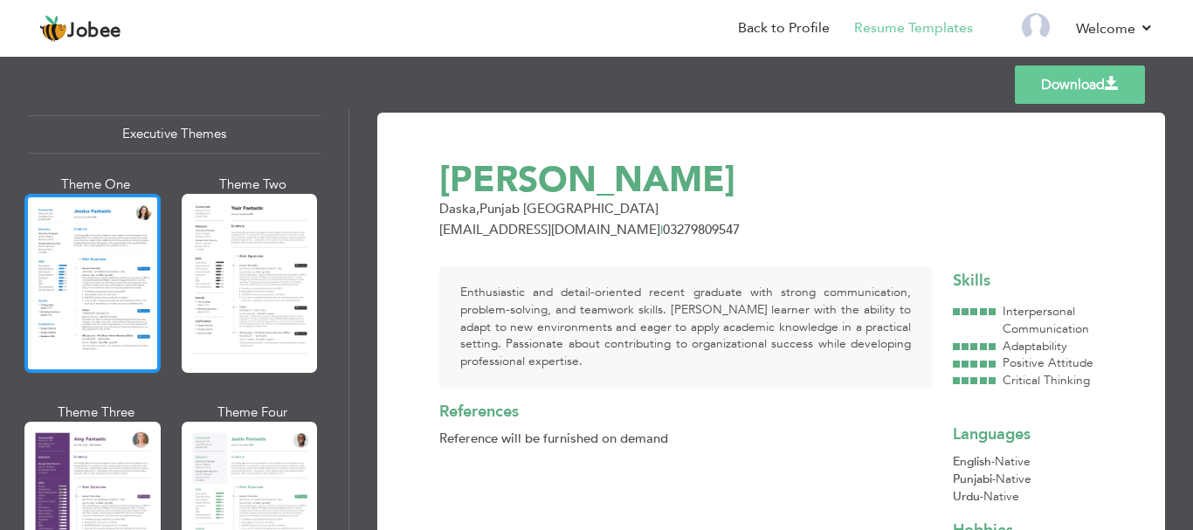
click at [38, 277] on div at bounding box center [92, 283] width 136 height 179
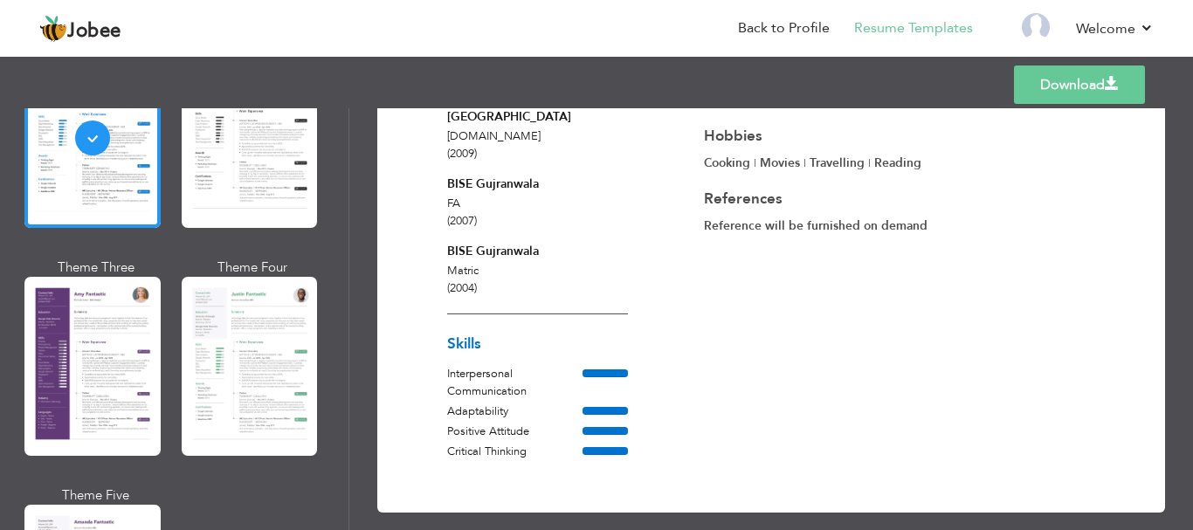
scroll to position [320, 0]
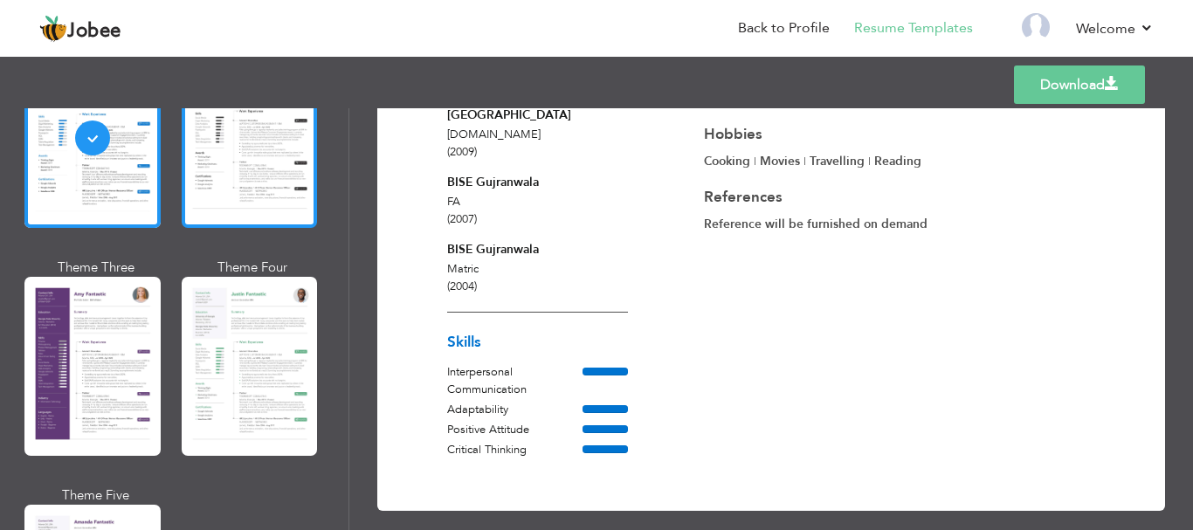
click at [244, 182] on div at bounding box center [250, 138] width 136 height 179
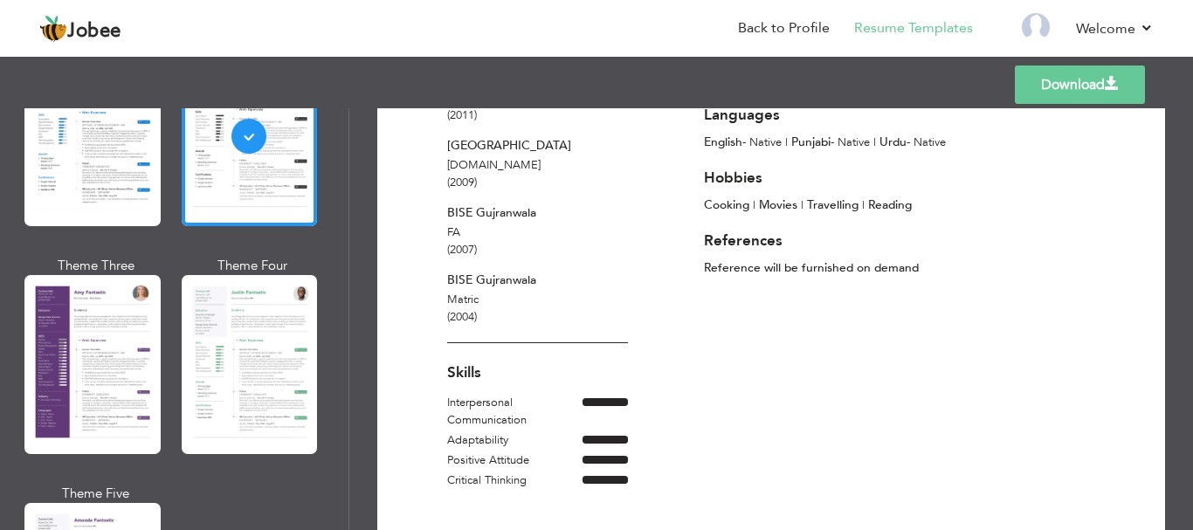
scroll to position [307, 0]
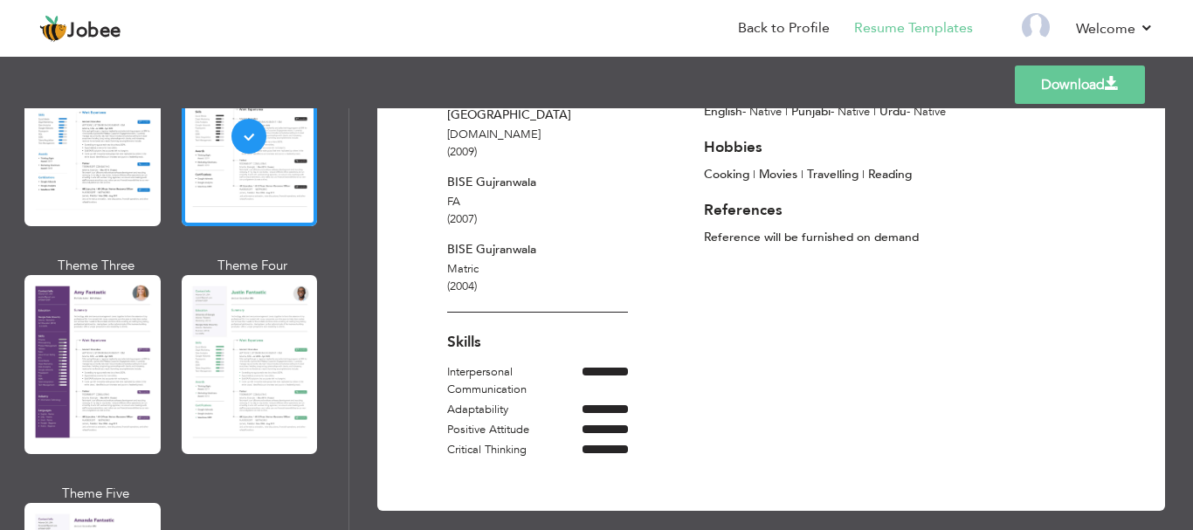
click at [158, 381] on div "Theme Three" at bounding box center [96, 362] width 136 height 210
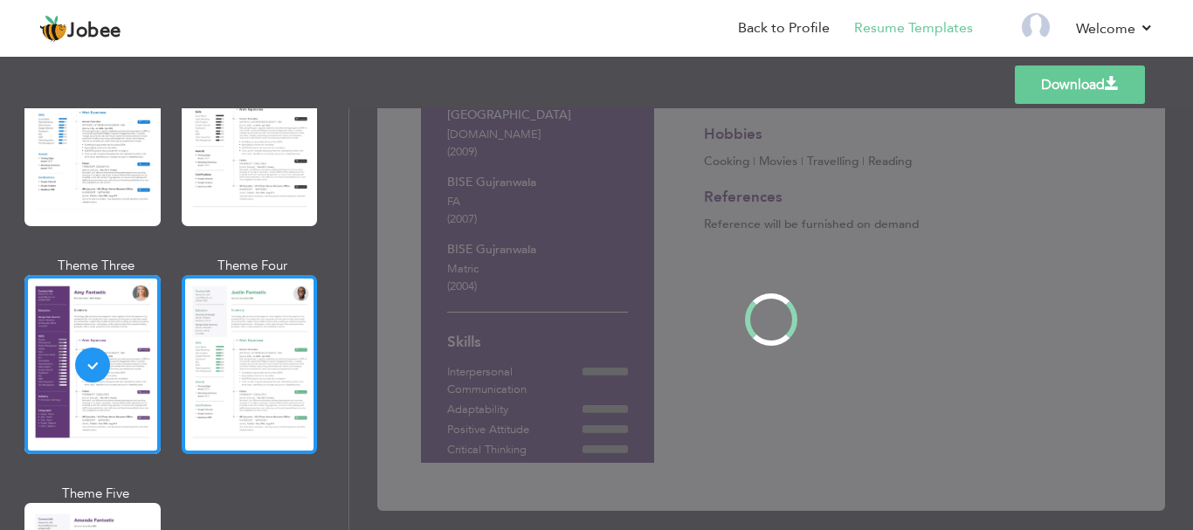
scroll to position [0, 0]
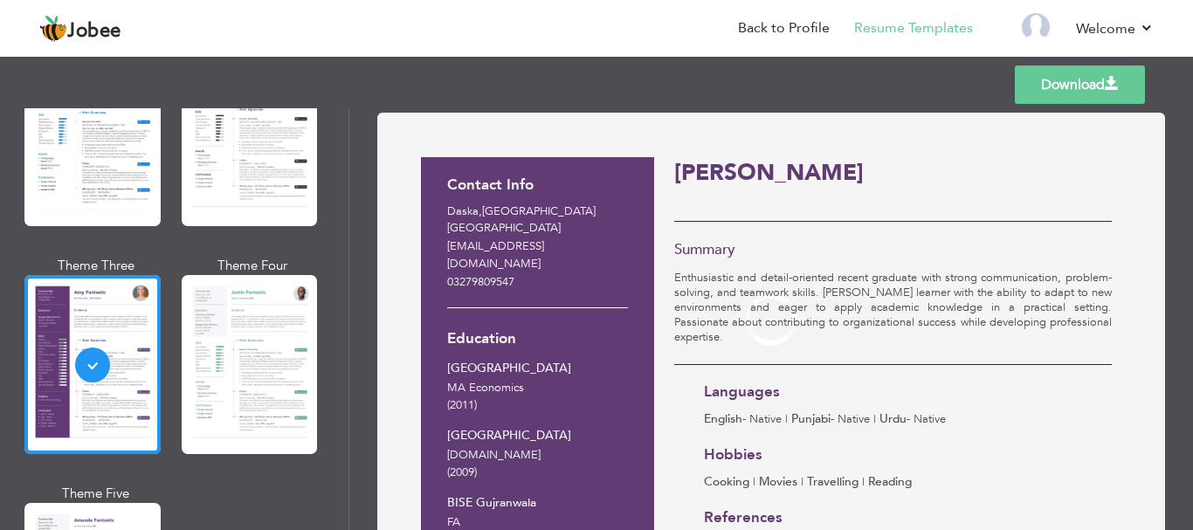
click at [272, 350] on div at bounding box center [250, 364] width 136 height 179
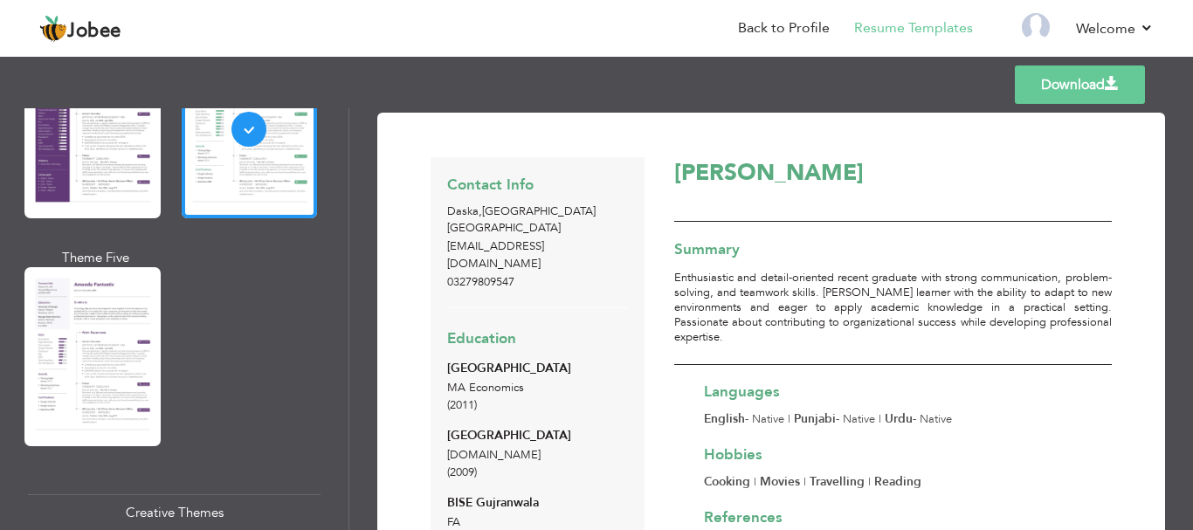
scroll to position [1812, 0]
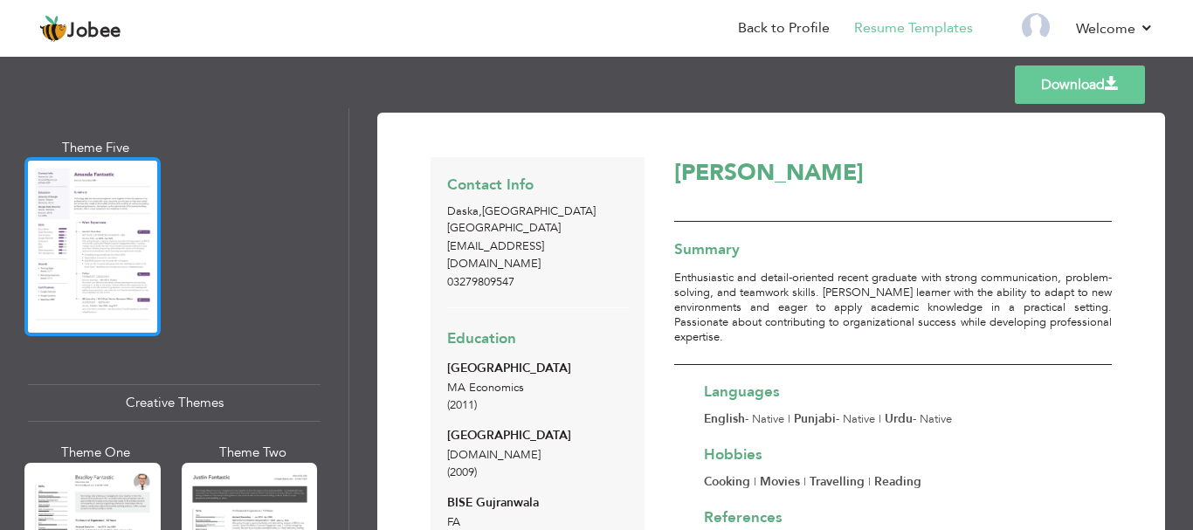
click at [32, 207] on div at bounding box center [92, 246] width 136 height 179
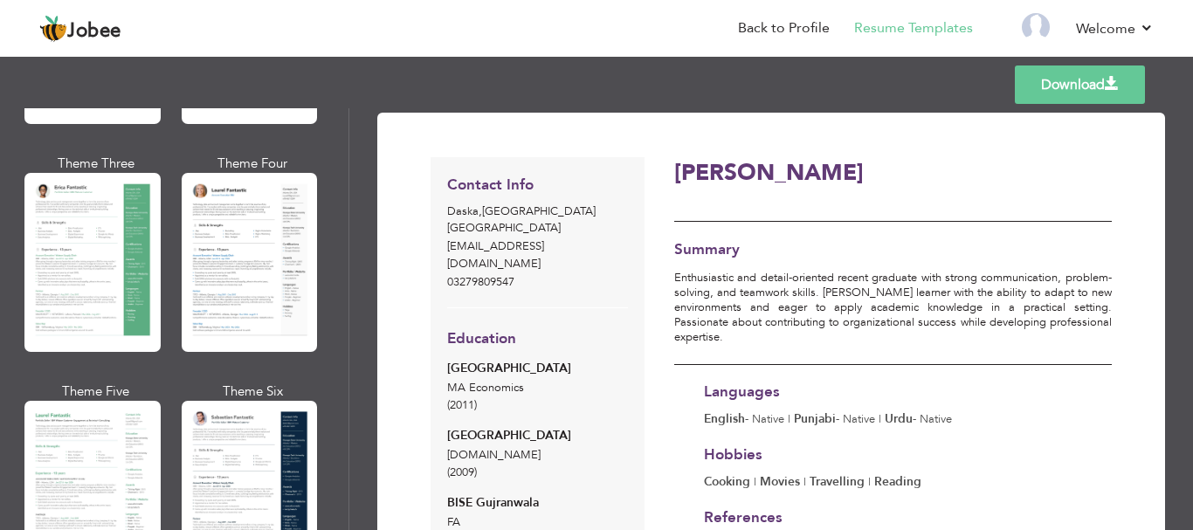
scroll to position [317, 0]
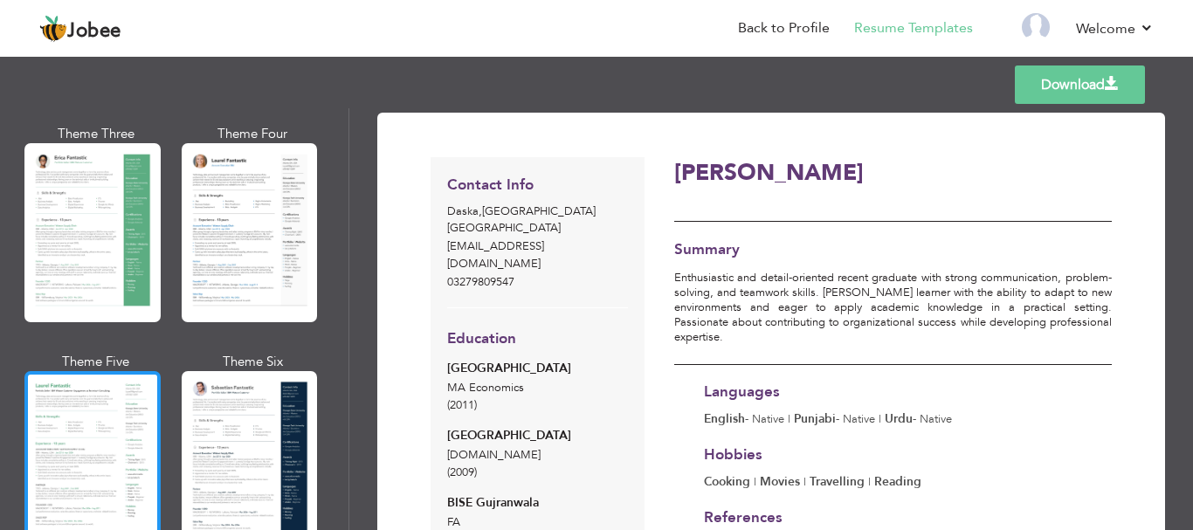
click at [113, 372] on div at bounding box center [92, 460] width 136 height 179
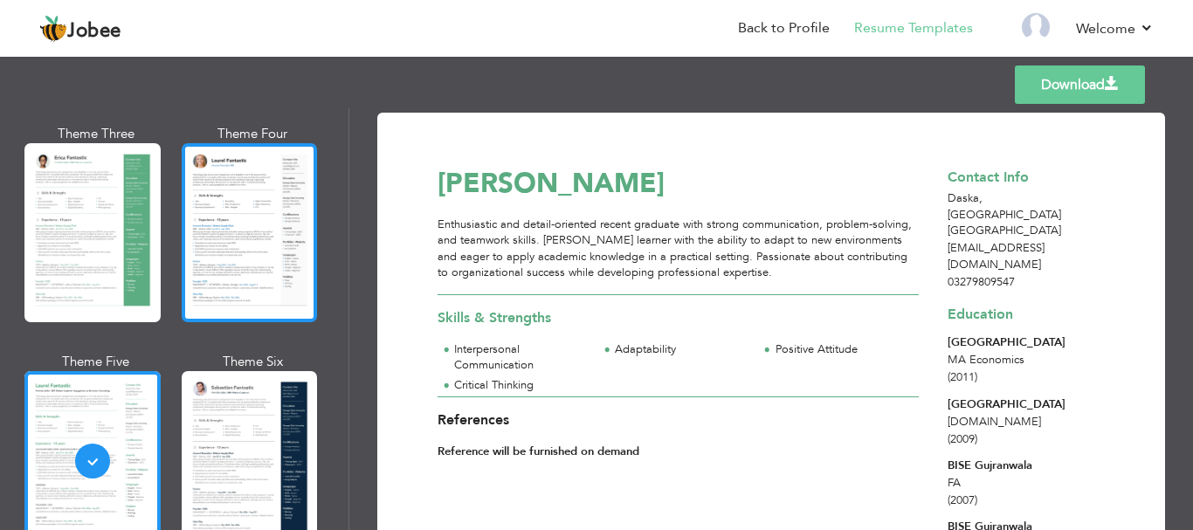
click at [202, 232] on div at bounding box center [250, 232] width 136 height 179
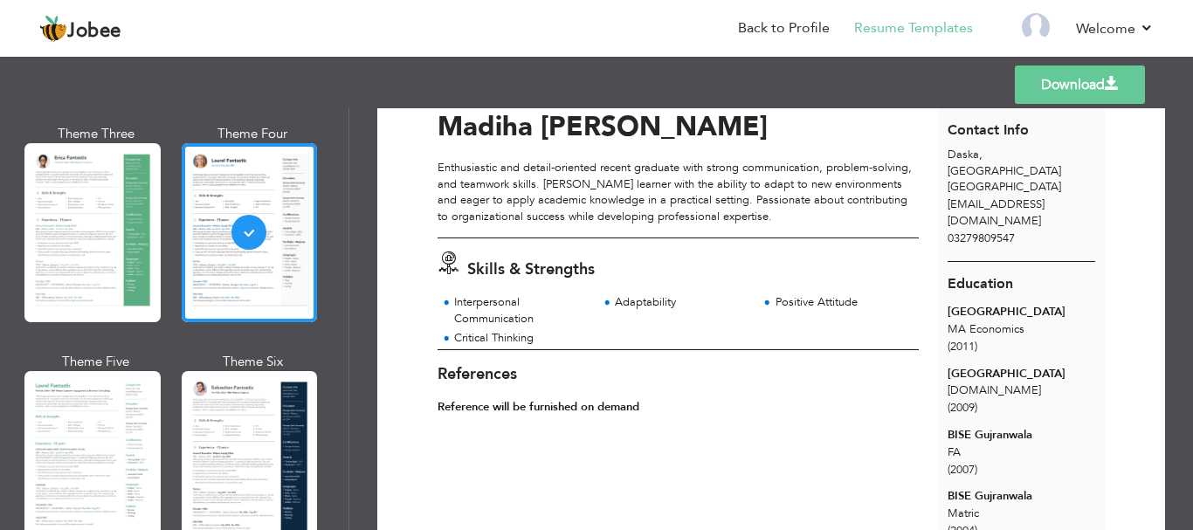
scroll to position [10, 0]
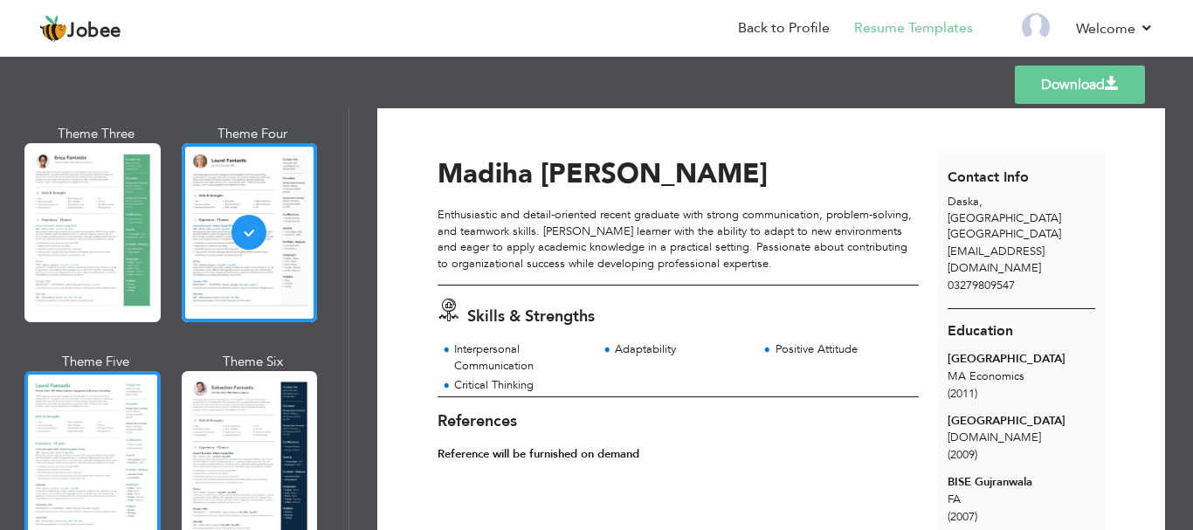
click at [92, 408] on div at bounding box center [92, 460] width 136 height 179
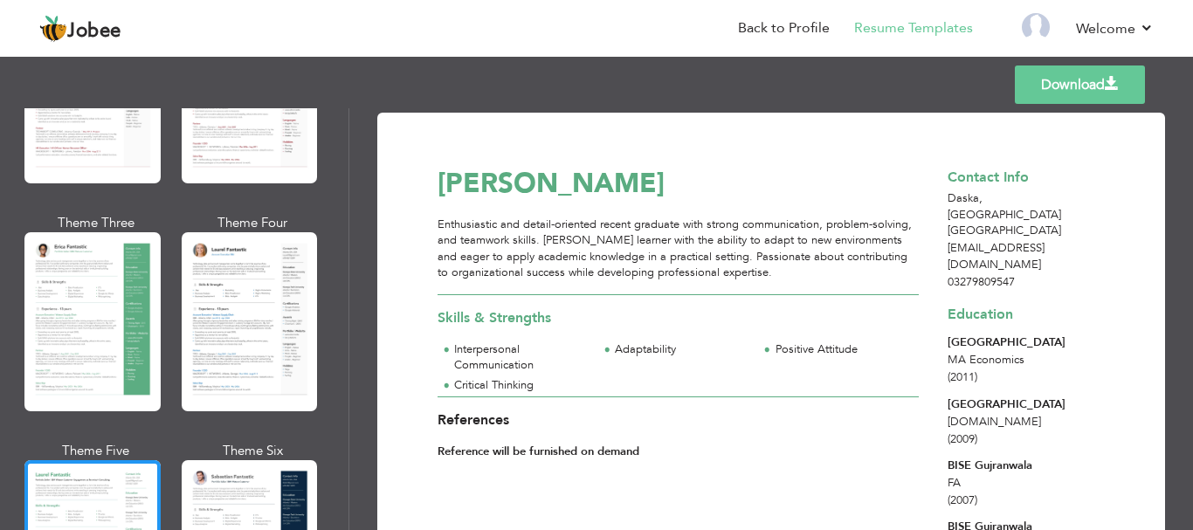
scroll to position [199, 0]
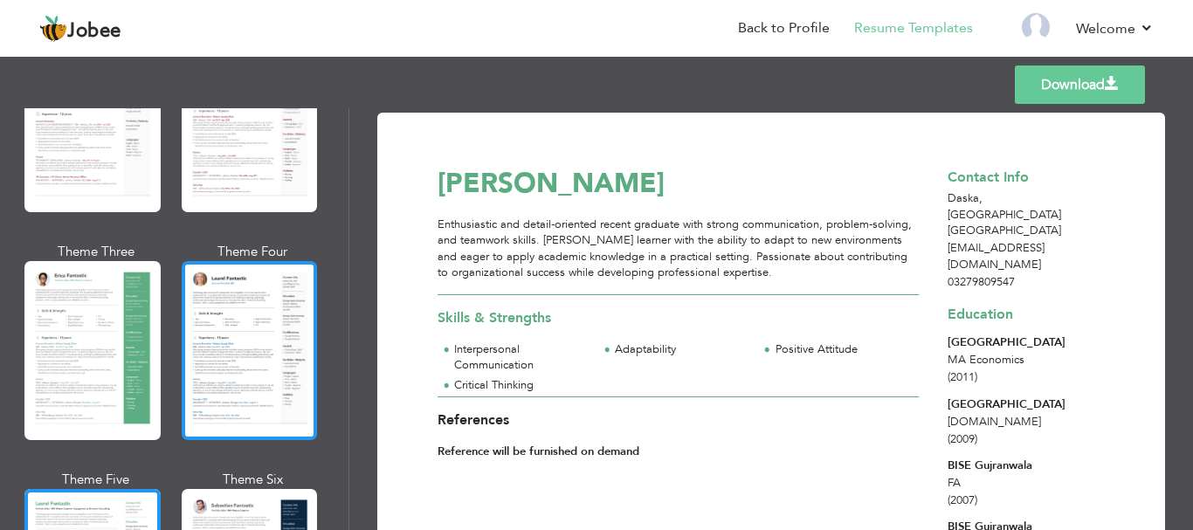
click at [243, 292] on div at bounding box center [250, 350] width 136 height 179
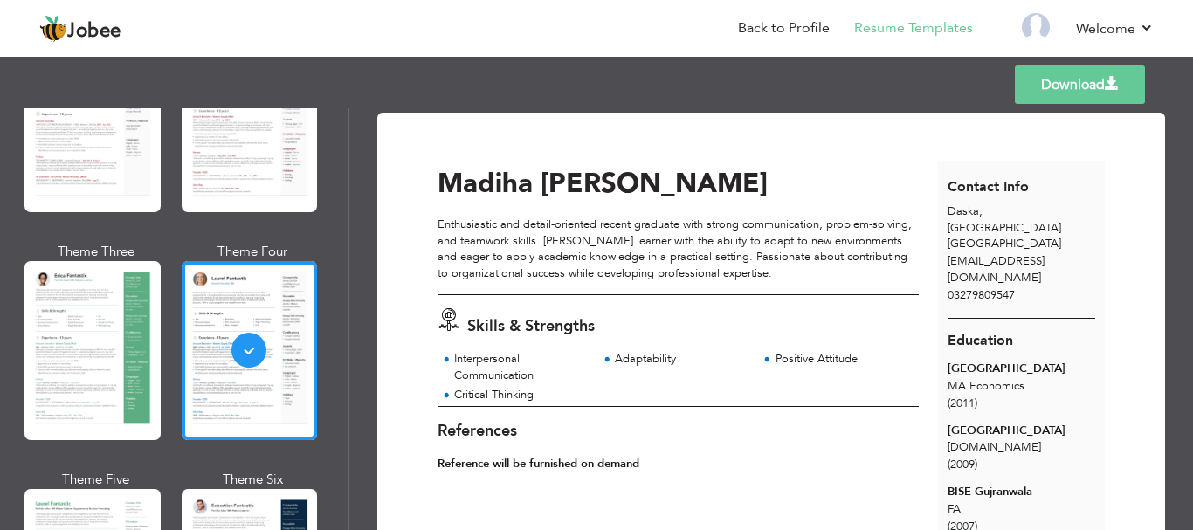
click at [1047, 86] on link "Download" at bounding box center [1079, 84] width 130 height 38
drag, startPoint x: 962, startPoint y: 258, endPoint x: 943, endPoint y: 248, distance: 21.5
click at [943, 253] on div "[EMAIL_ADDRESS][DOMAIN_NAME]" at bounding box center [1021, 269] width 167 height 32
copy span "[EMAIL_ADDRESS][DOMAIN_NAME]"
